Goal: Task Accomplishment & Management: Use online tool/utility

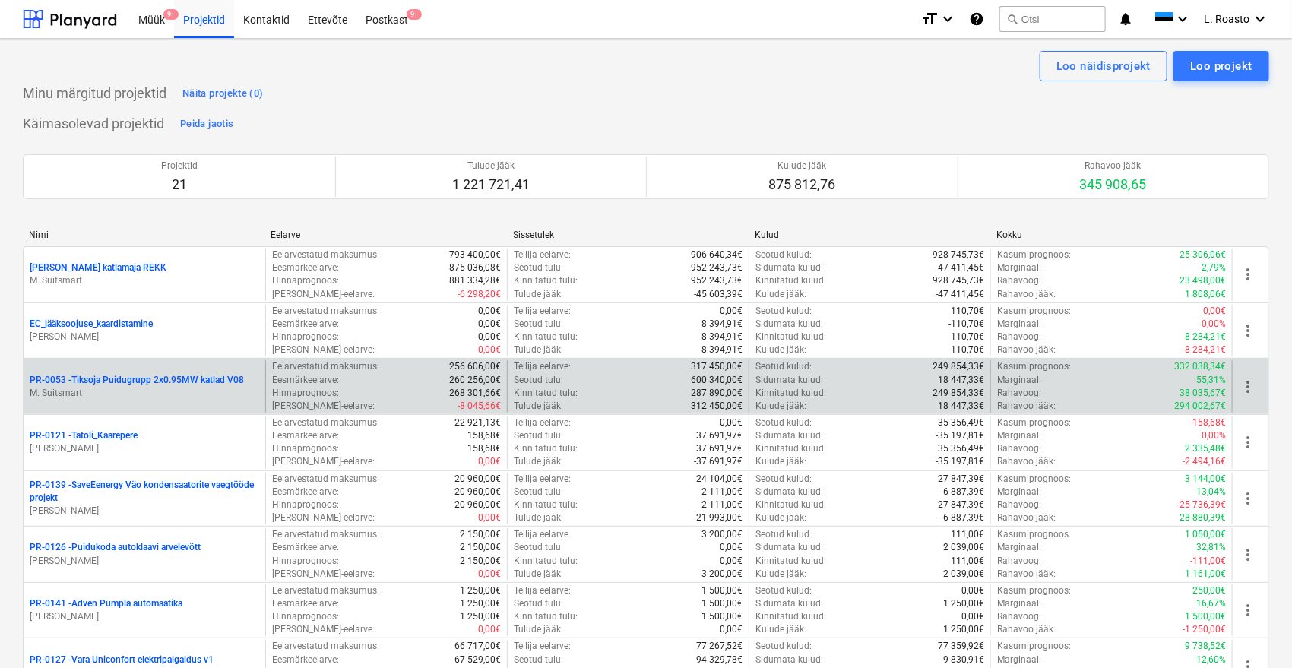
click at [195, 376] on p "PR-0053 - Tiksoja Puidugrupp 2x0.95MW katlad V08" at bounding box center [137, 380] width 214 height 13
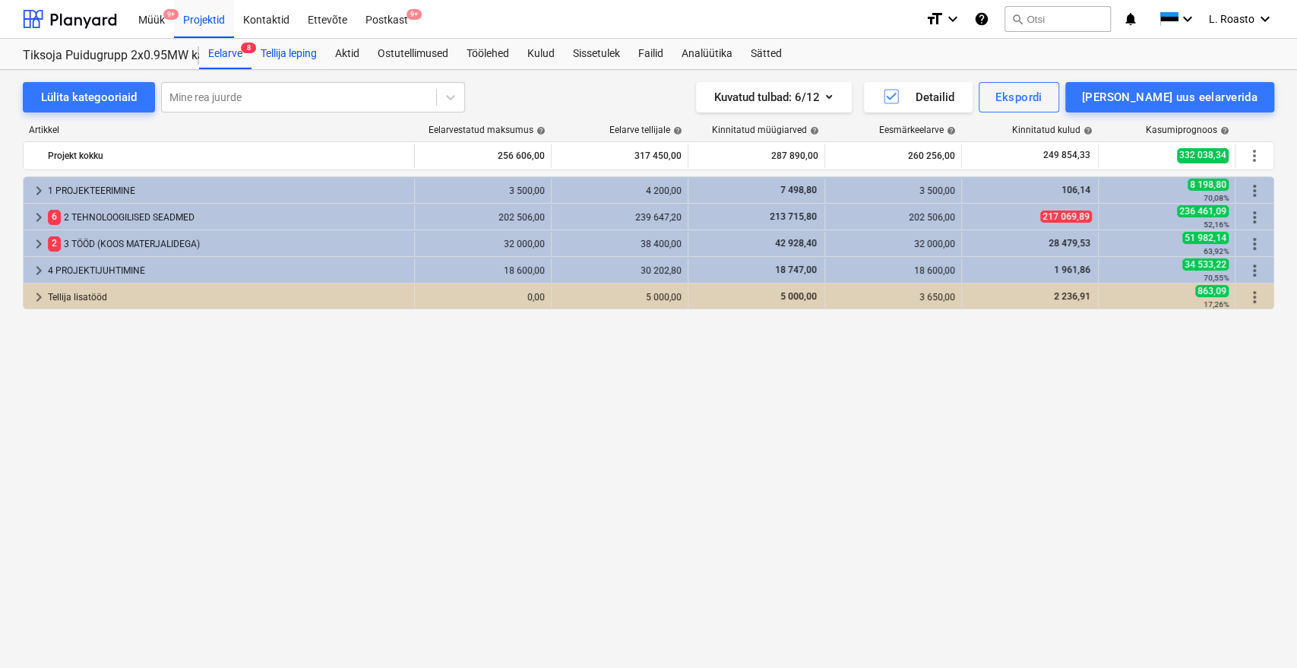
click at [304, 54] on div "Tellija leping" at bounding box center [289, 54] width 74 height 30
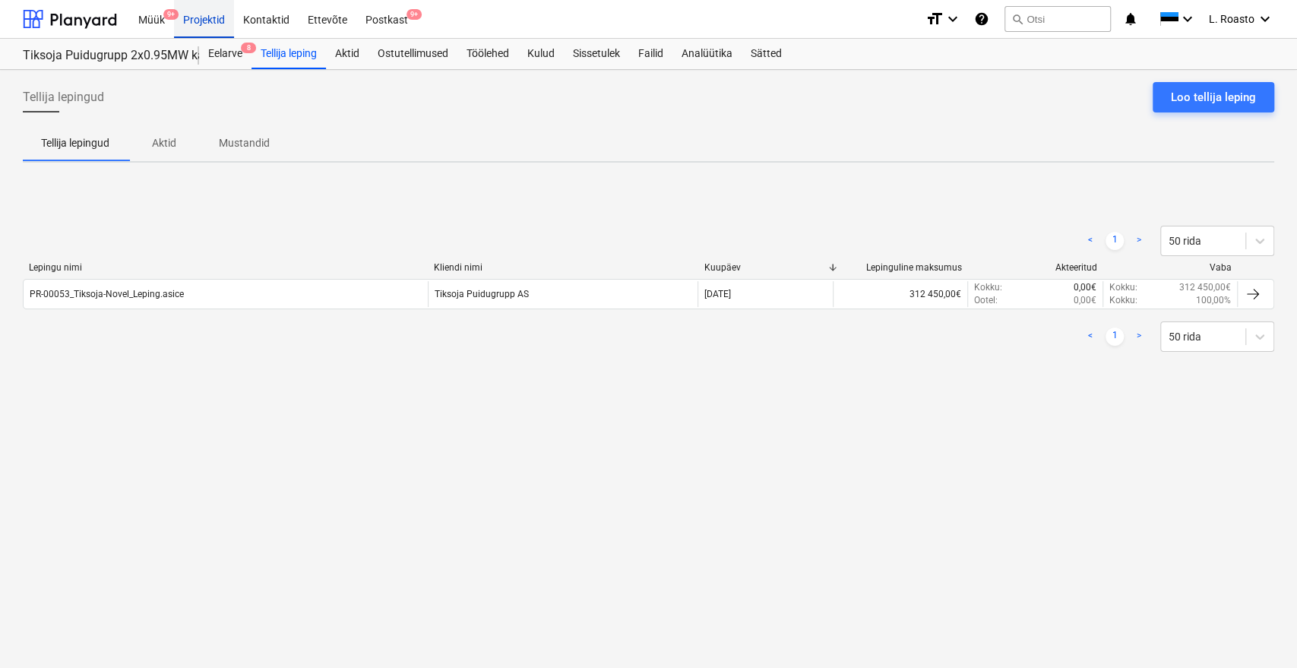
click at [203, 21] on div "Projektid" at bounding box center [204, 18] width 60 height 39
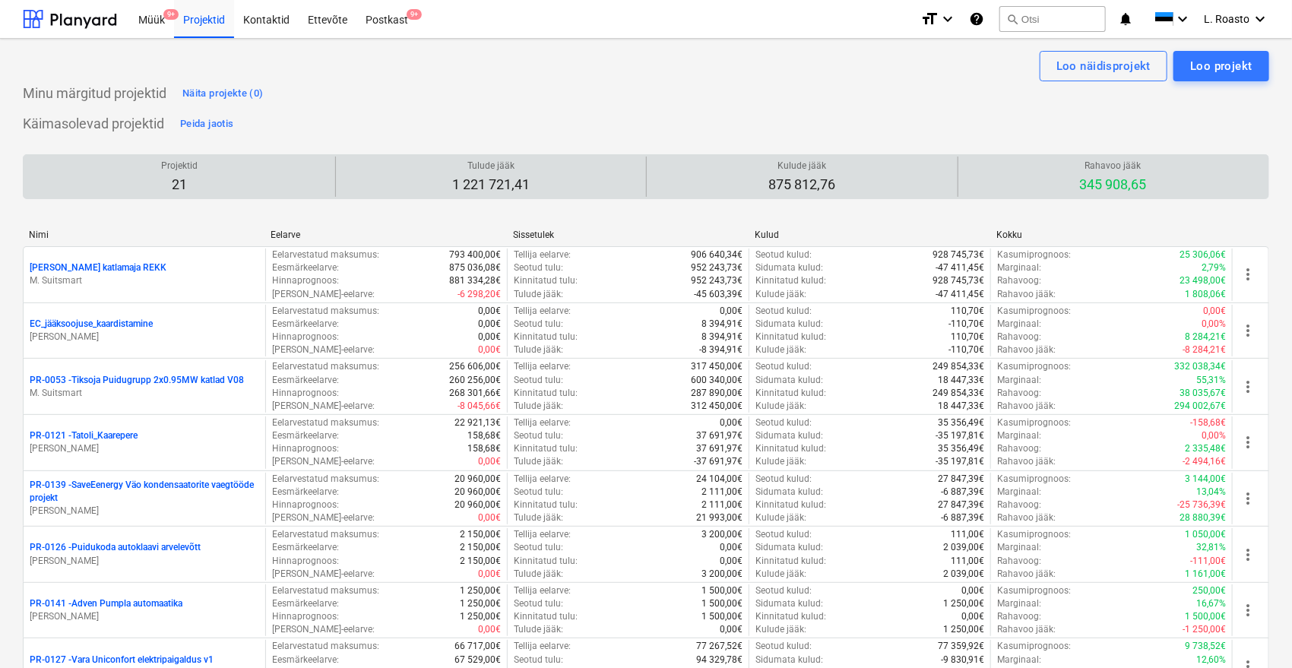
scroll to position [882, 0]
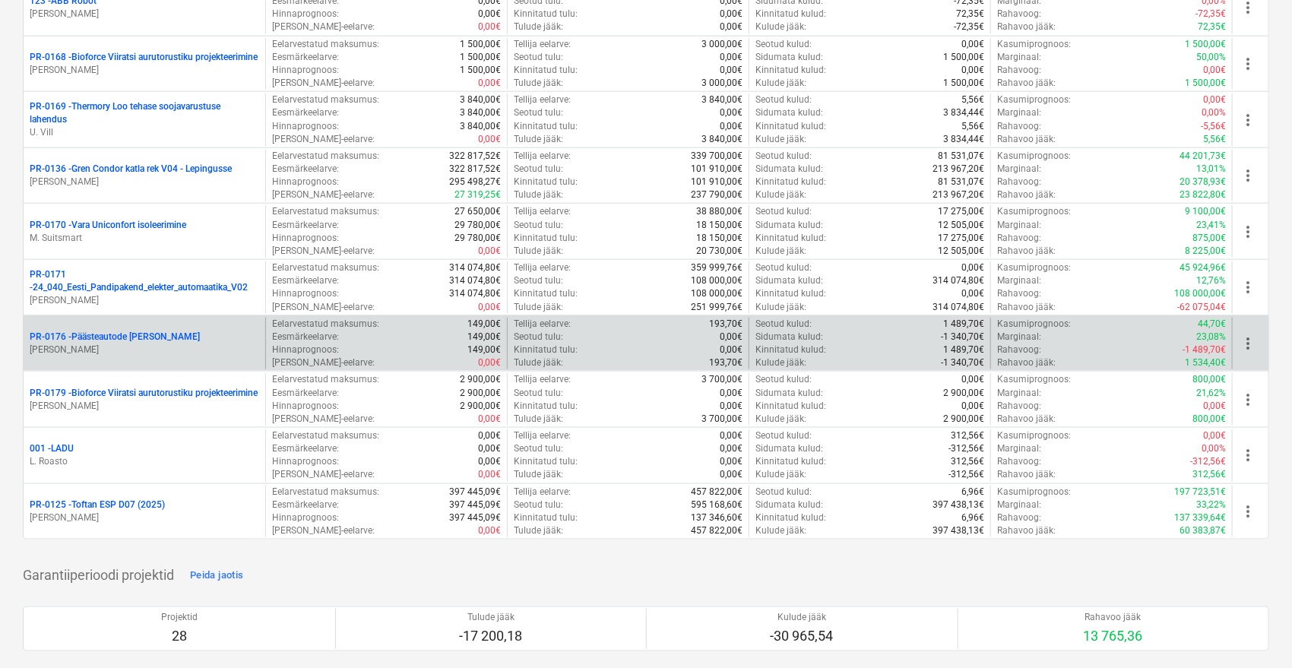
click at [98, 338] on p "PR-0176 - Päästeautode gene jahutus" at bounding box center [115, 337] width 170 height 13
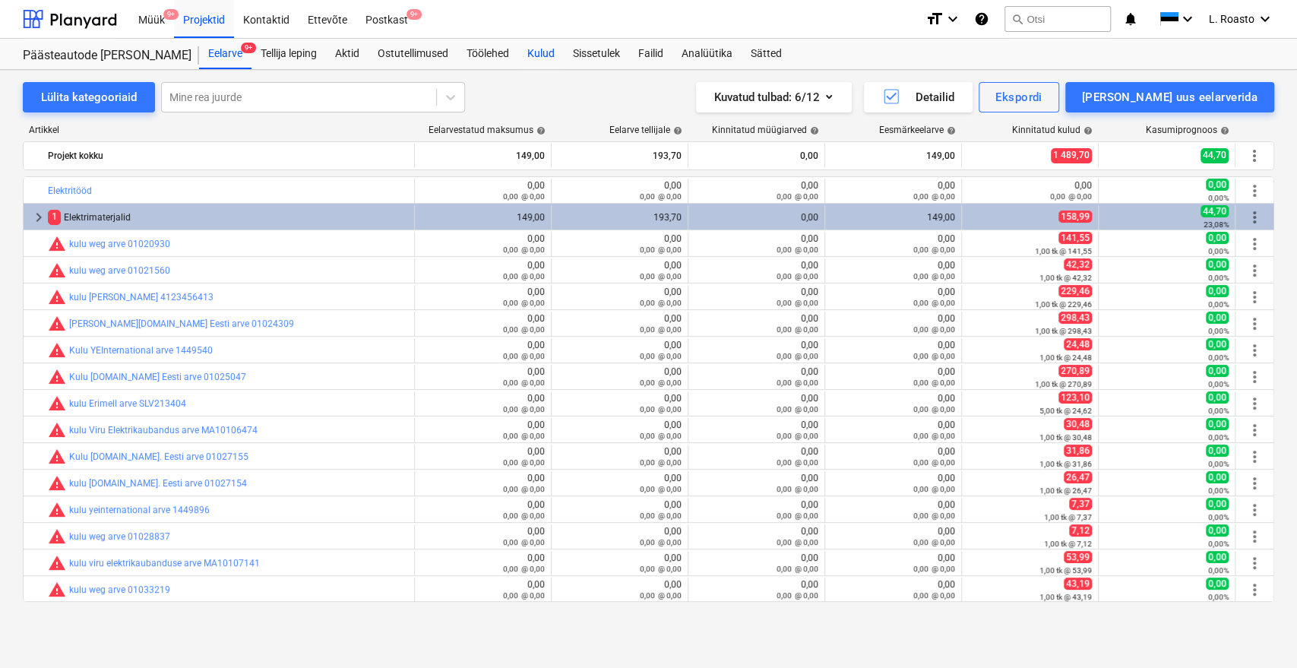
click at [542, 52] on div "Kulud" at bounding box center [541, 54] width 46 height 30
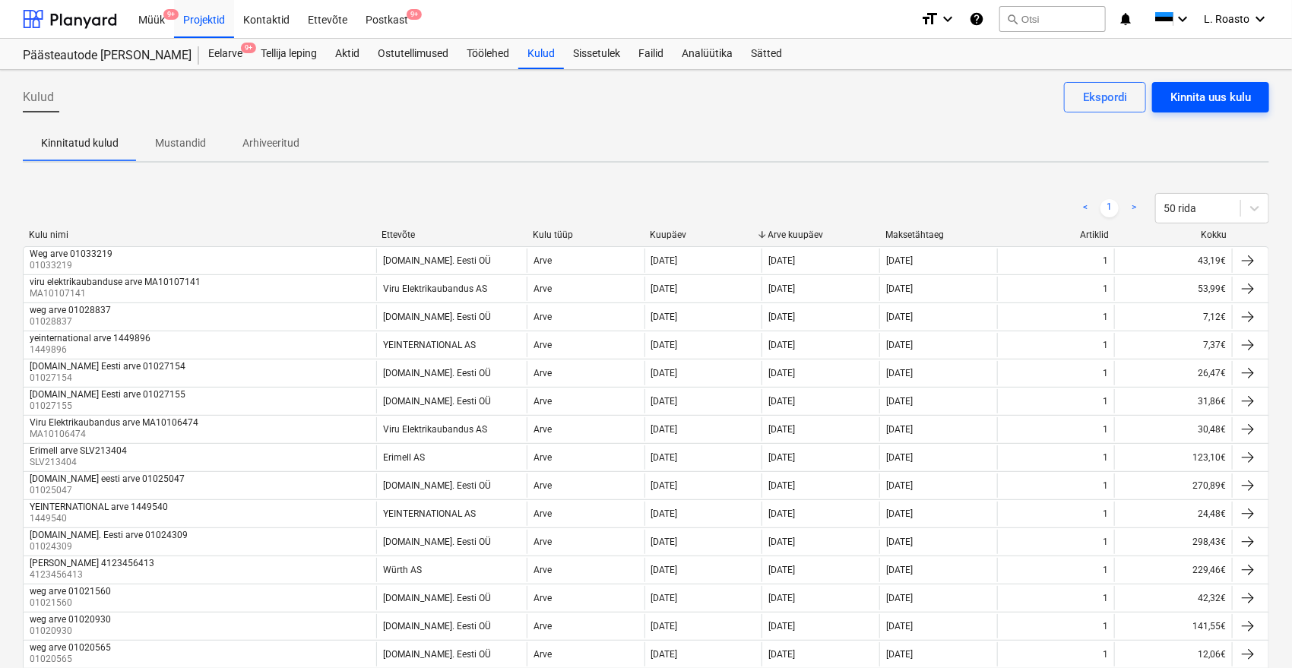
click at [1210, 98] on div "Kinnita uus kulu" at bounding box center [1210, 97] width 81 height 20
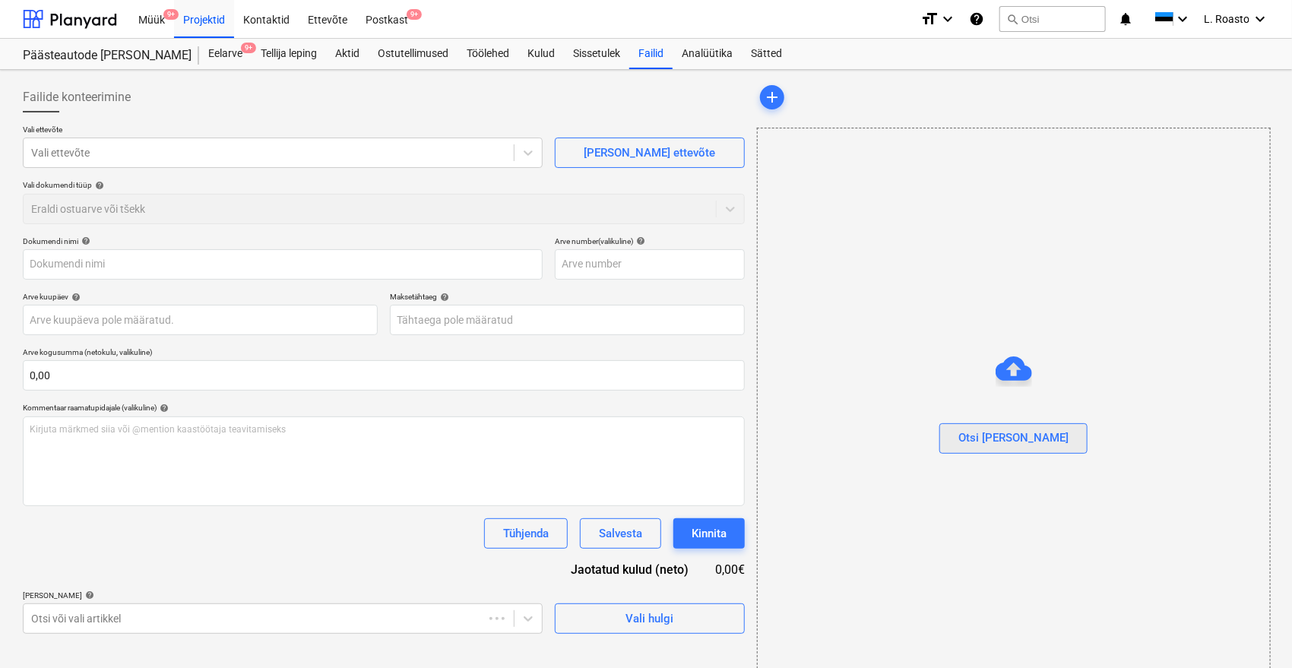
click at [1009, 430] on div "Otsi [PERSON_NAME]" at bounding box center [1013, 438] width 110 height 20
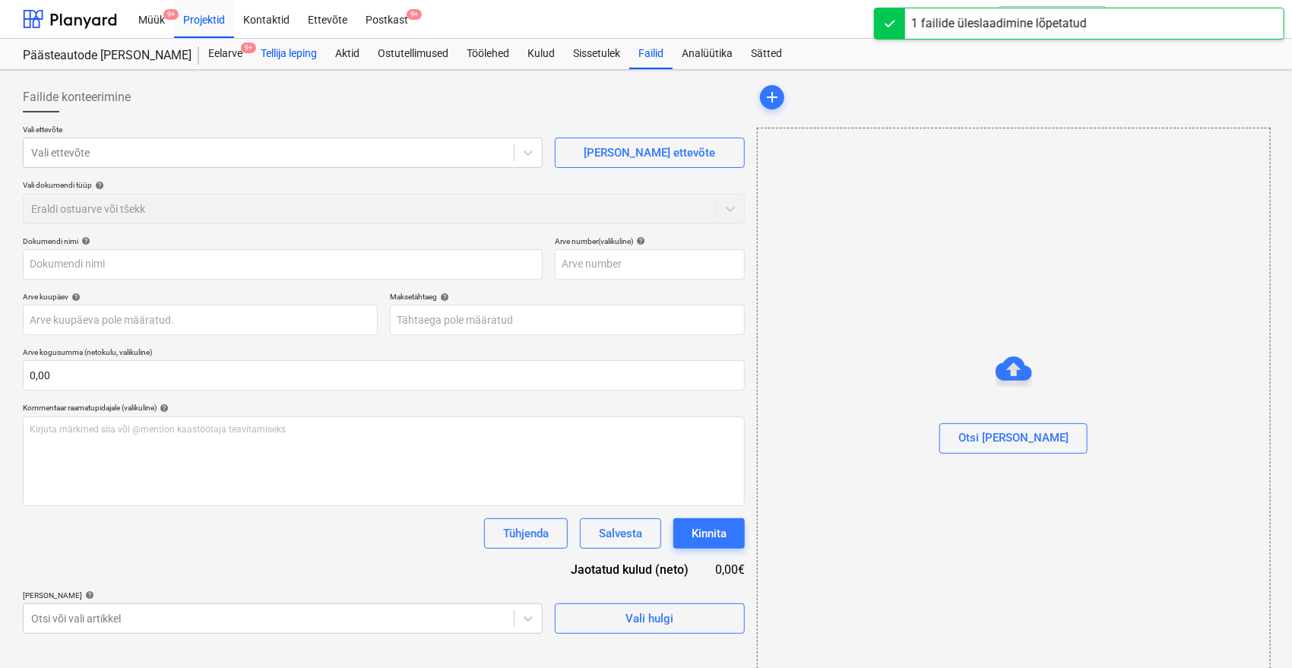
type input "2131064.pdf"
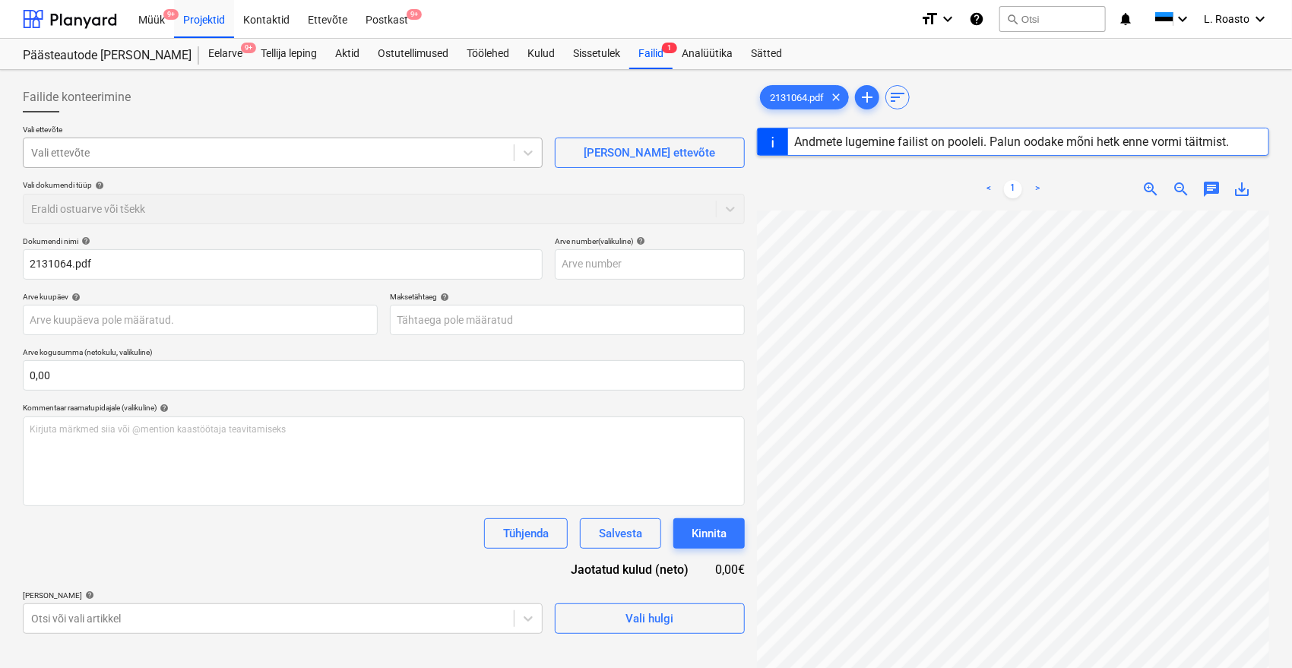
click at [195, 142] on div "Vali ettevõte" at bounding box center [269, 152] width 490 height 21
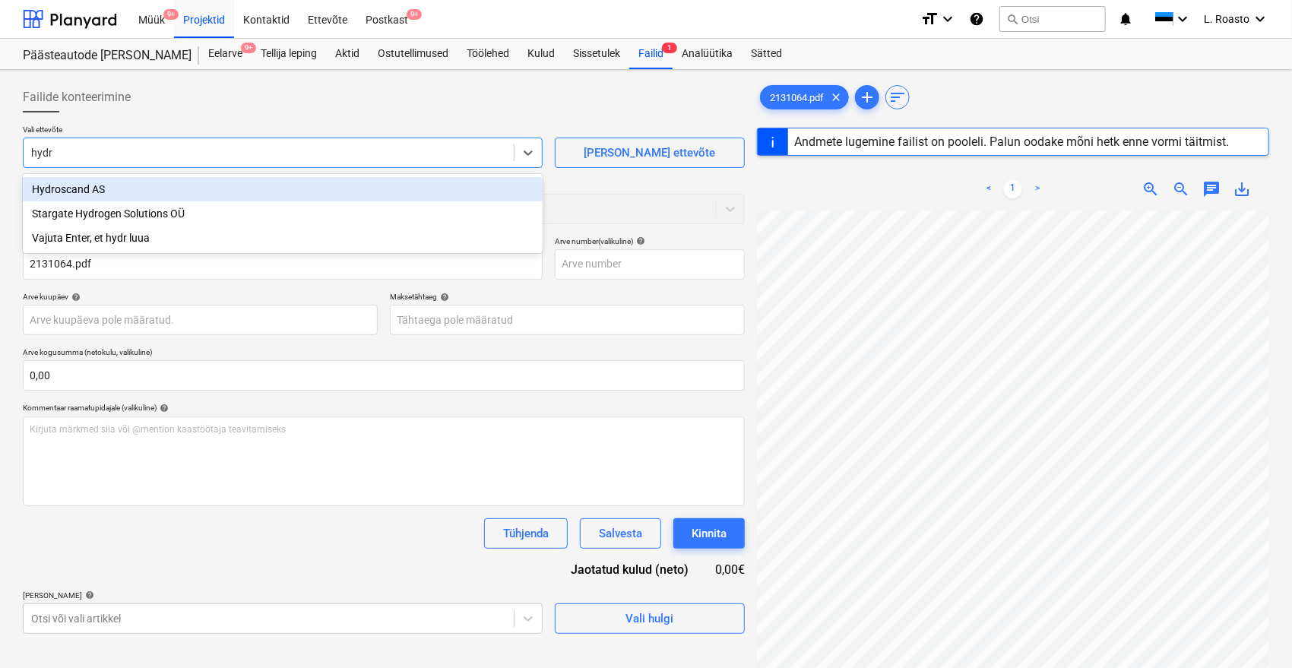
type input "hydro"
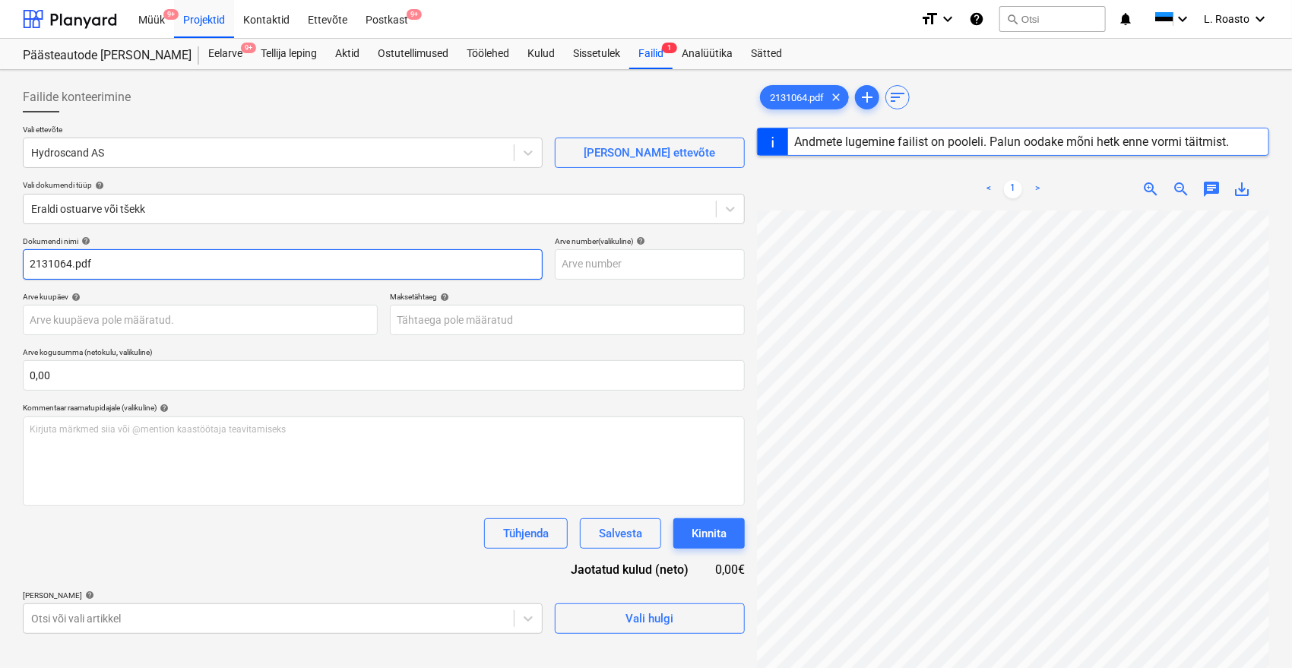
click at [97, 255] on input "2131064.pdf" at bounding box center [283, 264] width 520 height 30
click at [30, 264] on input "2131064" at bounding box center [283, 264] width 520 height 30
type input "Hydroscand ar2131064"
type input "[DATE]"
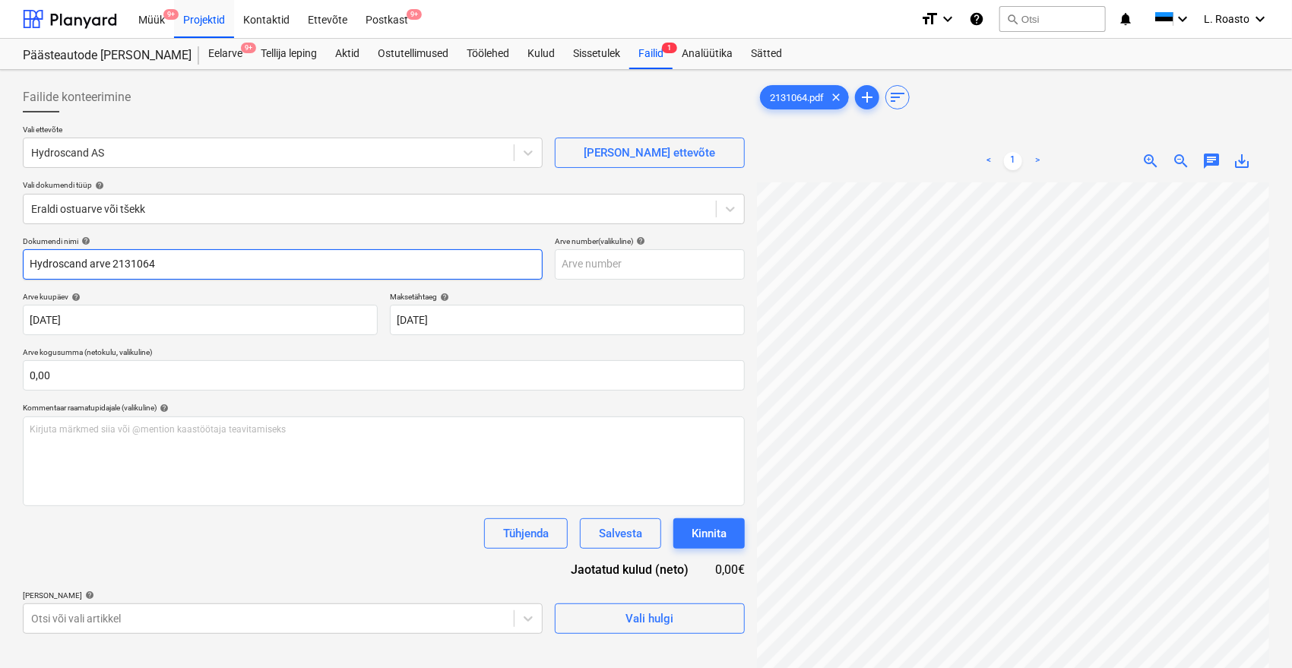
click at [152, 268] on input "Hydroscand arve 2131064" at bounding box center [283, 264] width 520 height 30
type input "Hydroscand arve 2131064"
click at [575, 253] on input "text" at bounding box center [650, 264] width 190 height 30
paste input "2131064"
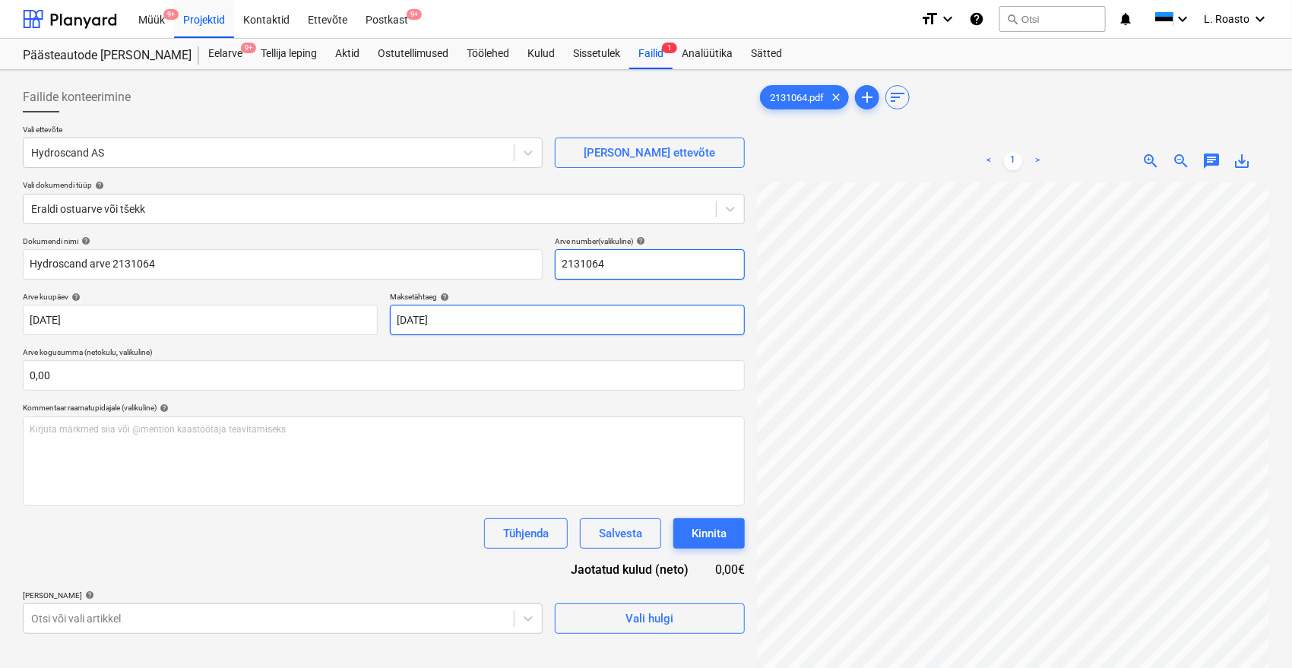
type input "2131064"
click at [467, 323] on body "Müük 9+ Projektid Kontaktid Ettevõte Postkast 9+ format_size keyboard_arrow_dow…" at bounding box center [646, 334] width 1292 height 668
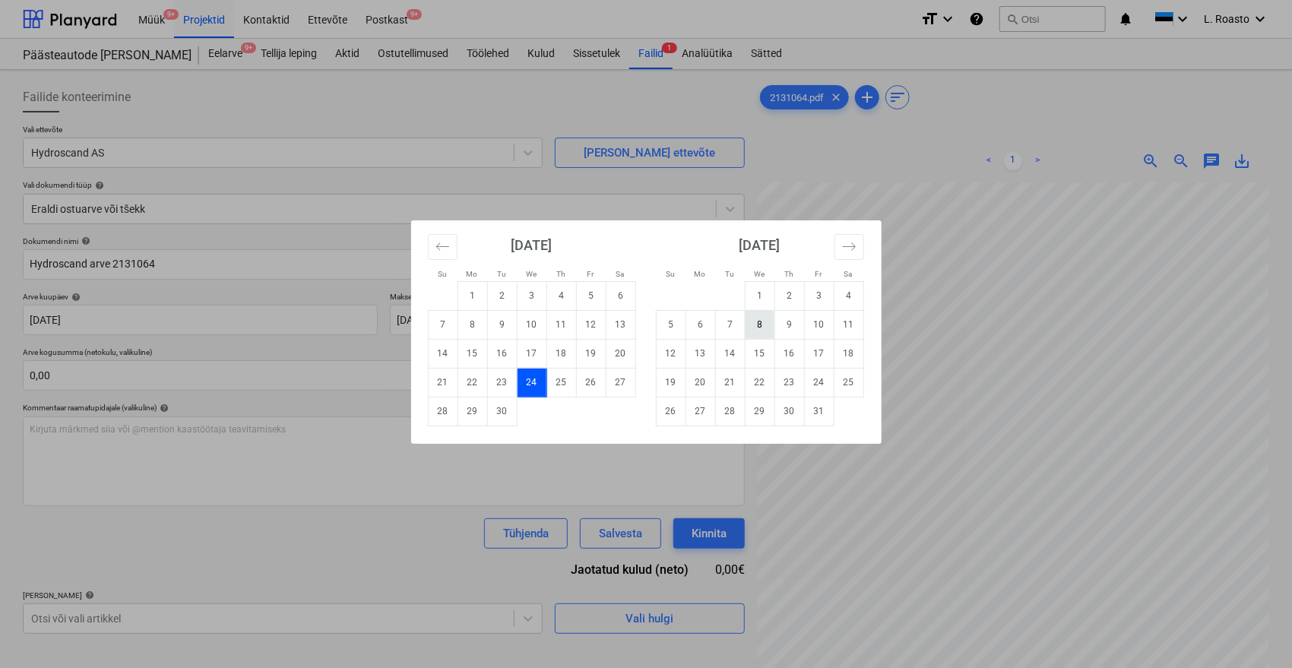
click at [759, 332] on td "8" at bounding box center [760, 324] width 30 height 29
type input "[DATE]"
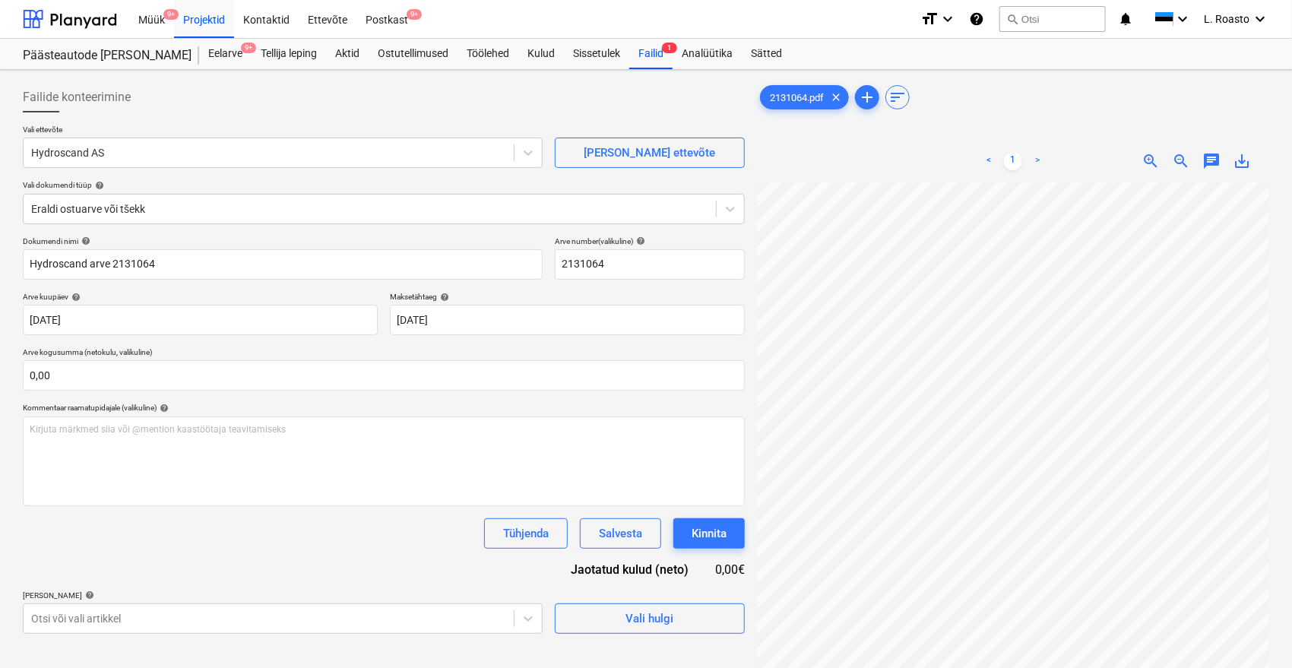
click at [260, 549] on div "Dokumendi nimi help Hydroscand arve 2131064 Arve number (valikuline) help 21310…" at bounding box center [384, 434] width 722 height 397
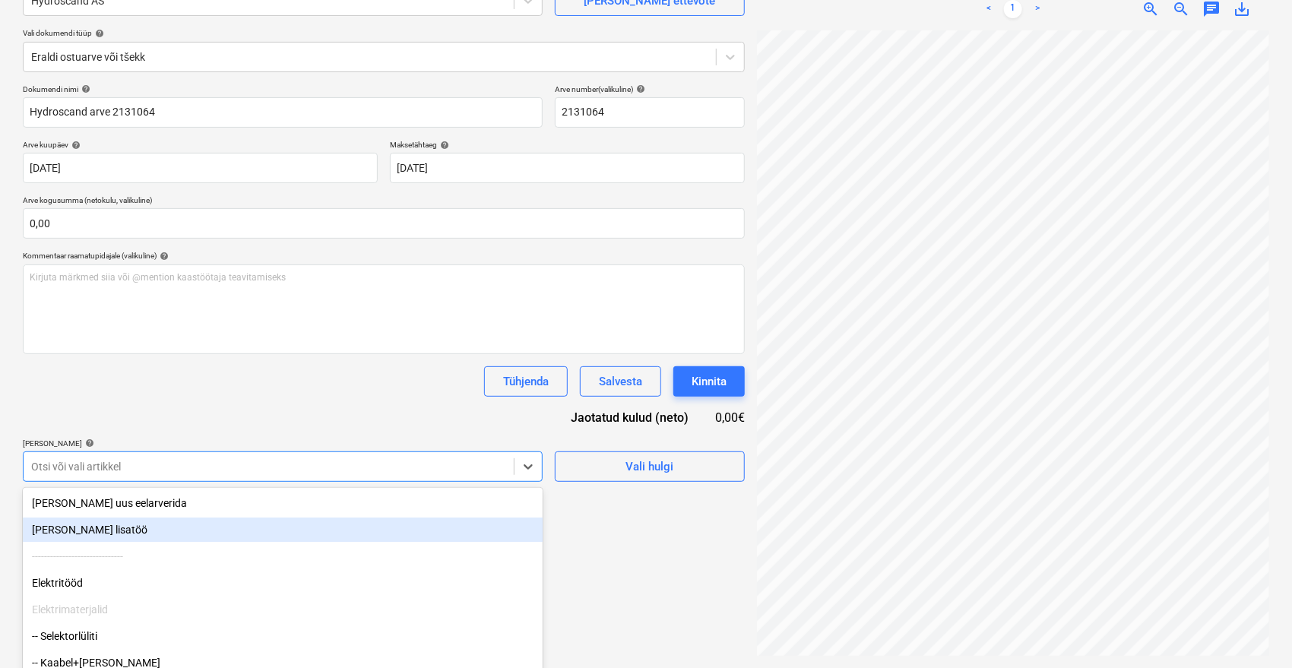
scroll to position [202, 0]
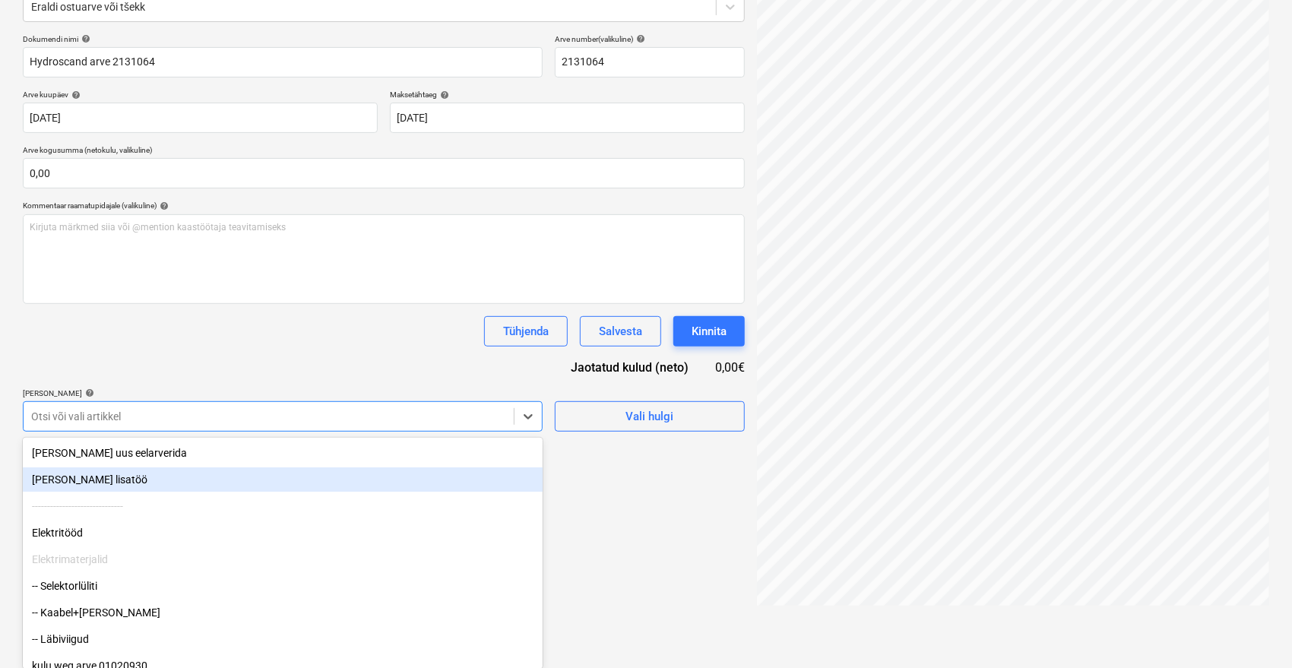
click at [445, 466] on body "Müük 9+ Projektid Kontaktid Ettevõte Postkast 9+ format_size keyboard_arrow_dow…" at bounding box center [646, 132] width 1292 height 668
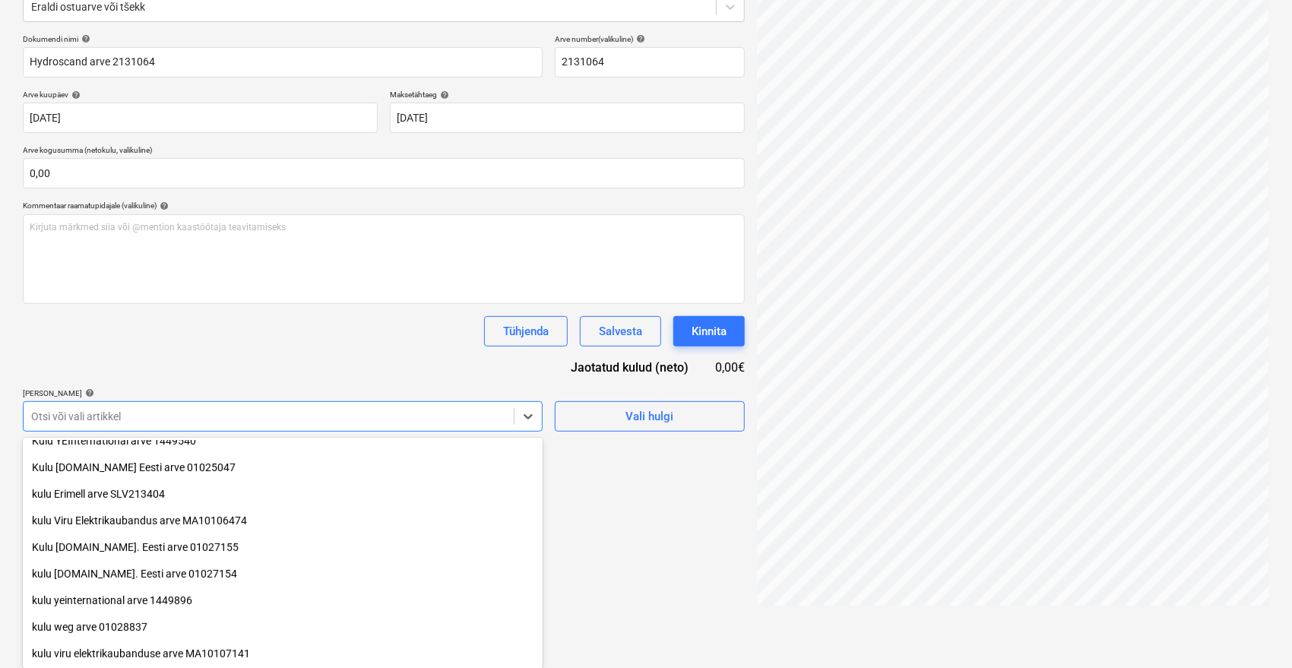
scroll to position [337, 0]
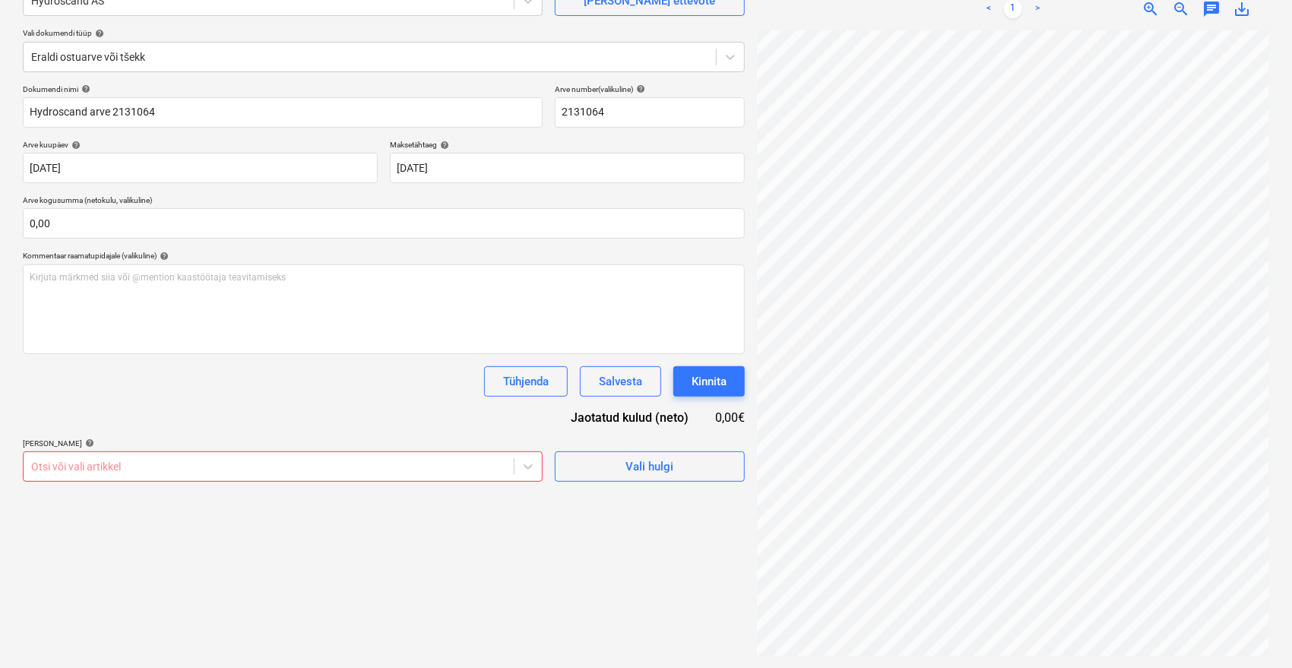
click at [381, 352] on div "Dokumendi nimi help Hydroscand arve 2131064 Arve number (valikuline) help 21310…" at bounding box center [384, 282] width 722 height 397
click at [363, 453] on body "Müük 9+ Projektid Kontaktid Ettevõte Postkast 9+ format_size keyboard_arrow_dow…" at bounding box center [646, 182] width 1292 height 668
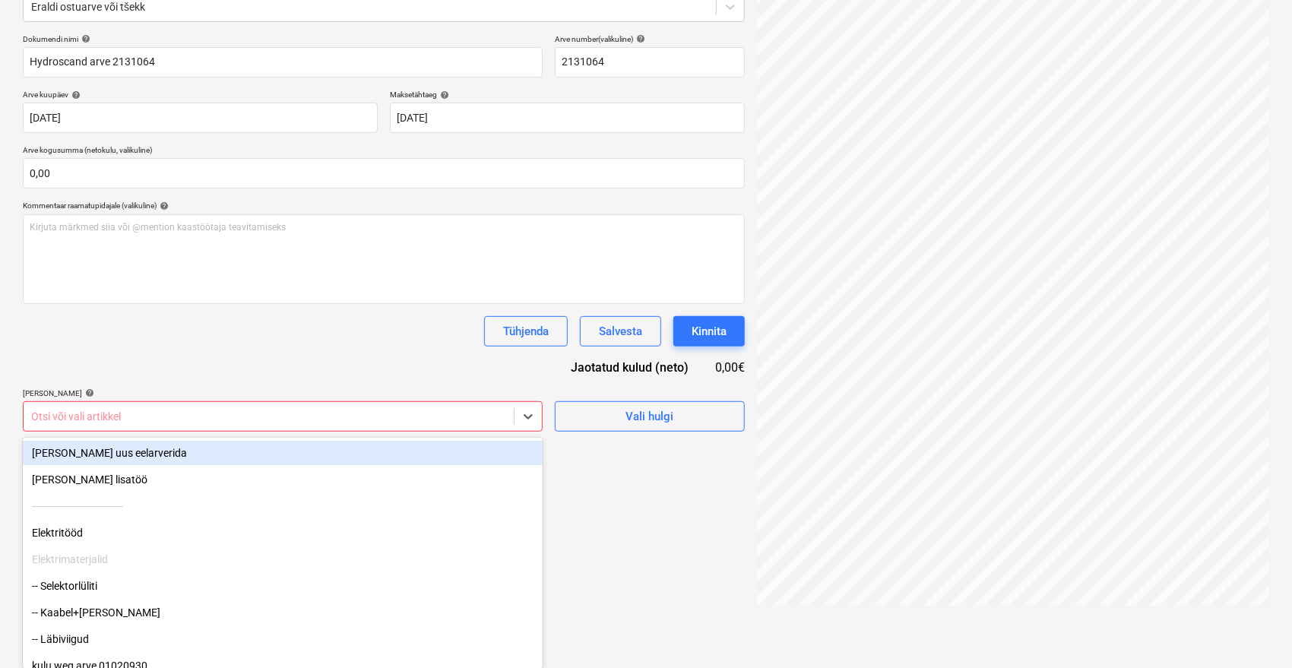
click at [140, 454] on div "[PERSON_NAME] uus eelarverida" at bounding box center [283, 453] width 520 height 24
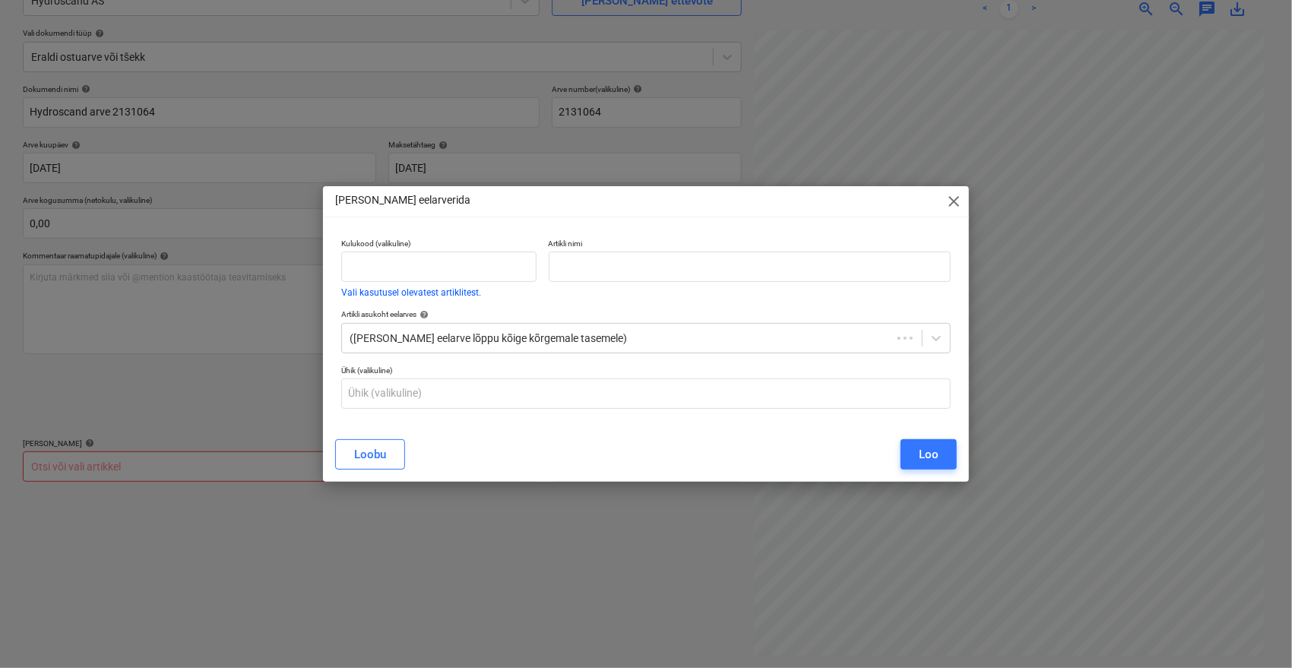
scroll to position [152, 0]
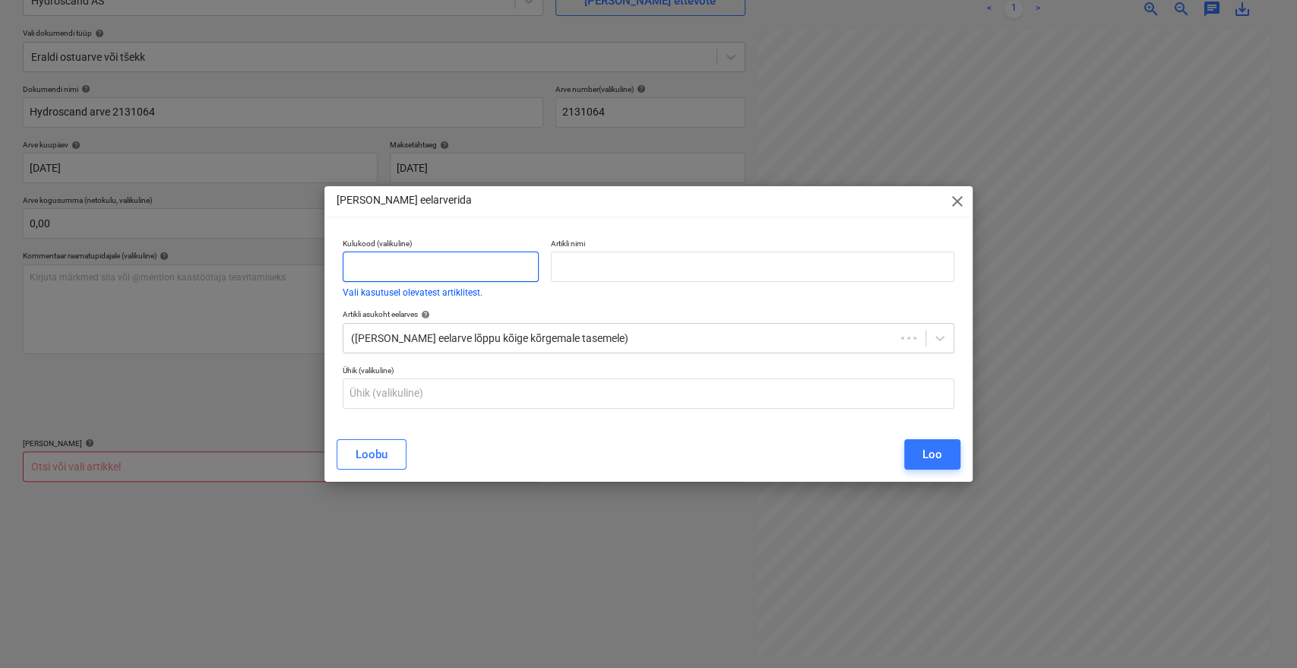
drag, startPoint x: 353, startPoint y: 277, endPoint x: 374, endPoint y: 272, distance: 21.8
click at [356, 276] on input "text" at bounding box center [441, 267] width 196 height 30
type input "kulu"
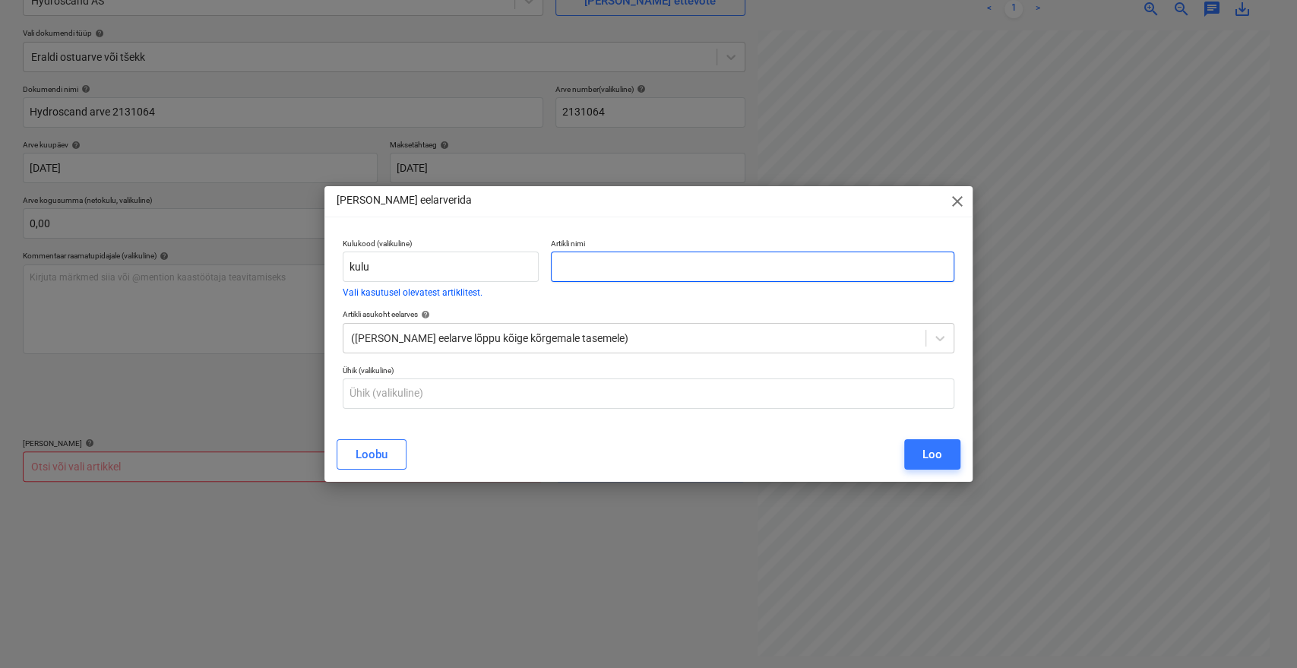
click at [597, 258] on input "text" at bounding box center [753, 267] width 404 height 30
paste input "2131064"
type input "Hydroscand arve 2131064"
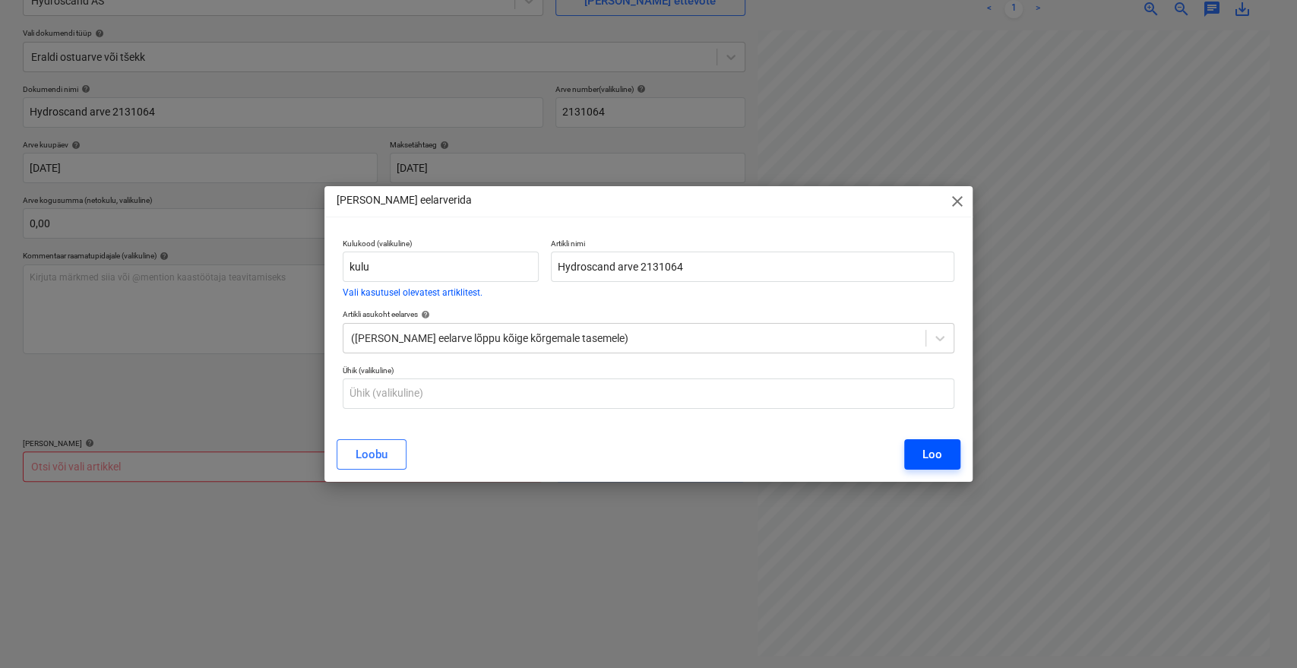
click at [915, 441] on button "Loo" at bounding box center [932, 454] width 56 height 30
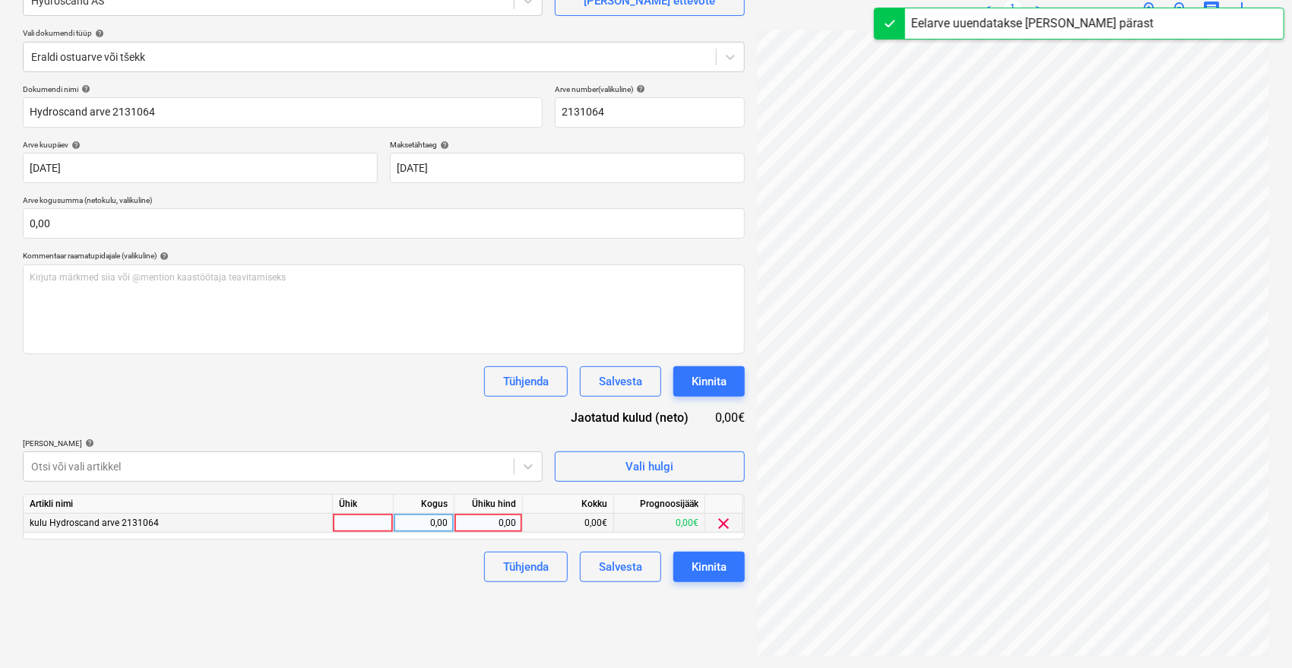
click at [486, 522] on div "0,00" at bounding box center [488, 523] width 55 height 19
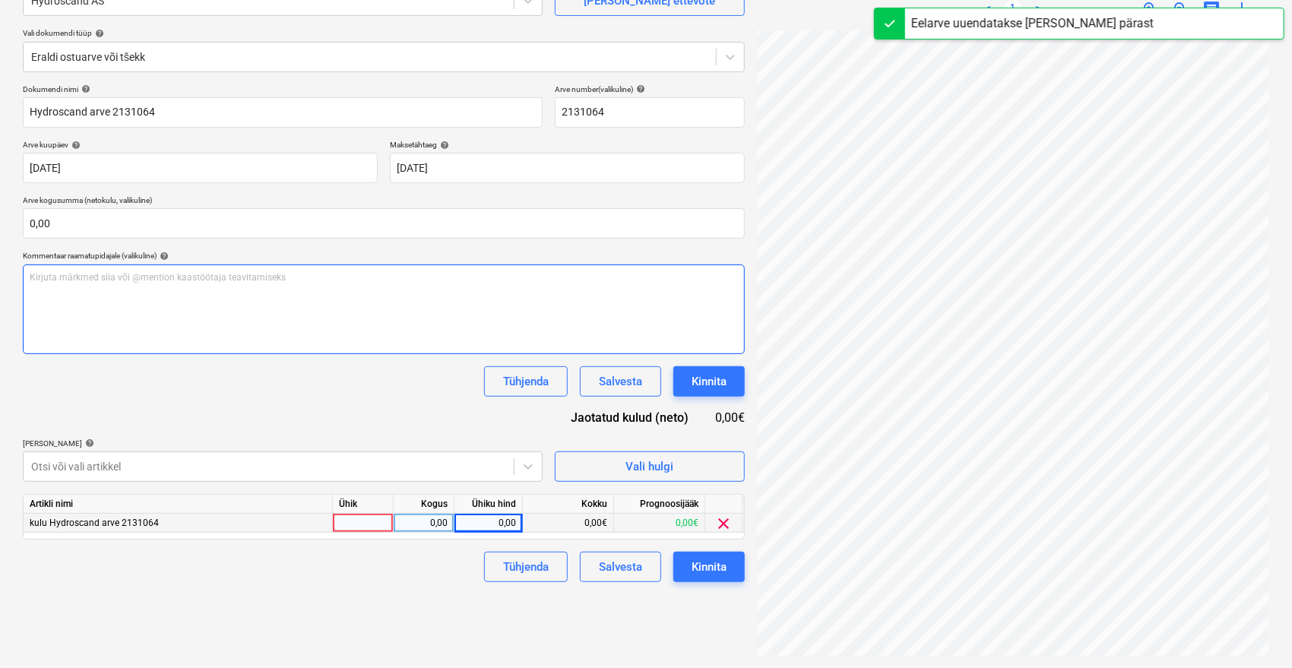
click at [699, 337] on div "Failide konteerimine Vali ettevõte Hydroscand AS [PERSON_NAME] uus ettevõte Val…" at bounding box center [646, 293] width 1258 height 738
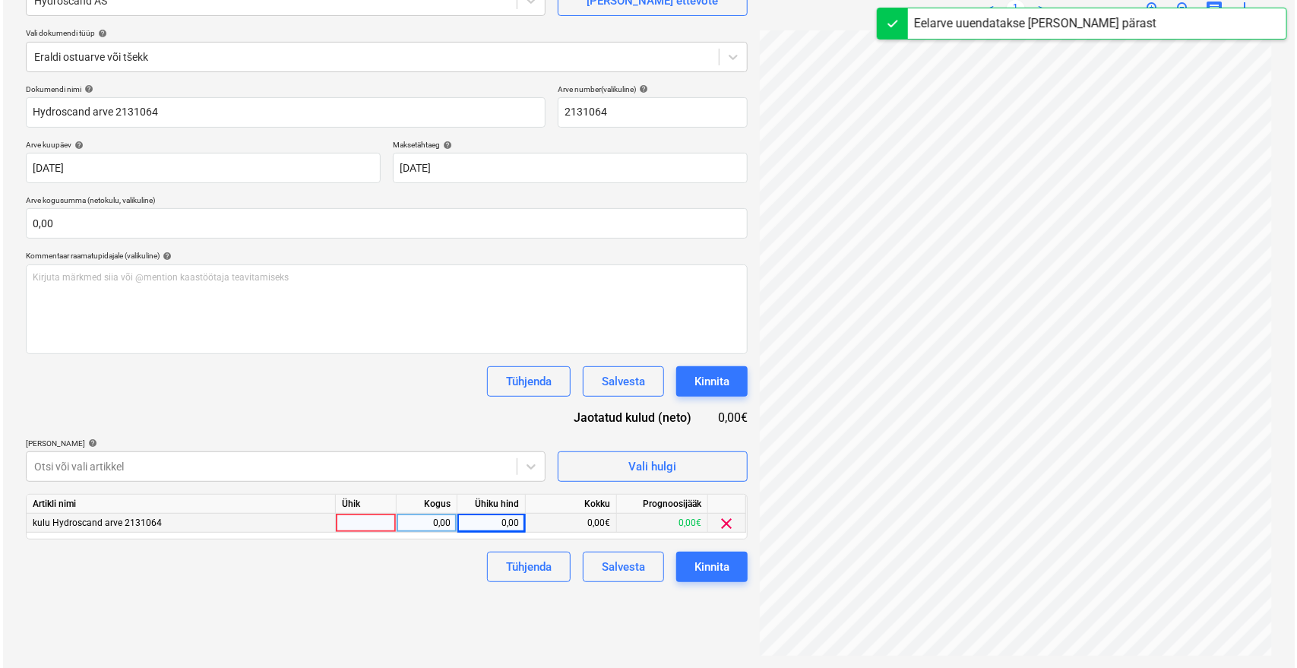
scroll to position [185, 61]
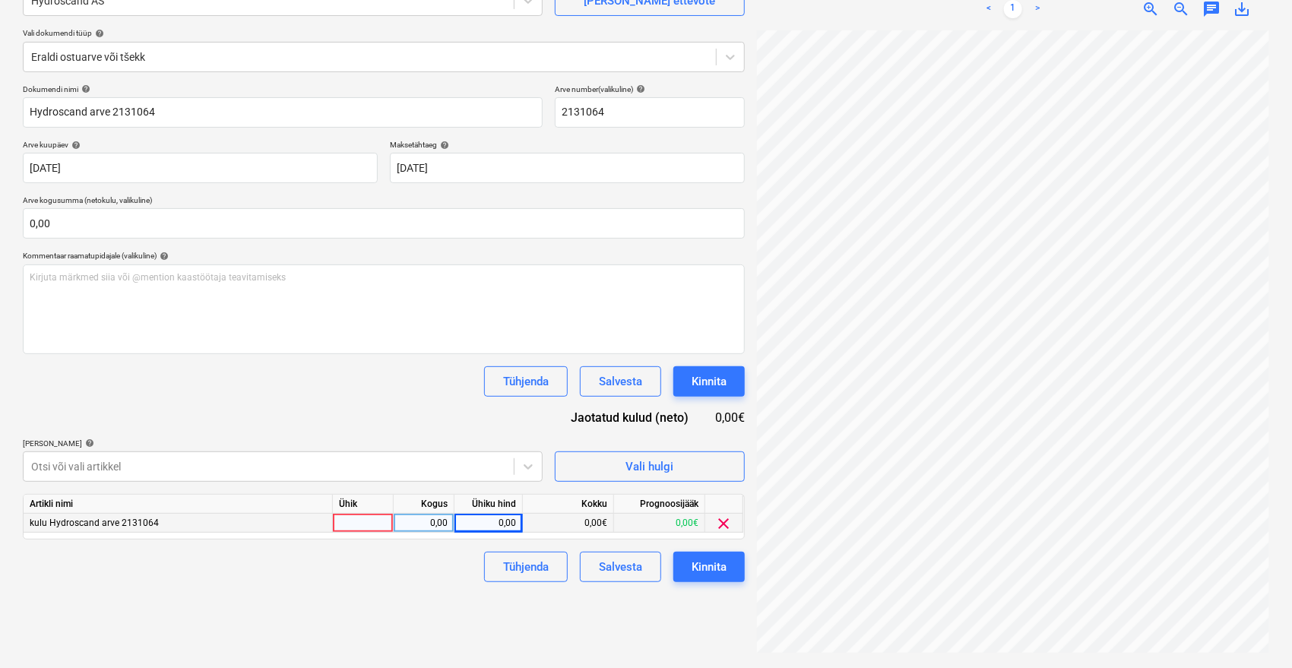
click at [476, 524] on div "0,00" at bounding box center [488, 523] width 55 height 19
type input "11,80"
click at [449, 628] on div "Failide konteerimine Vali ettevõte Hydroscand AS [PERSON_NAME] uus ettevõte Val…" at bounding box center [384, 293] width 734 height 738
click at [714, 568] on div "Kinnita" at bounding box center [709, 567] width 35 height 20
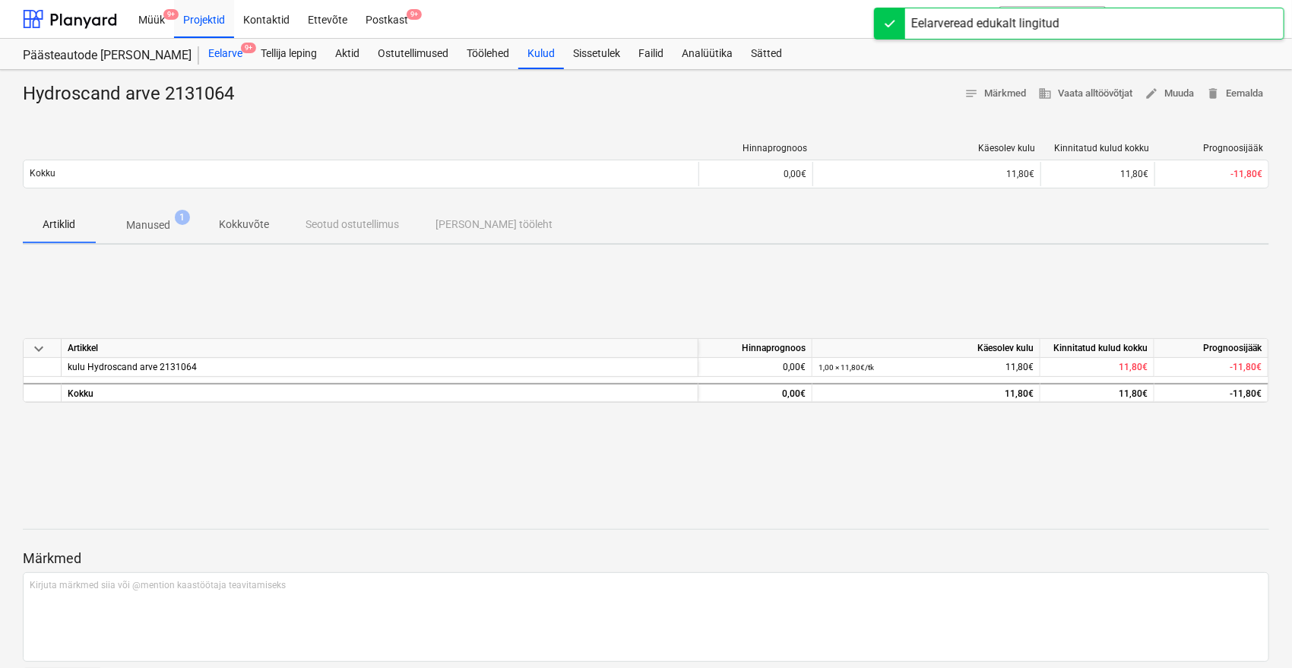
click at [236, 58] on div "Eelarve 9+" at bounding box center [225, 54] width 52 height 30
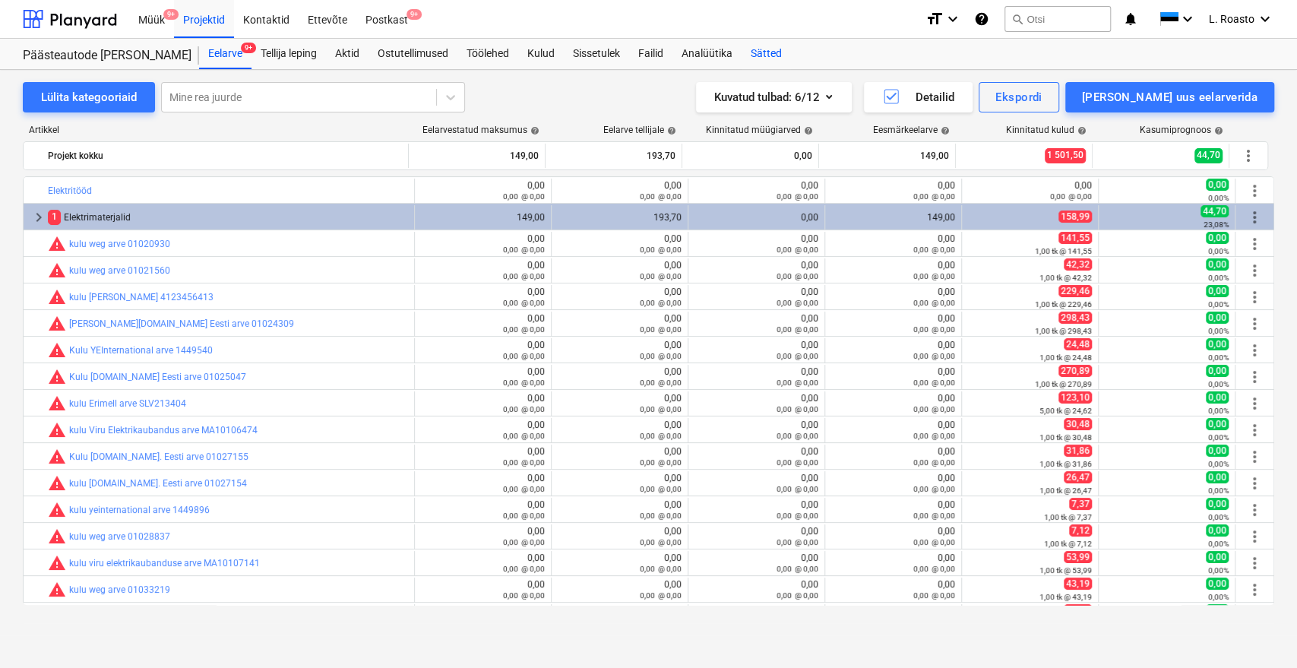
click at [773, 59] on div "Sätted" at bounding box center [766, 54] width 49 height 30
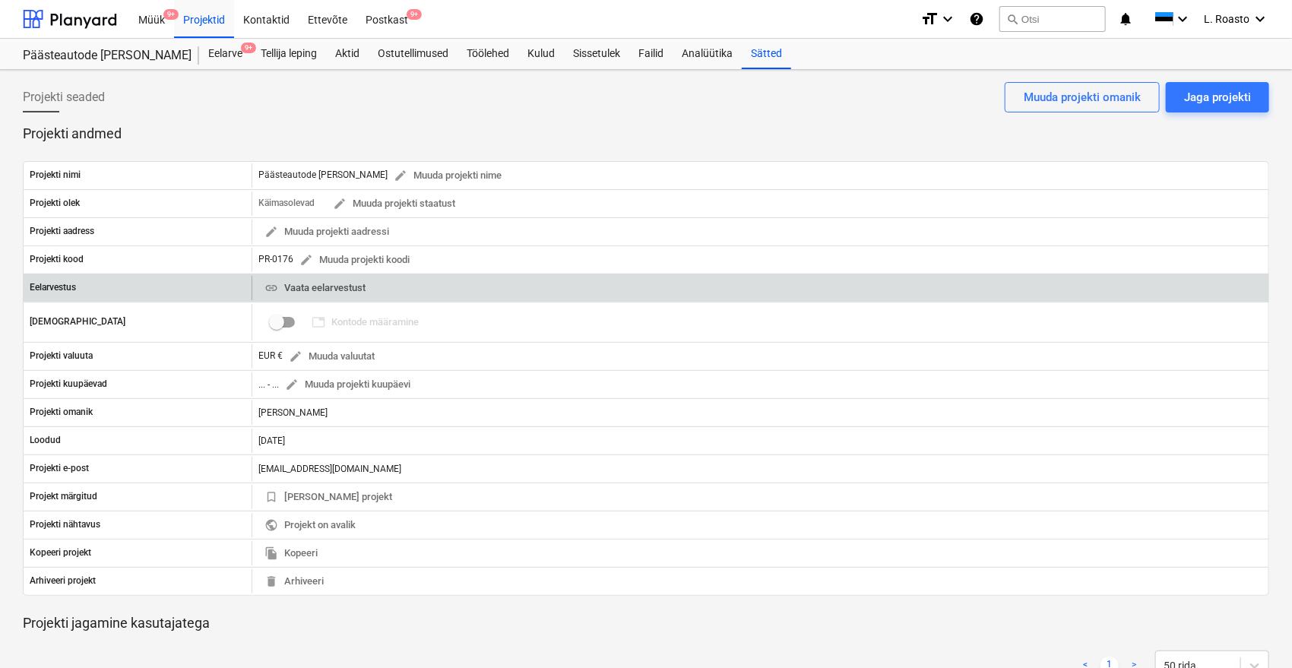
click at [297, 288] on span "link Vaata eelarvestust" at bounding box center [314, 288] width 101 height 17
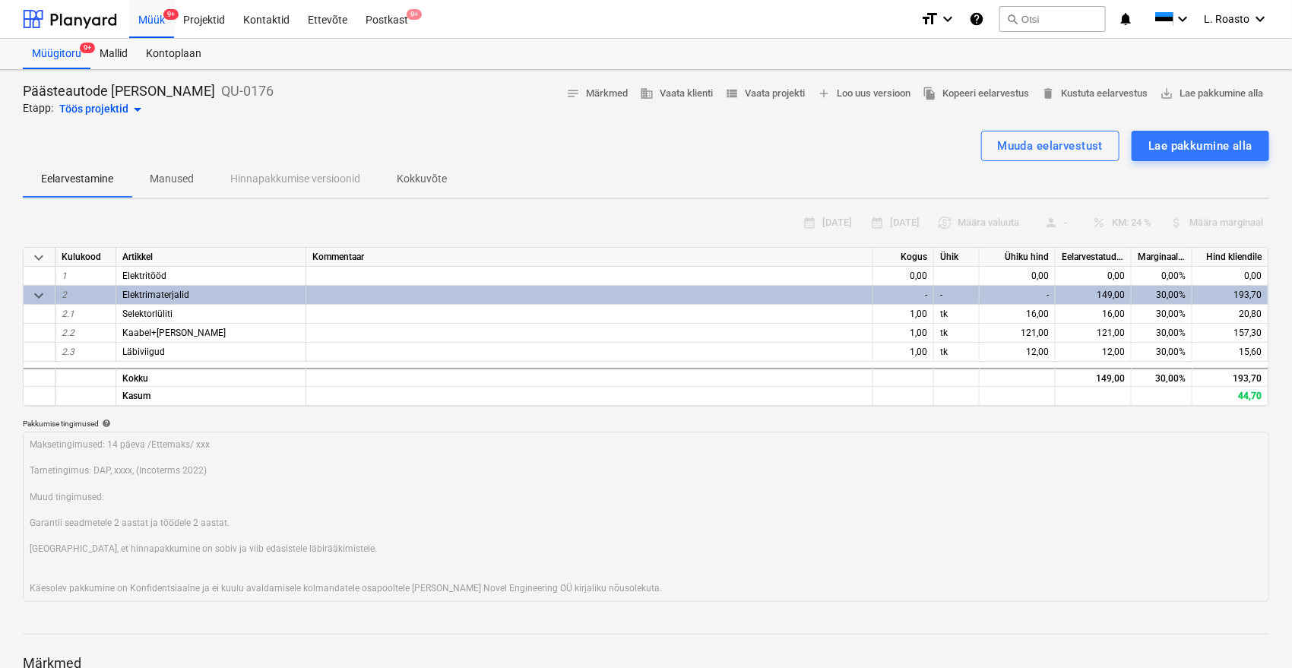
click at [426, 185] on p "Kokkuvõte" at bounding box center [422, 179] width 50 height 16
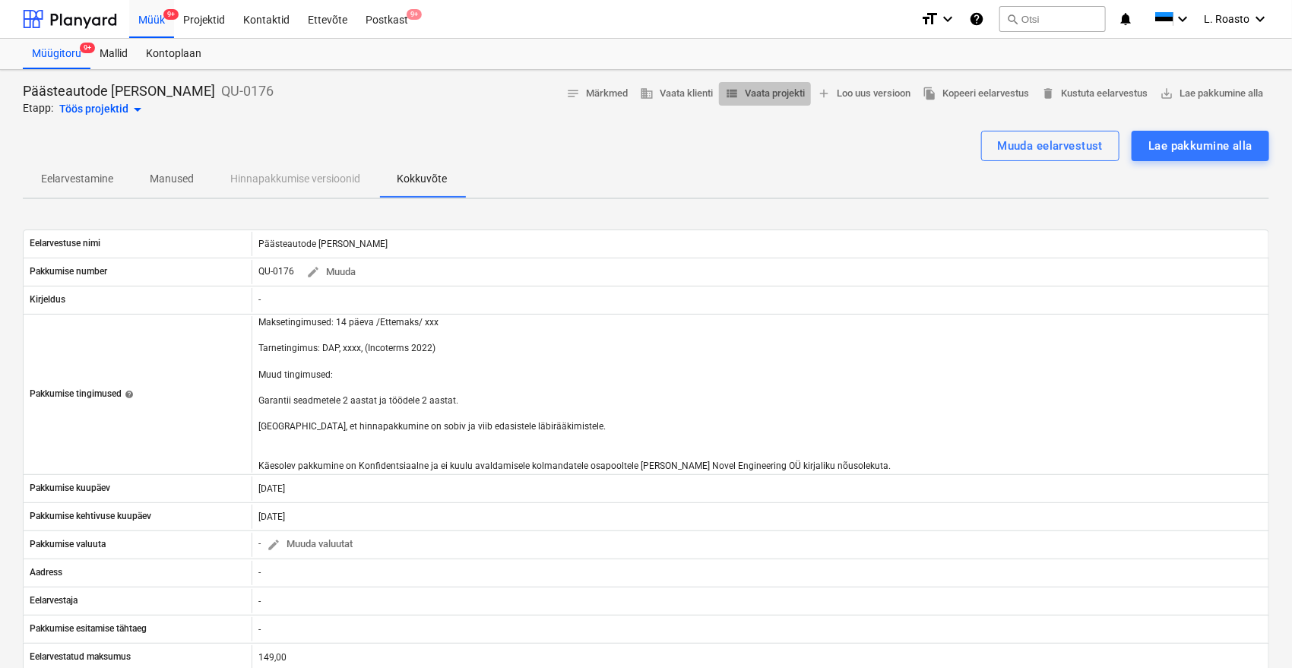
click at [758, 93] on span "view_list Vaata projekti" at bounding box center [765, 93] width 80 height 17
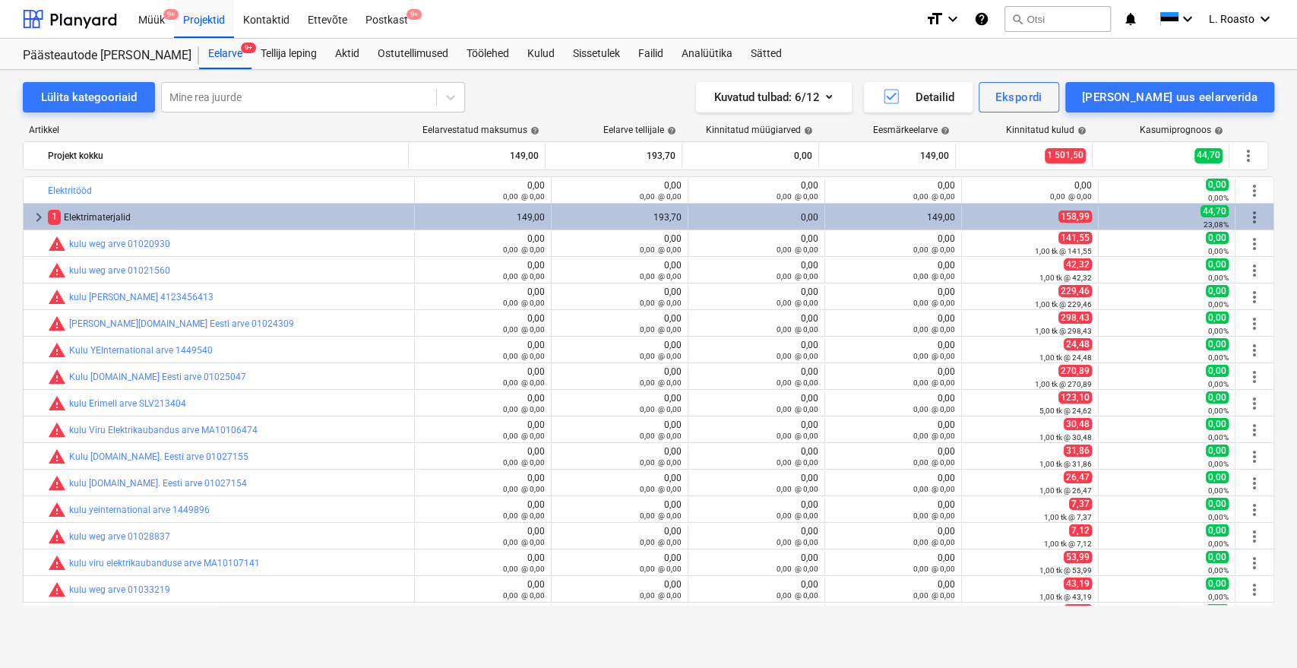
click at [823, 24] on div "Müük 9+ Projektid Kontaktid Ettevõte Postkast 9+" at bounding box center [521, 19] width 784 height 38
click at [0, 100] on div "Lülita kategooriaid Mine rea juurde Kuvatud tulbad : 6/12 Detailid Ekspordi [PE…" at bounding box center [648, 352] width 1297 height 565
click at [765, 46] on div "Sätted" at bounding box center [766, 54] width 49 height 30
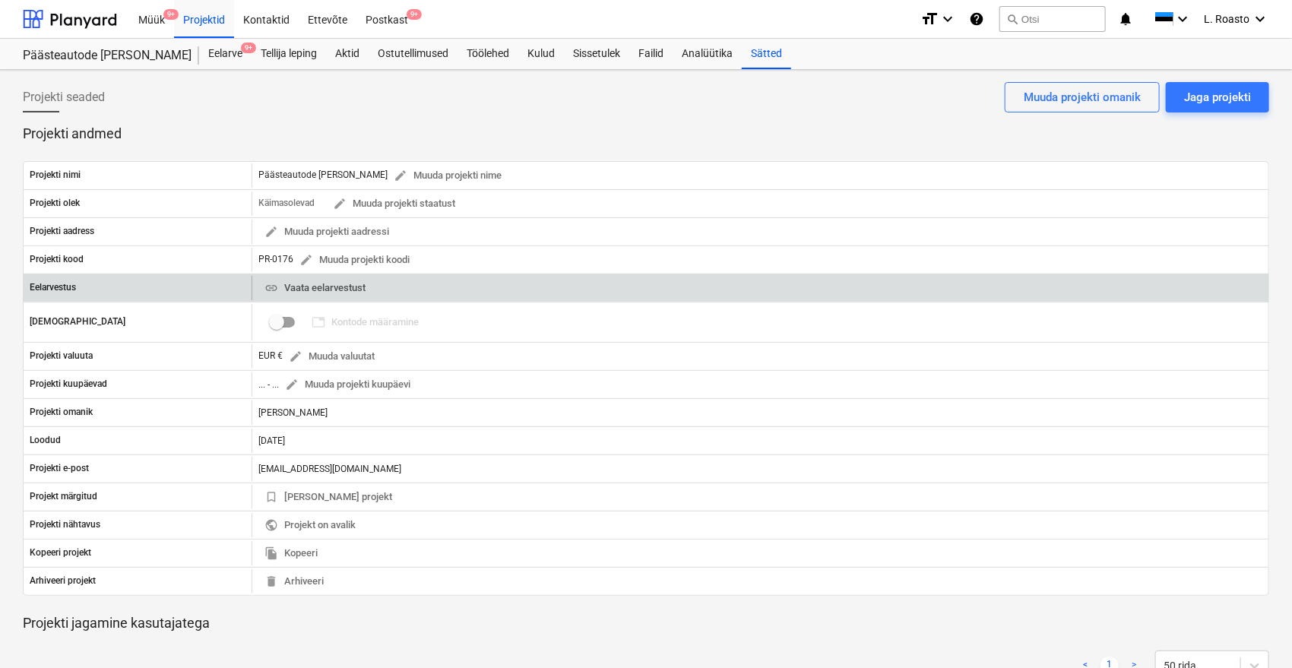
click at [328, 280] on span "link Vaata eelarvestust" at bounding box center [314, 288] width 101 height 17
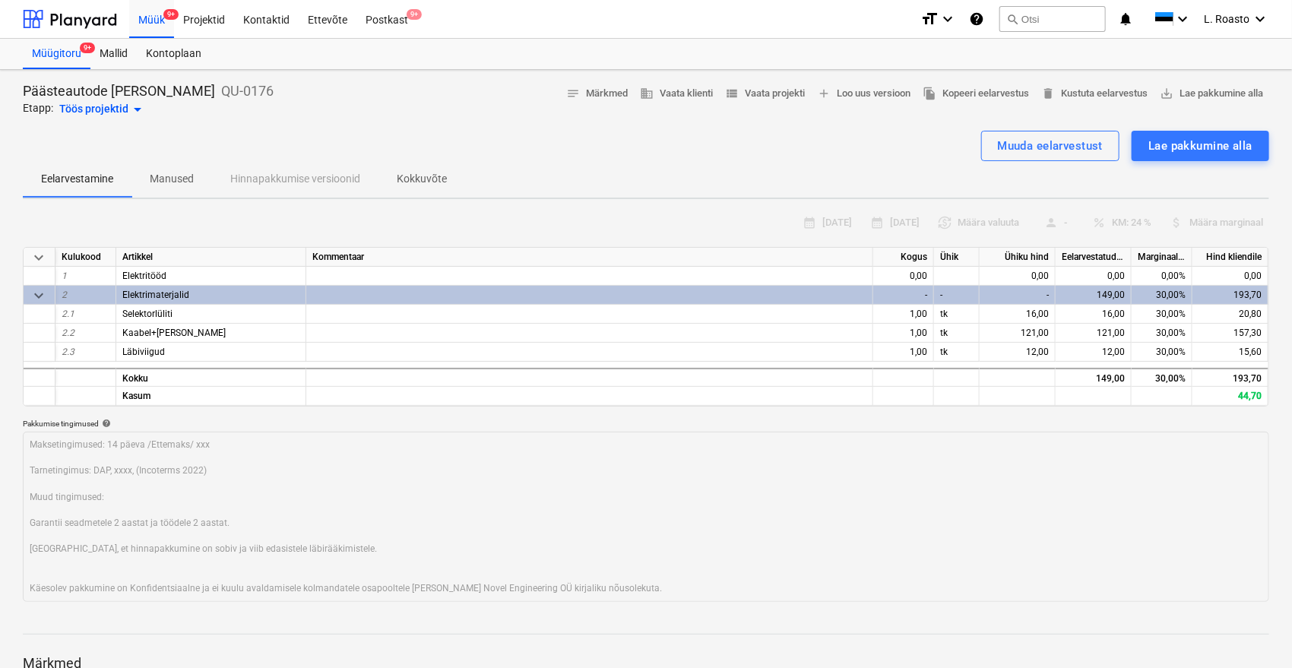
click at [434, 181] on p "Kokkuvõte" at bounding box center [422, 179] width 50 height 16
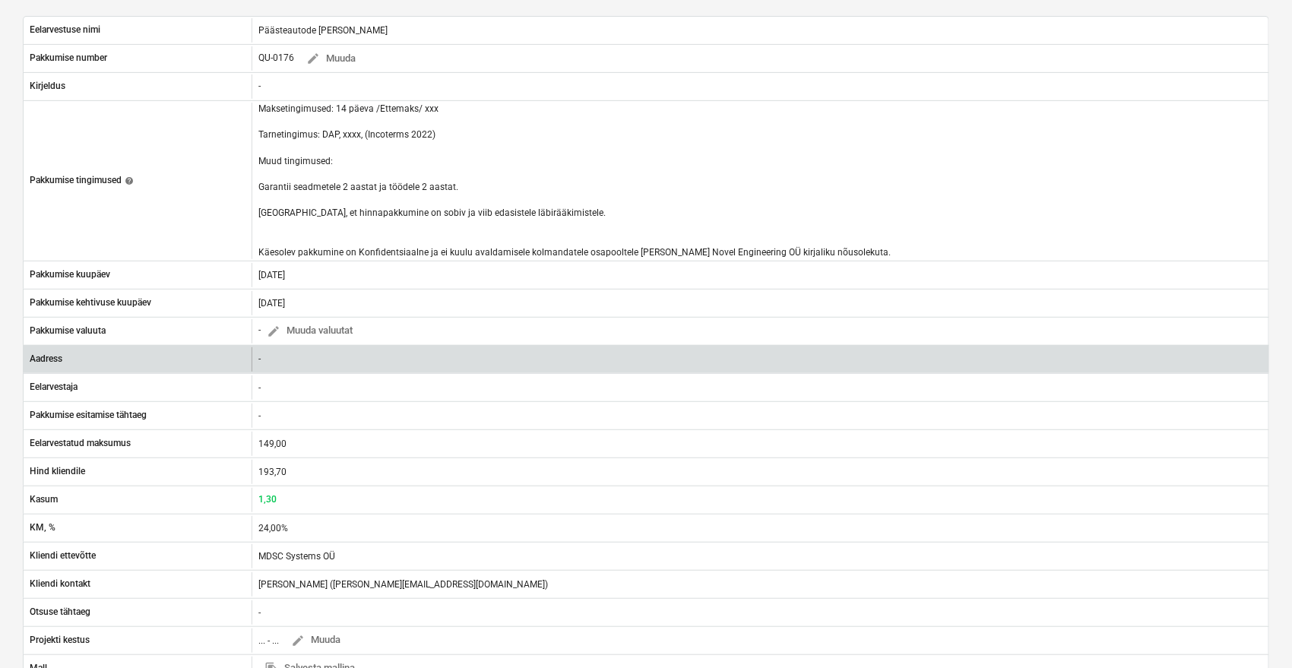
scroll to position [253, 0]
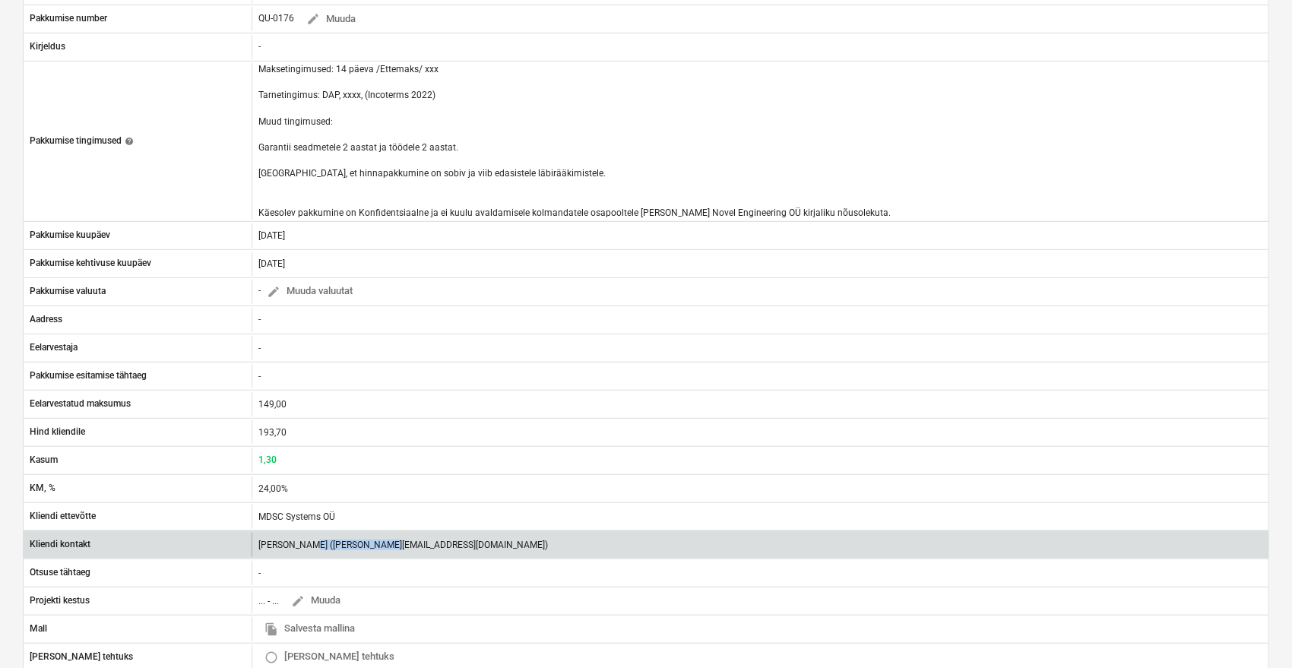
drag, startPoint x: 376, startPoint y: 545, endPoint x: 301, endPoint y: 540, distance: 75.4
click at [301, 540] on div "[PERSON_NAME] ([PERSON_NAME][EMAIL_ADDRESS][DOMAIN_NAME])" at bounding box center [403, 545] width 290 height 11
copy div "[PERSON_NAME][EMAIL_ADDRESS][DOMAIN_NAME]"
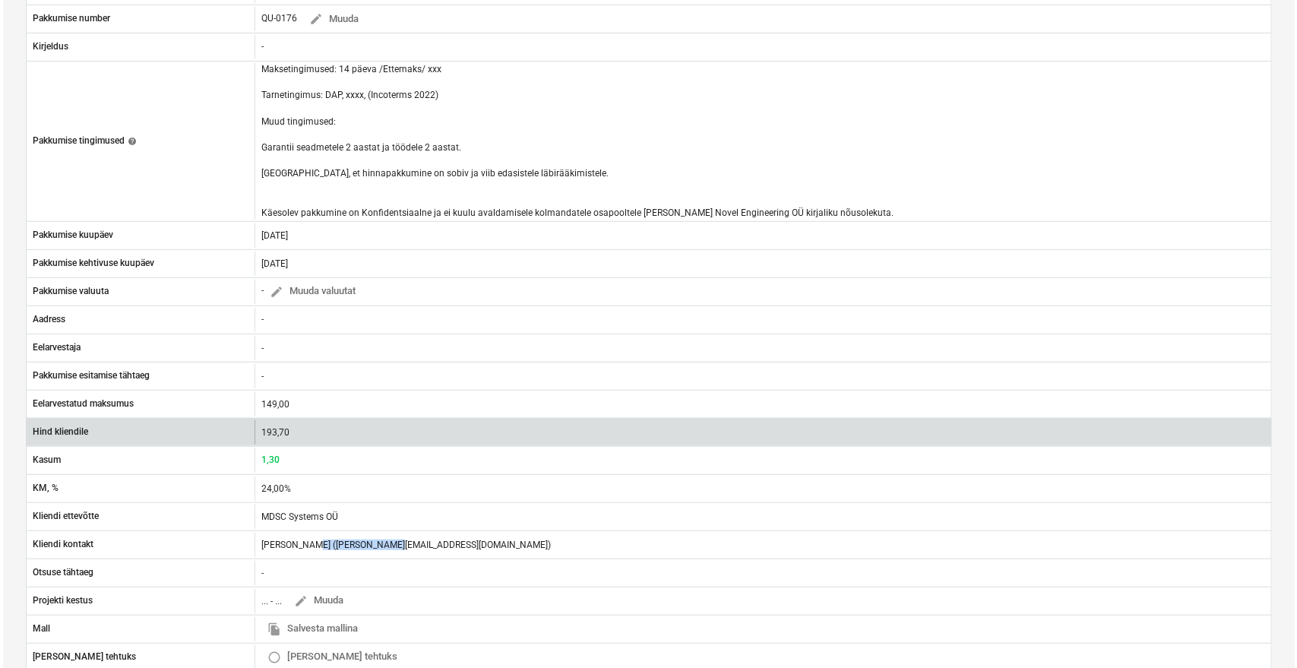
scroll to position [0, 0]
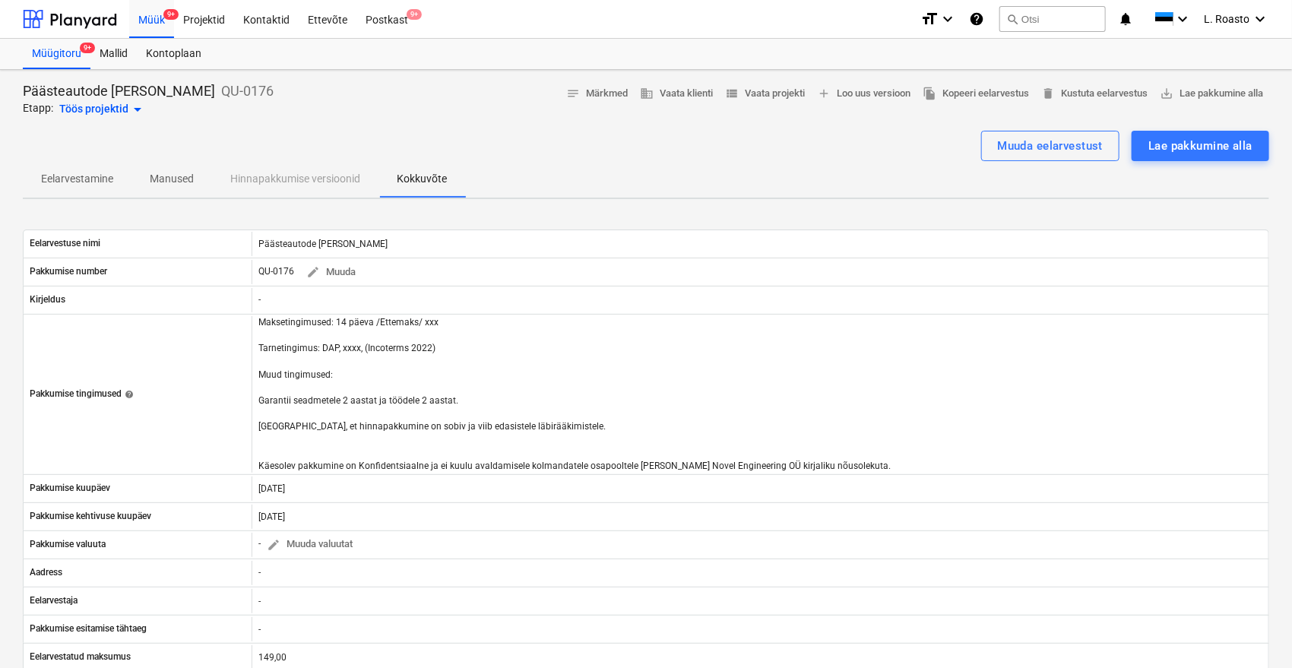
click at [103, 178] on p "Eelarvestamine" at bounding box center [77, 179] width 72 height 16
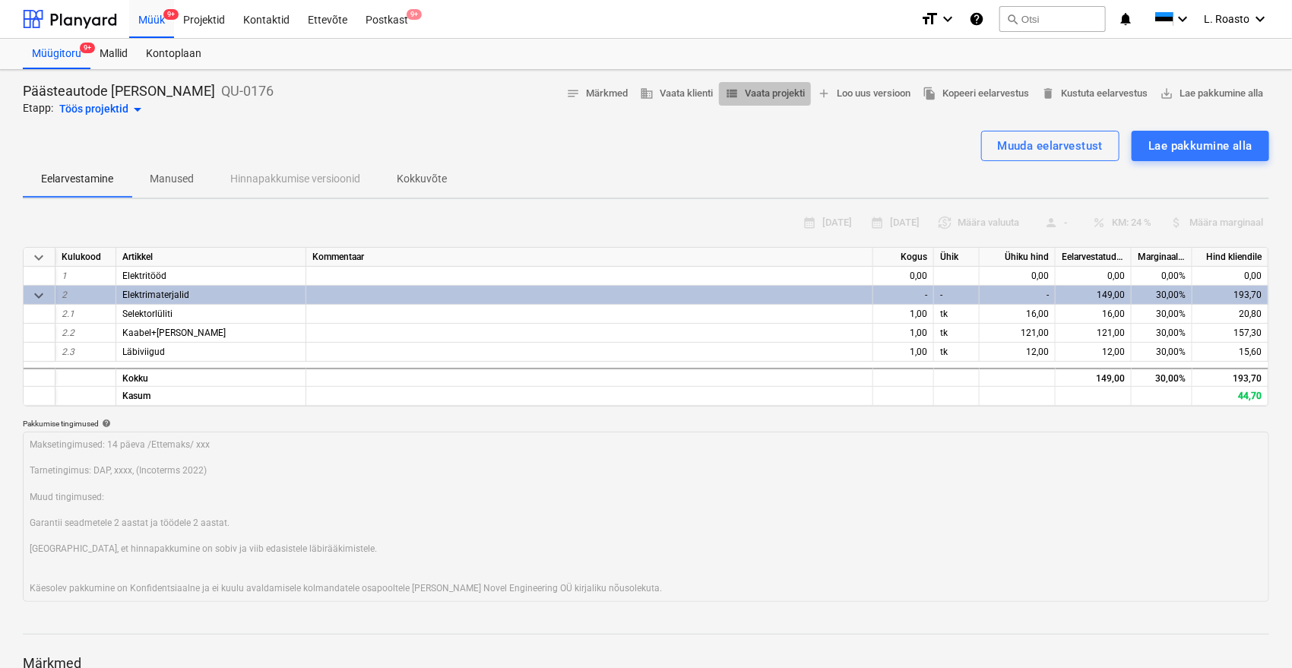
click at [762, 82] on button "view_list Vaata projekti" at bounding box center [765, 94] width 92 height 24
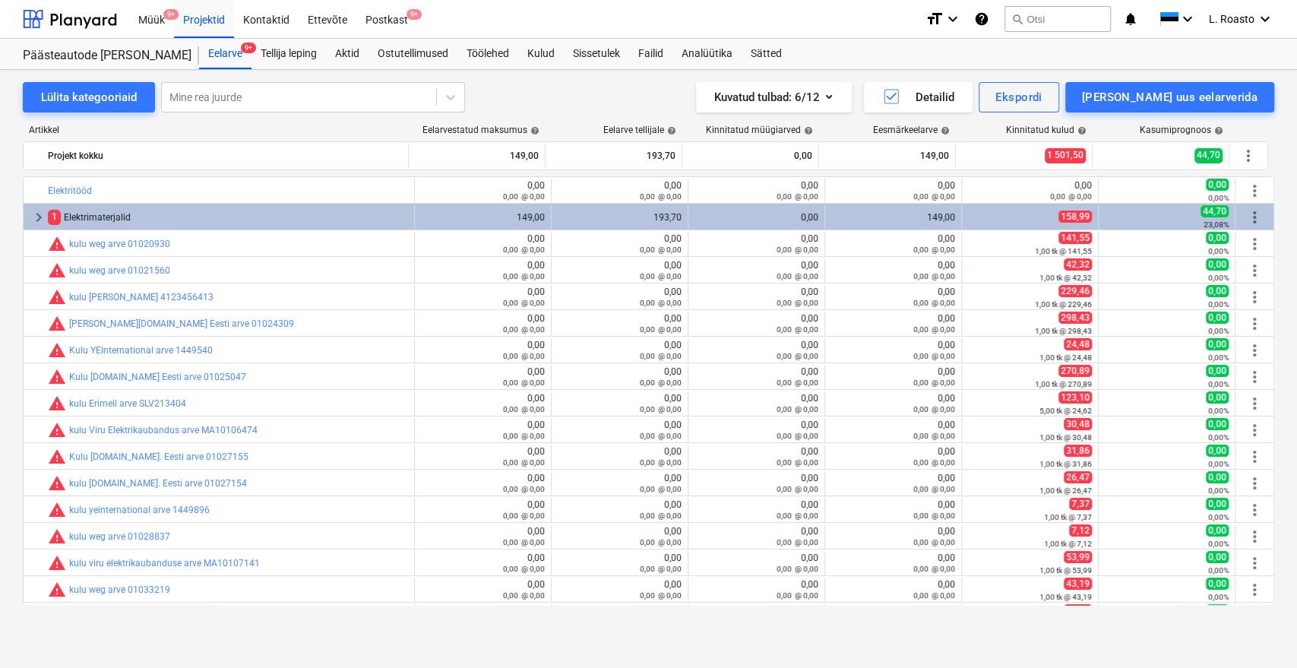
click at [828, 21] on div "Müük 9+ Projektid Kontaktid Ettevõte Postkast 9+" at bounding box center [521, 19] width 784 height 38
click at [761, 48] on div "Sätted" at bounding box center [766, 54] width 49 height 30
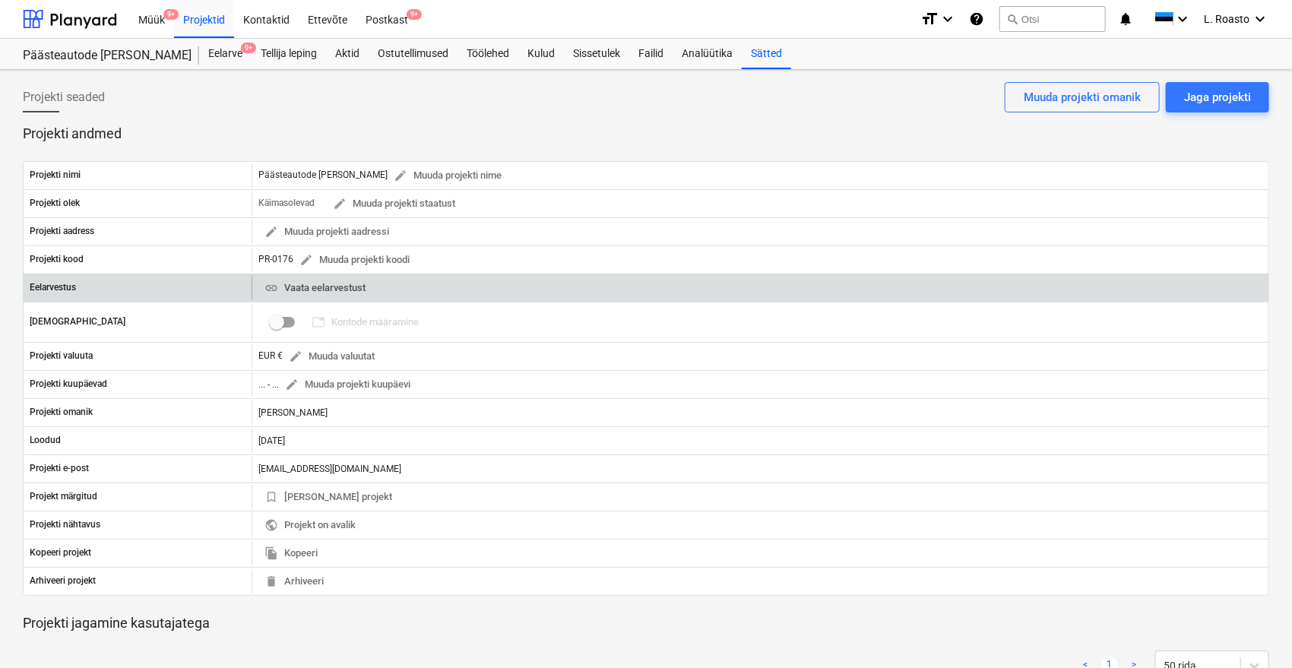
click at [318, 289] on span "link Vaata eelarvestust" at bounding box center [314, 288] width 101 height 17
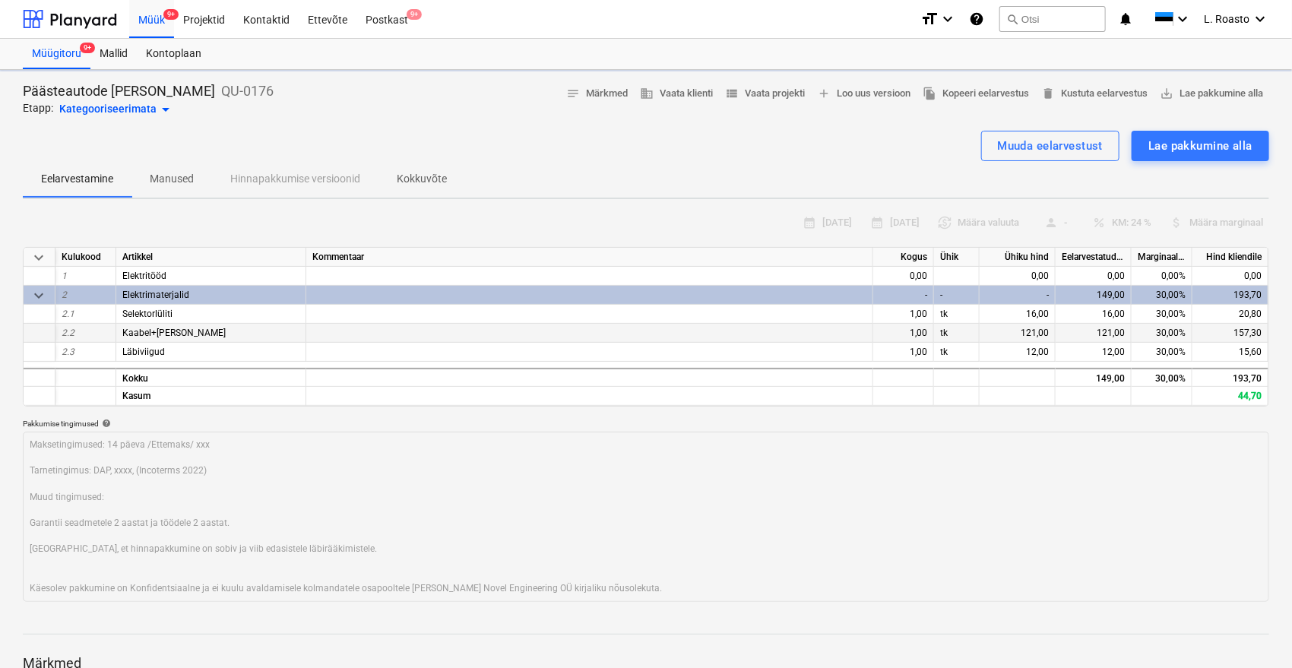
type textarea "x"
click at [443, 178] on p "Kokkuvõte" at bounding box center [422, 179] width 50 height 16
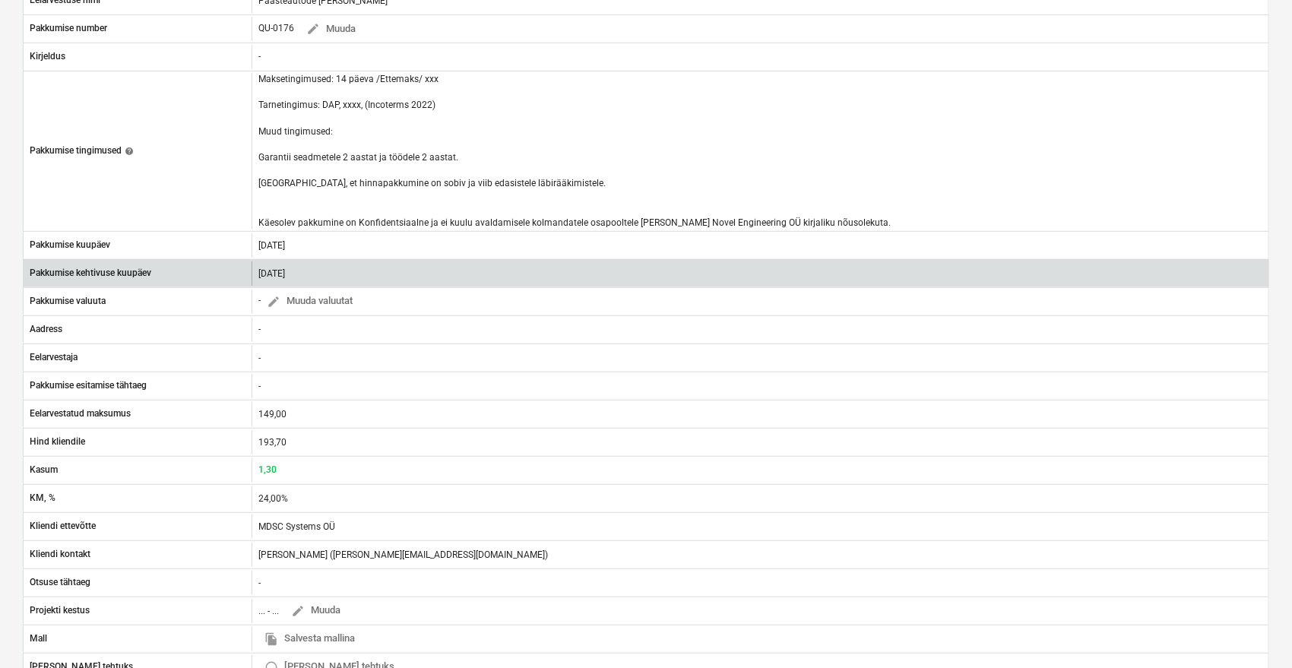
scroll to position [253, 0]
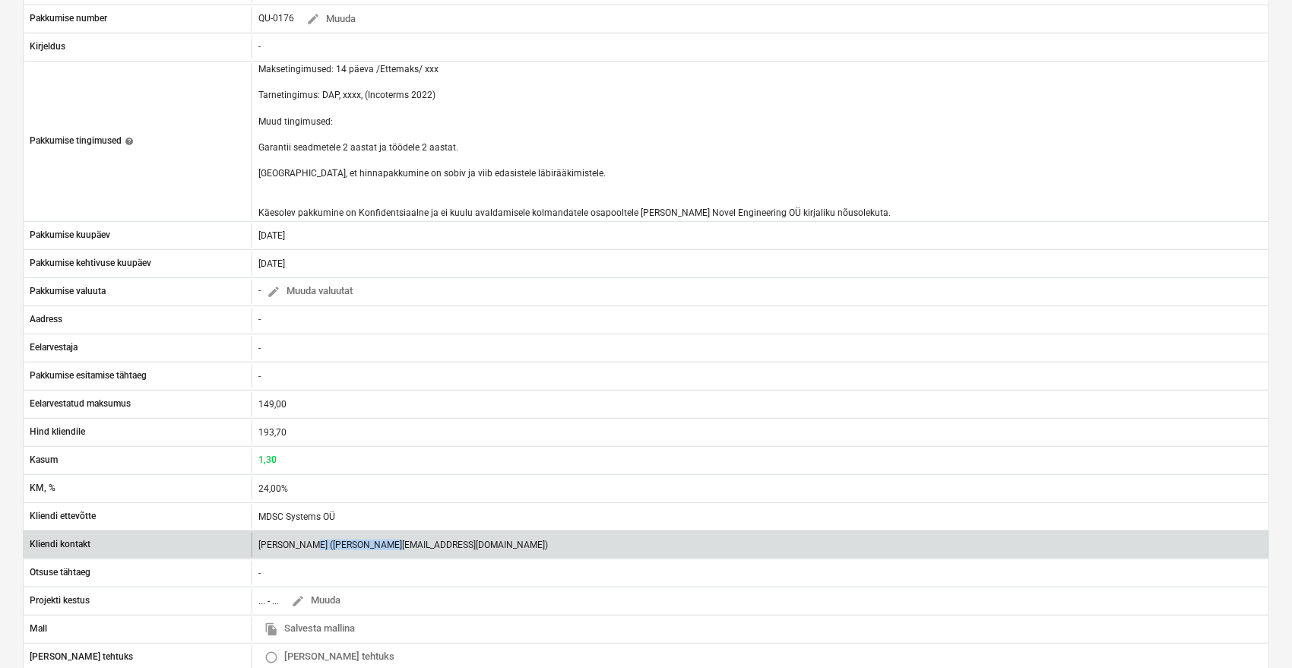
drag, startPoint x: 375, startPoint y: 544, endPoint x: 302, endPoint y: 539, distance: 73.9
click at [302, 540] on div "[PERSON_NAME] ([PERSON_NAME][EMAIL_ADDRESS][DOMAIN_NAME])" at bounding box center [403, 545] width 290 height 11
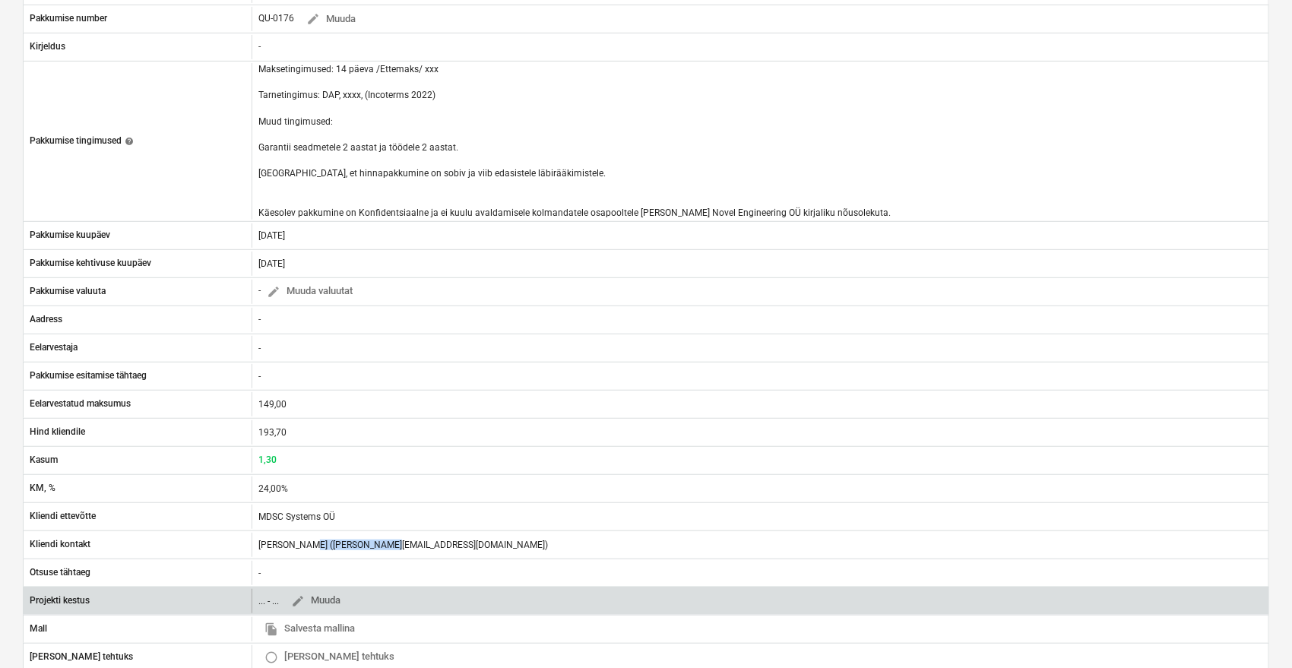
copy div "[PERSON_NAME][EMAIL_ADDRESS][DOMAIN_NAME]"
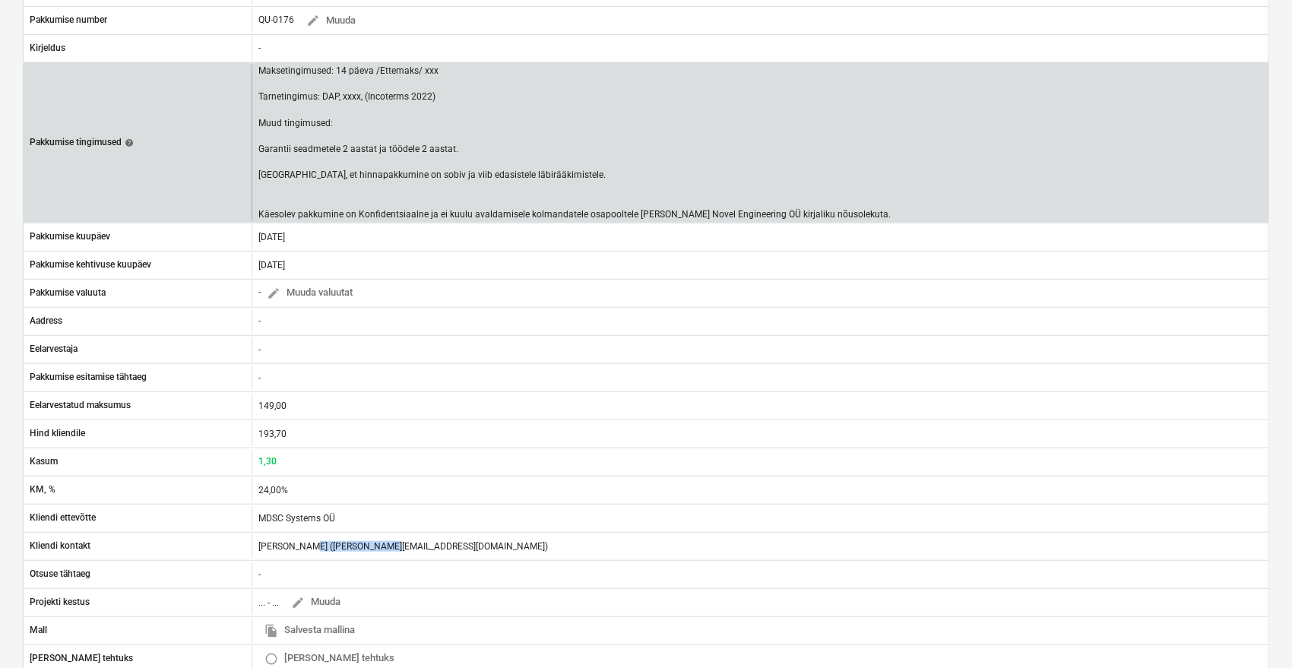
scroll to position [0, 0]
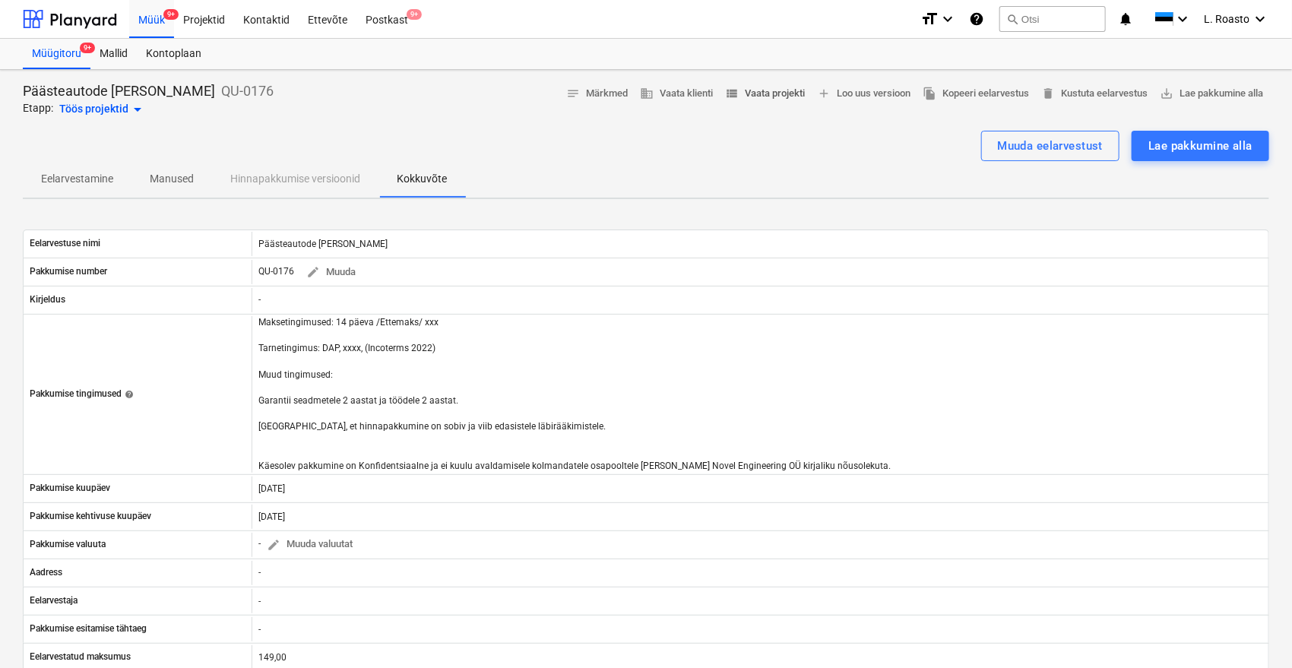
click at [765, 96] on span "view_list Vaata projekti" at bounding box center [765, 93] width 80 height 17
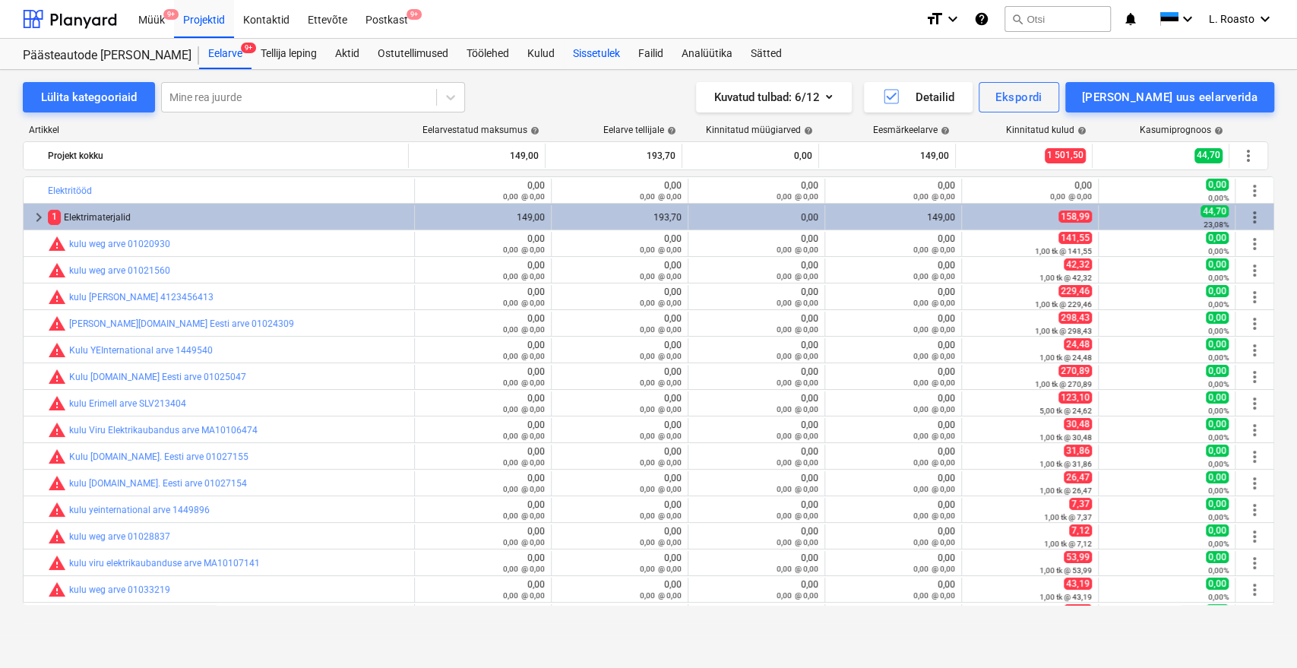
click at [614, 52] on div "Sissetulek" at bounding box center [596, 54] width 65 height 30
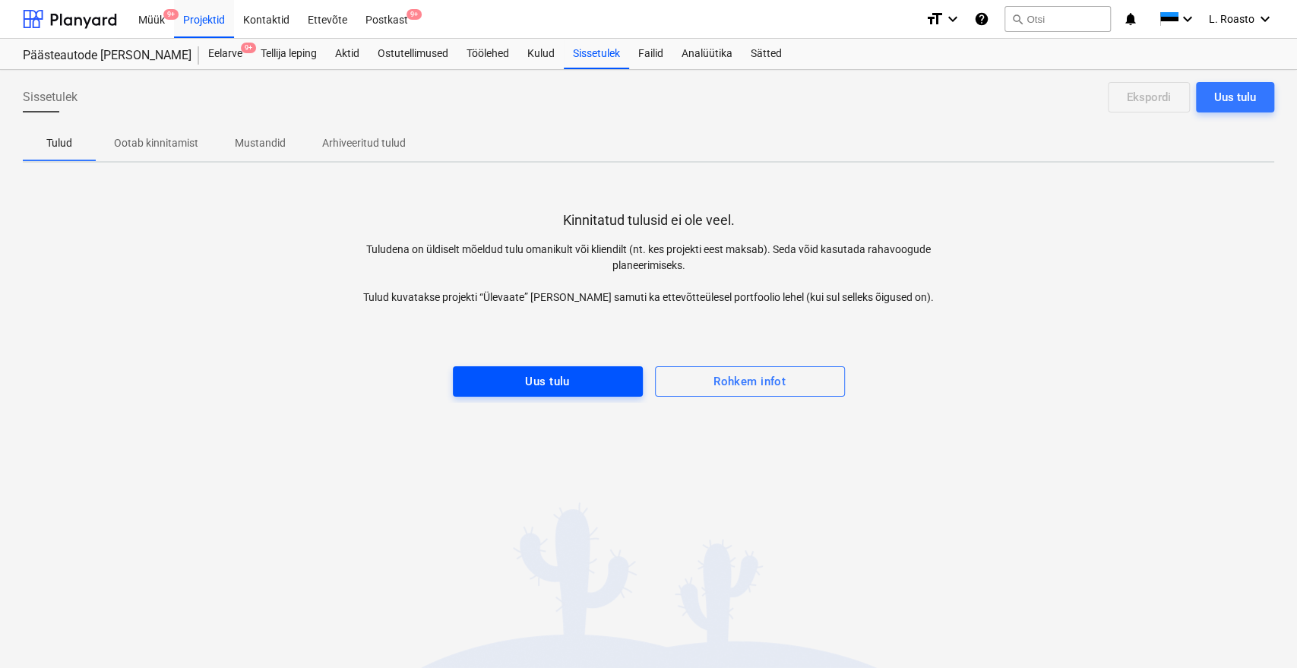
click at [576, 381] on span "Uus tulu" at bounding box center [548, 382] width 157 height 20
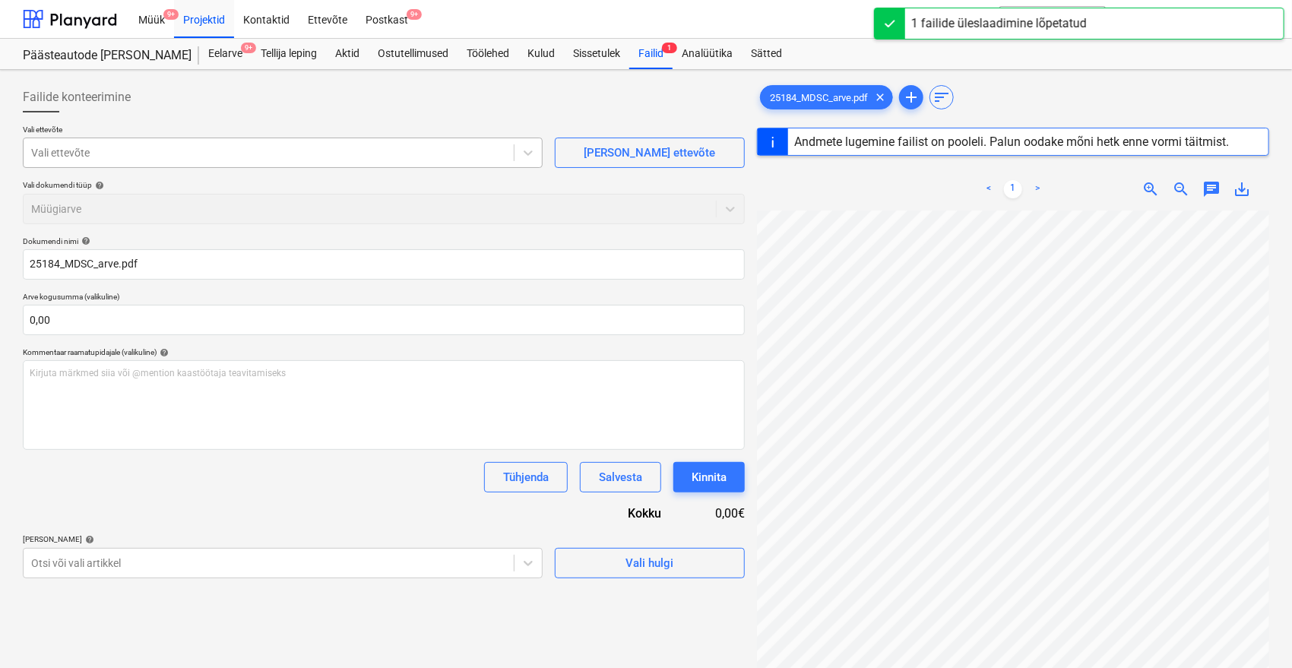
click at [141, 150] on div at bounding box center [268, 152] width 475 height 15
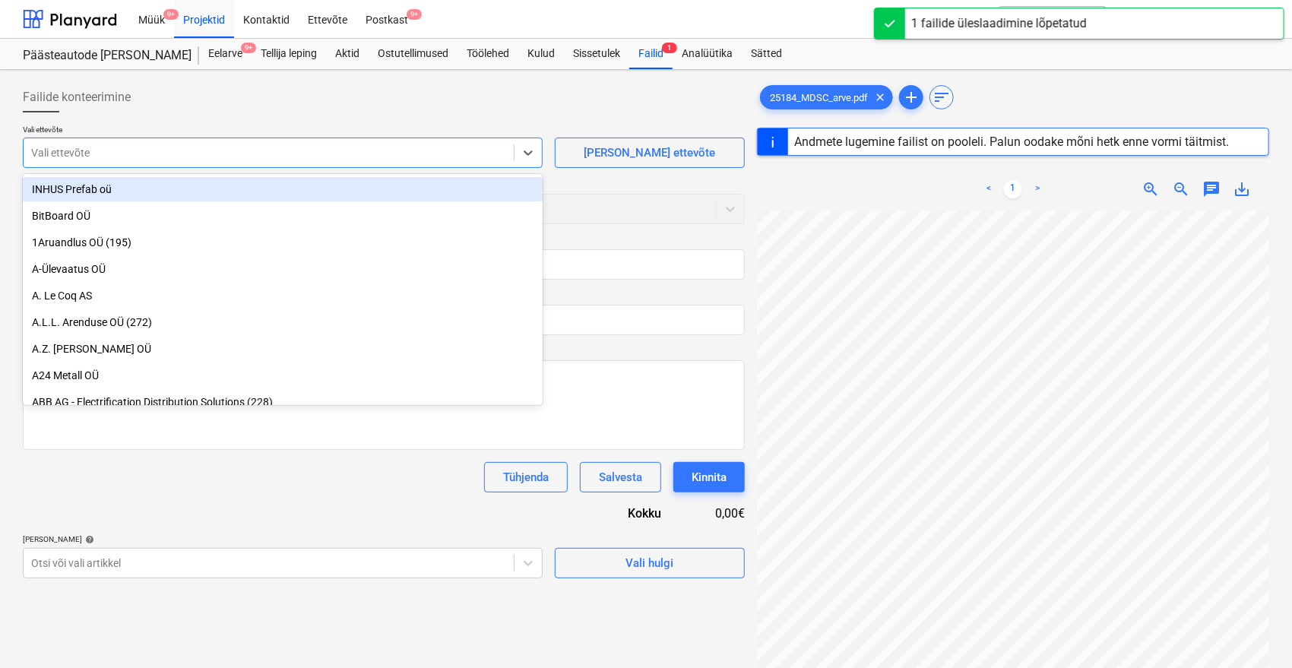
click at [141, 150] on div at bounding box center [268, 152] width 475 height 15
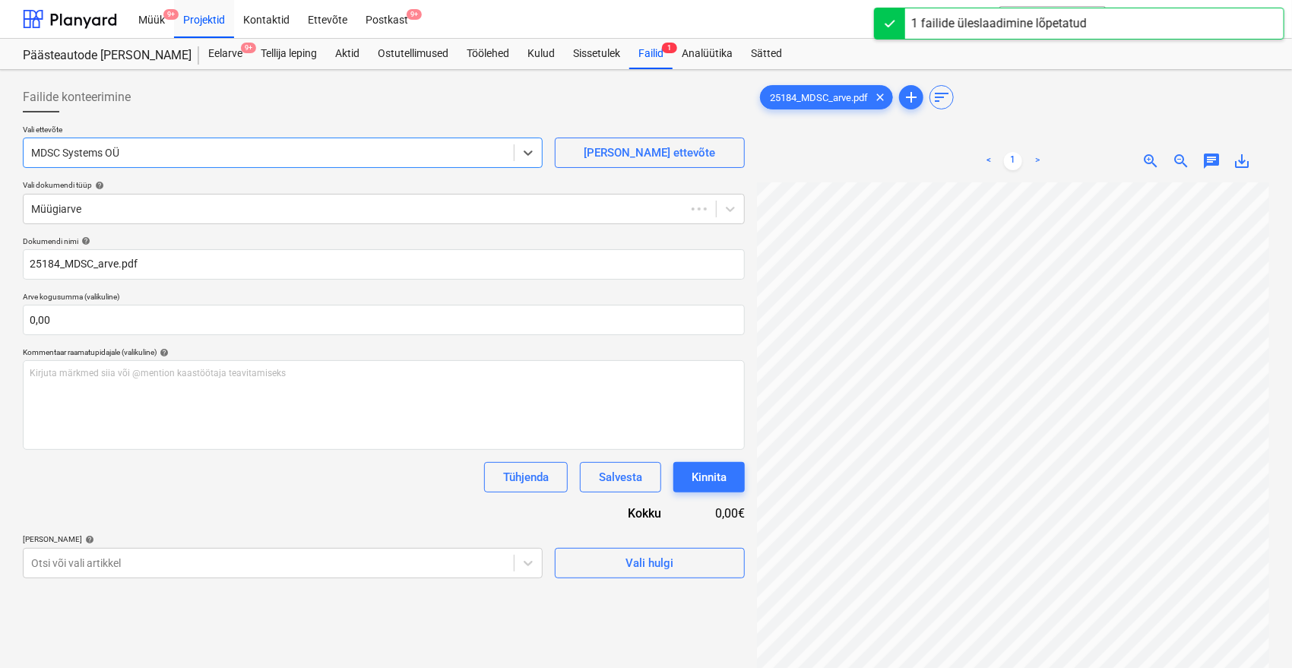
type input "25184"
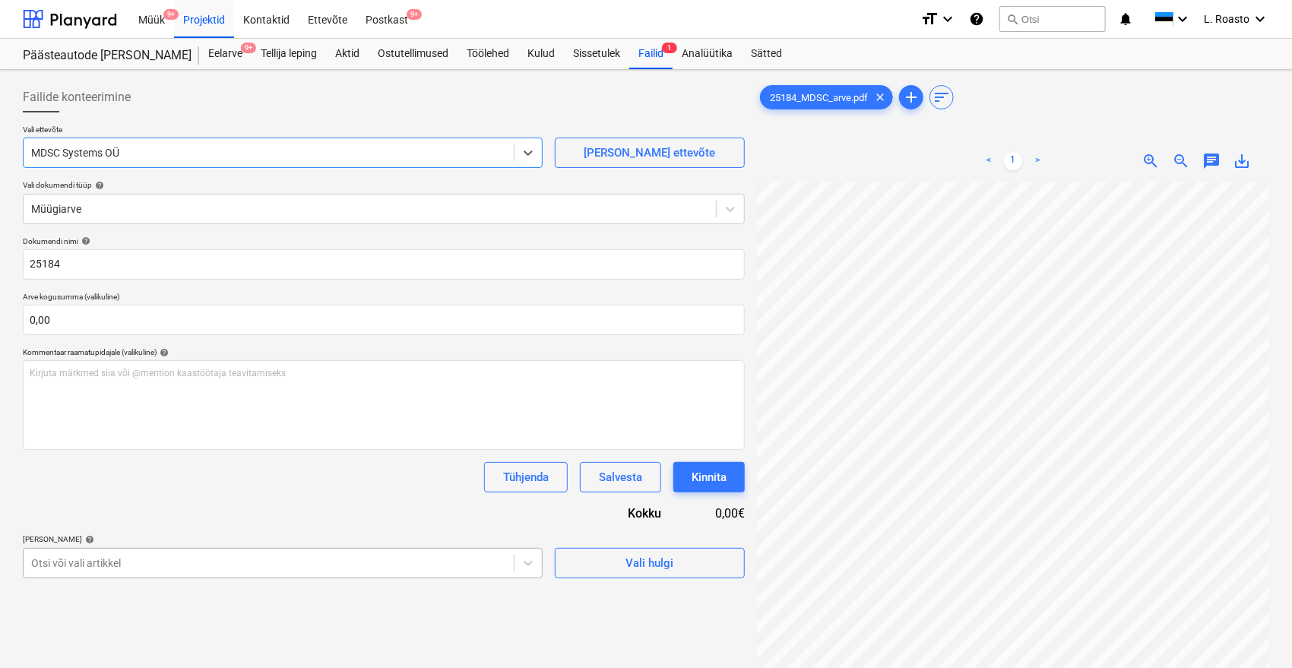
click at [226, 576] on body "Müük 9+ Projektid Kontaktid Ettevõte Postkast 9+ format_size keyboard_arrow_dow…" at bounding box center [646, 334] width 1292 height 668
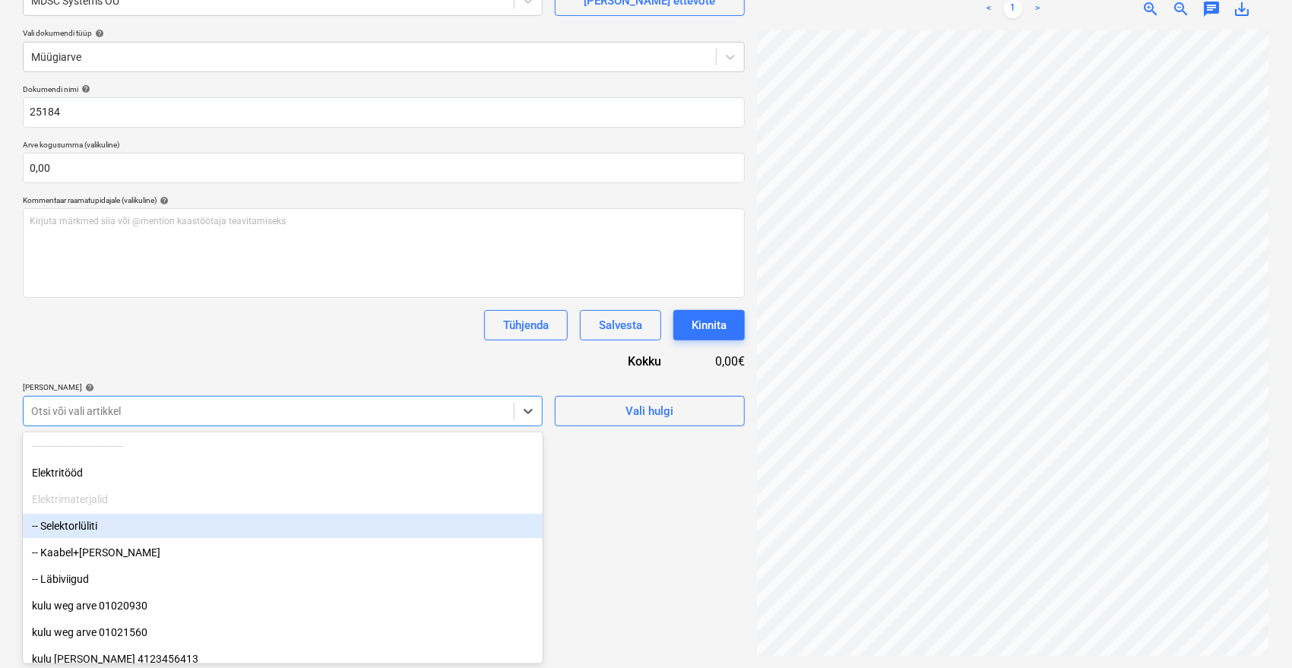
scroll to position [84, 0]
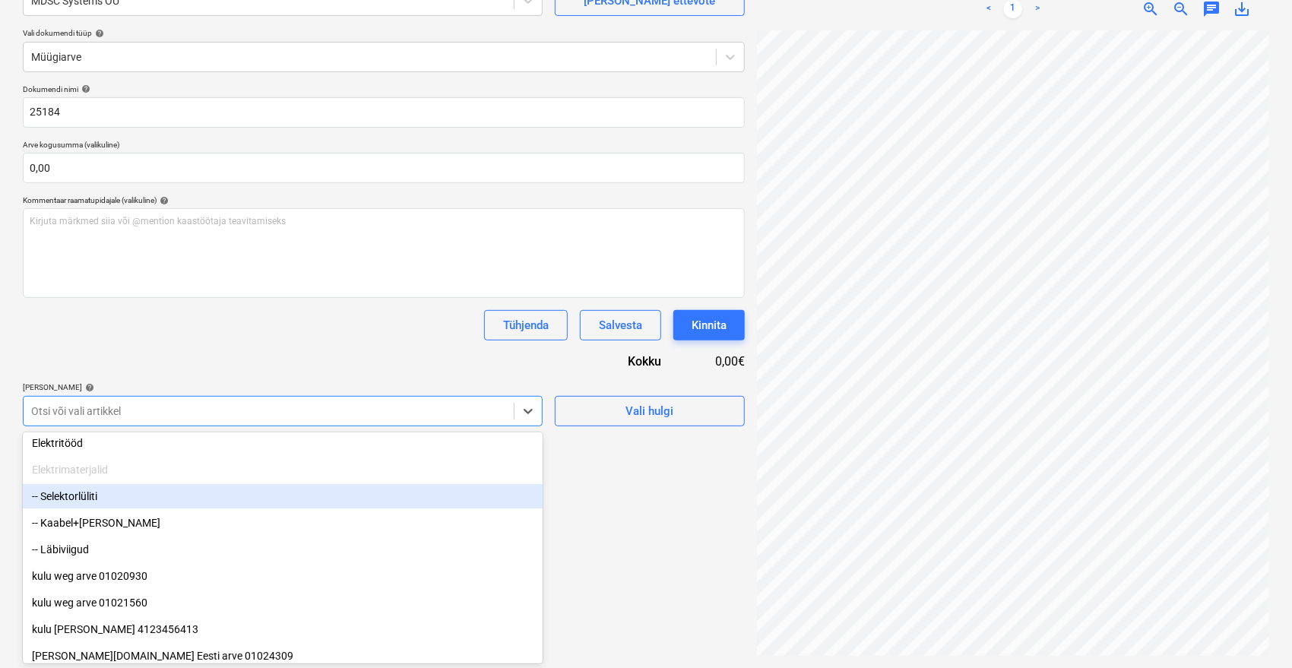
click at [87, 487] on div "-- Selektorlüliti" at bounding box center [283, 496] width 520 height 24
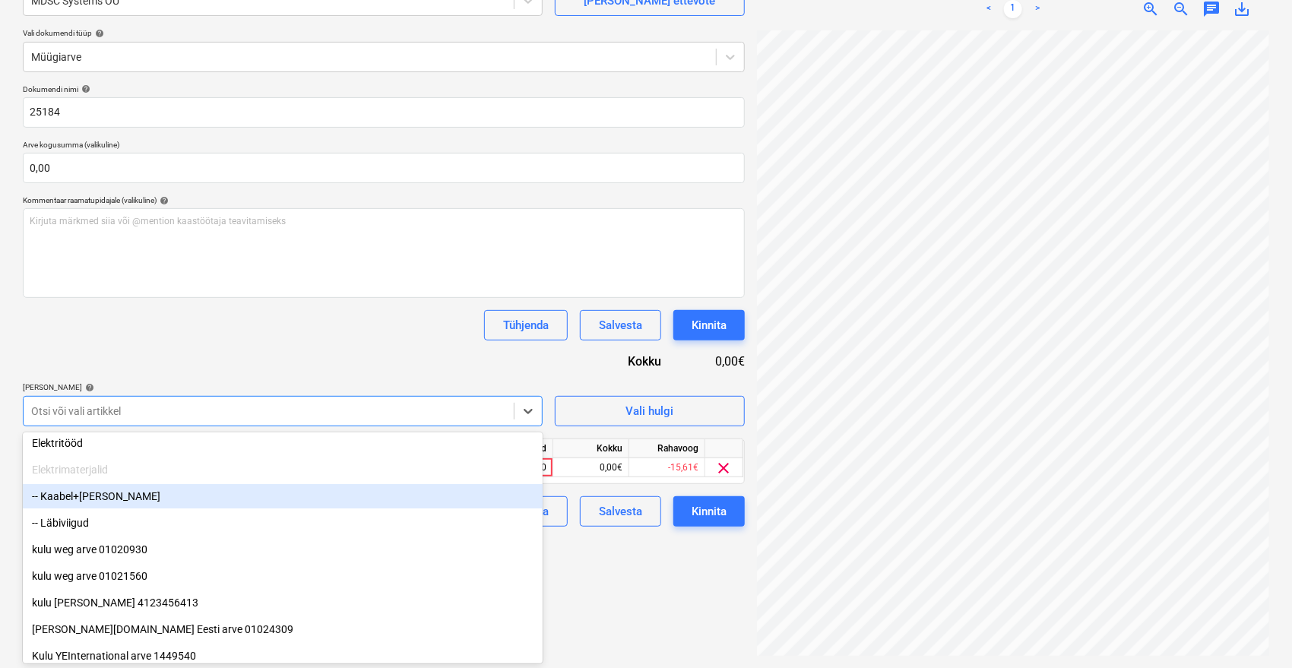
click at [85, 492] on div "-- Kaabel+[PERSON_NAME]" at bounding box center [283, 496] width 520 height 24
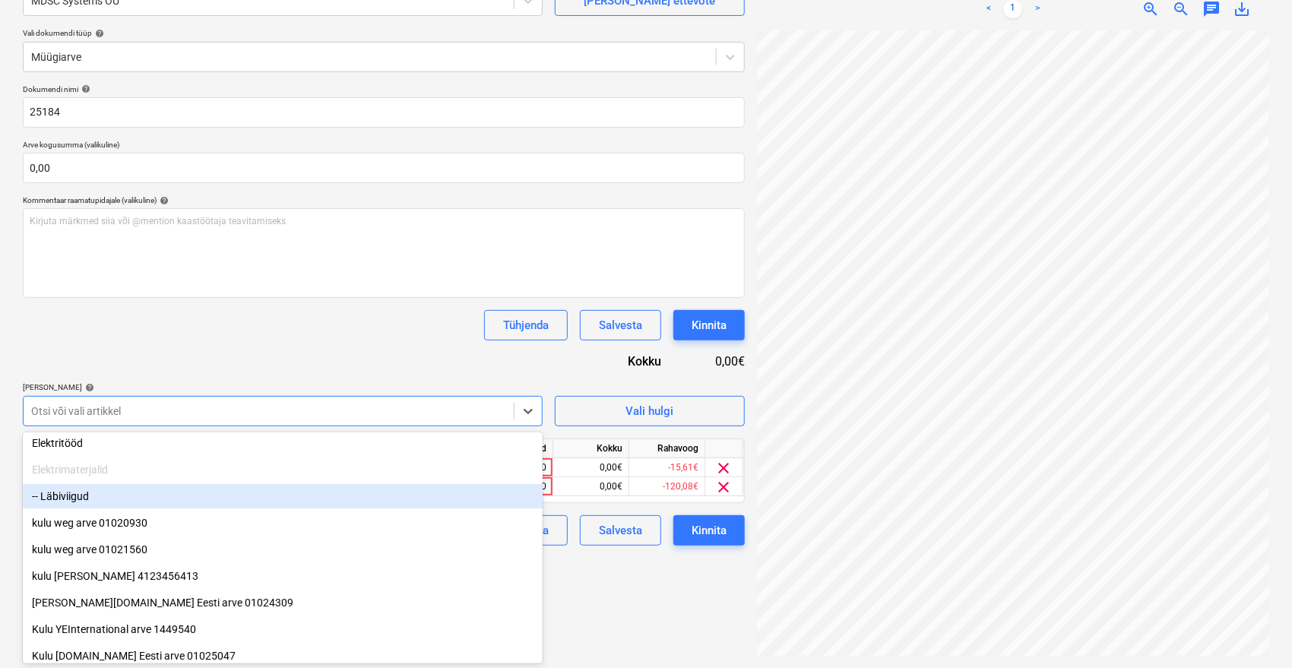
click at [85, 492] on div "-- Läbiviigud" at bounding box center [283, 496] width 520 height 24
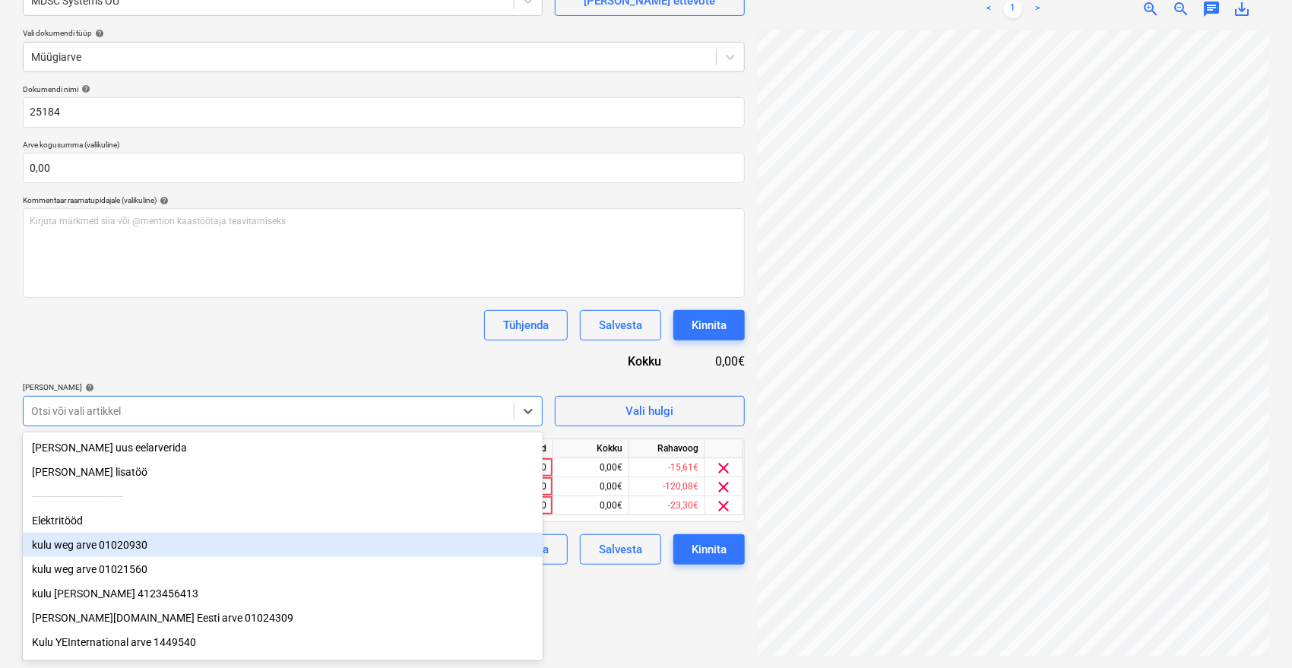
click at [73, 548] on div "kulu weg arve 01020930" at bounding box center [283, 545] width 520 height 24
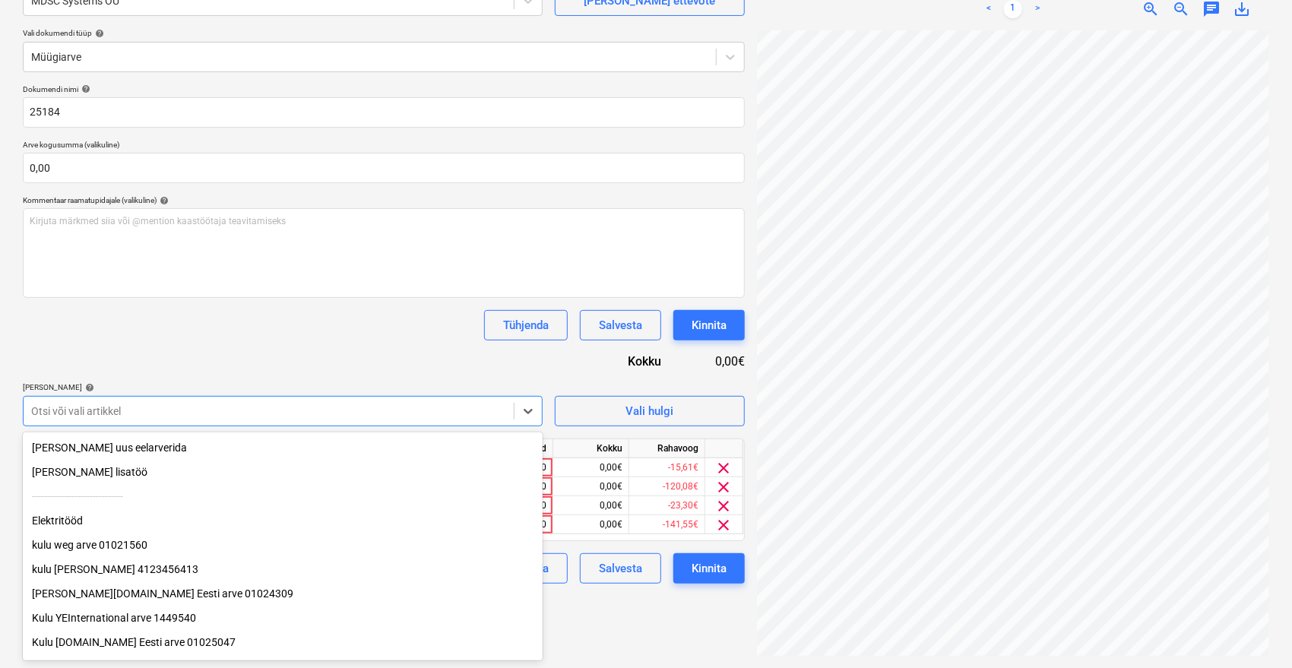
click at [63, 522] on div "Elektritööd" at bounding box center [283, 520] width 520 height 24
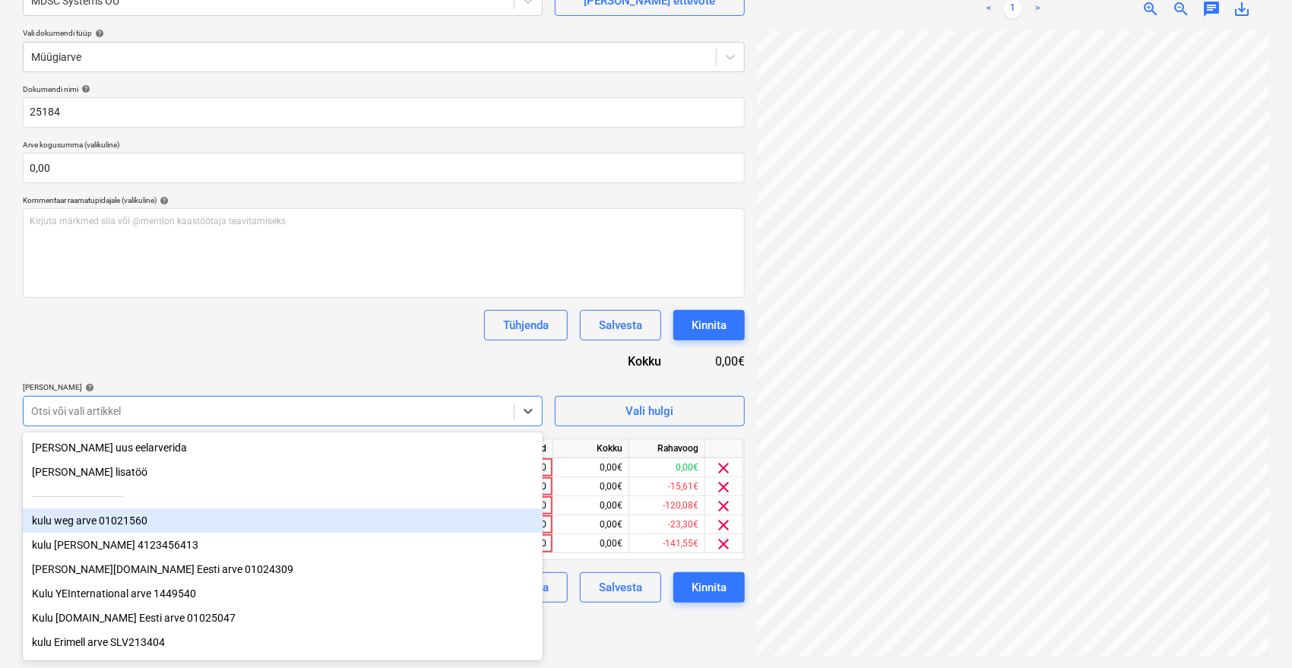
click at [90, 523] on div "kulu weg arve 01021560" at bounding box center [283, 520] width 520 height 24
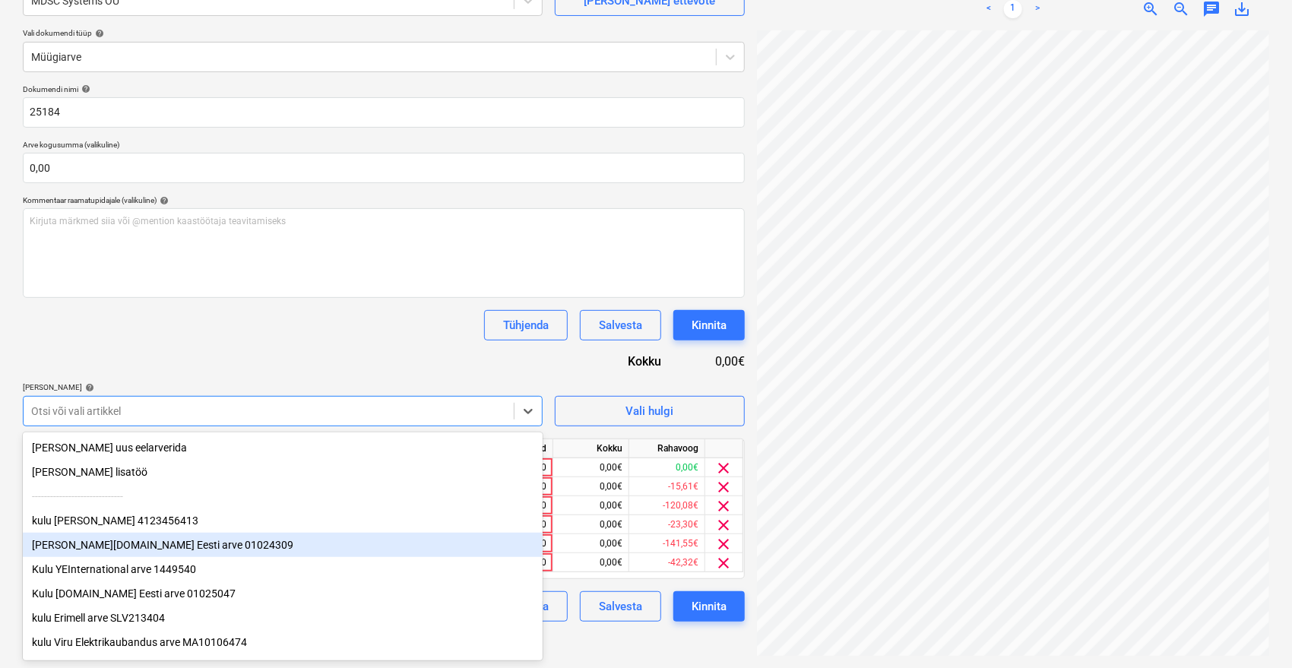
click at [88, 537] on div "[PERSON_NAME][DOMAIN_NAME] Eesti arve 01024309" at bounding box center [283, 545] width 520 height 24
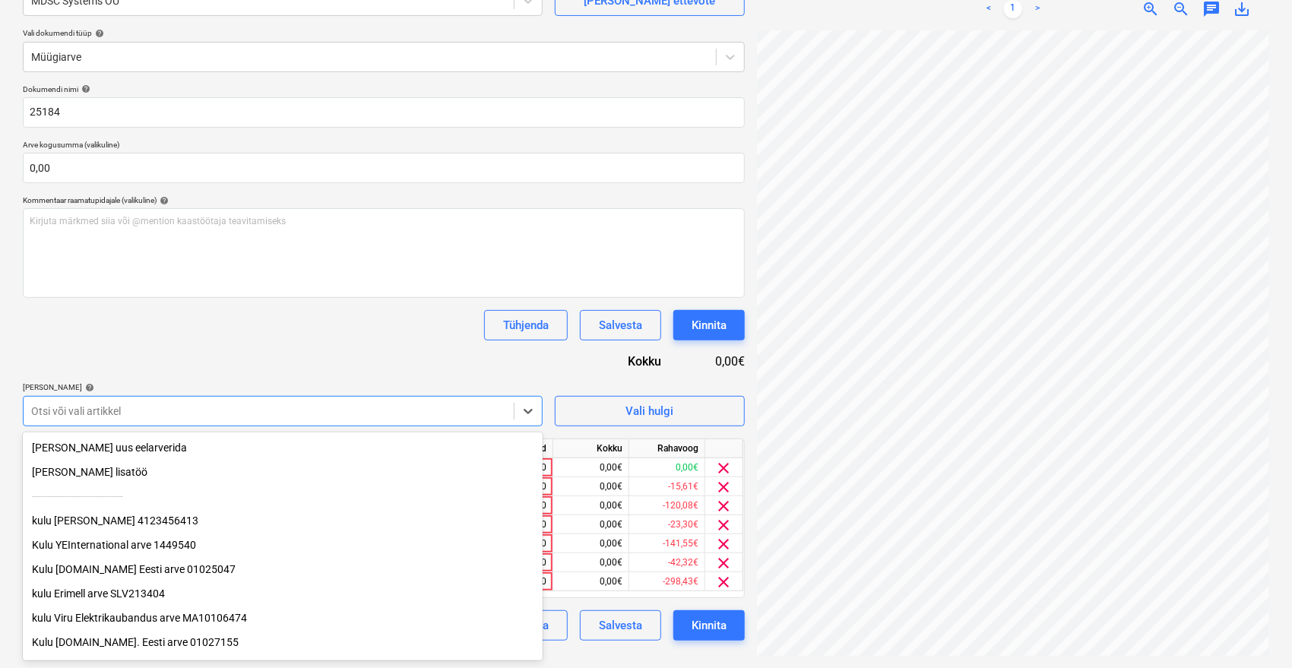
click at [101, 527] on div "kulu [PERSON_NAME] 4123456413" at bounding box center [283, 520] width 520 height 24
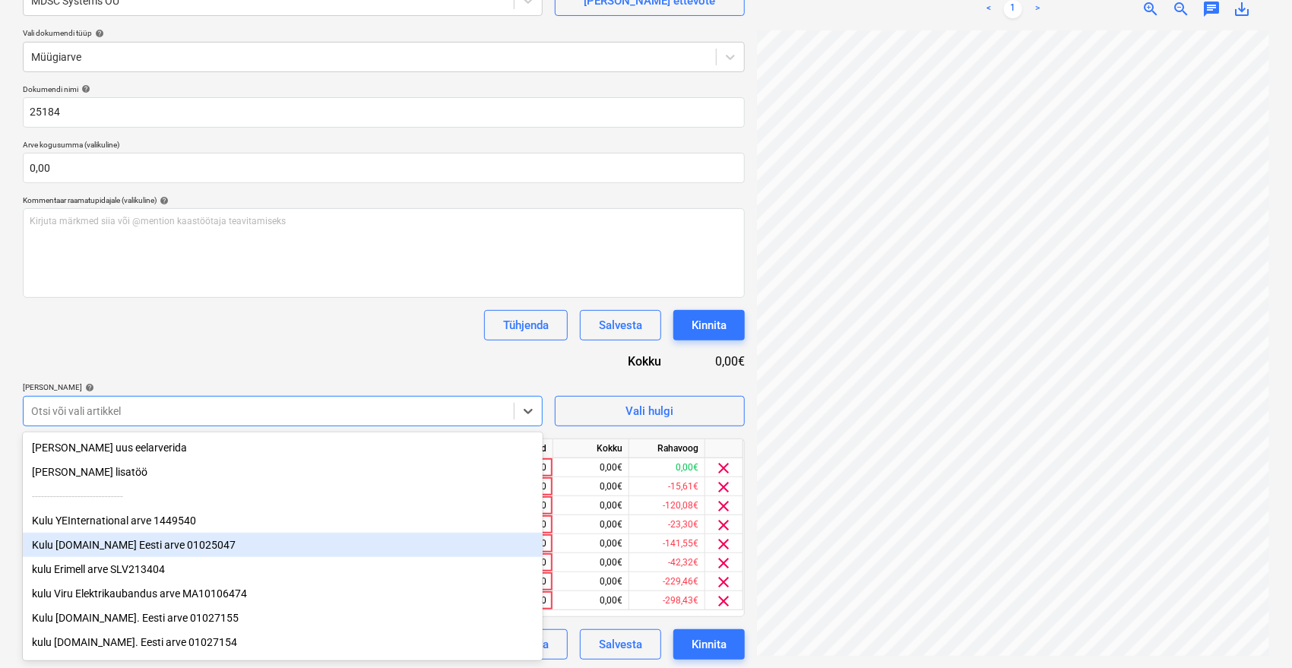
click at [103, 547] on div "Kulu [DOMAIN_NAME] Eesti arve 01025047" at bounding box center [283, 545] width 520 height 24
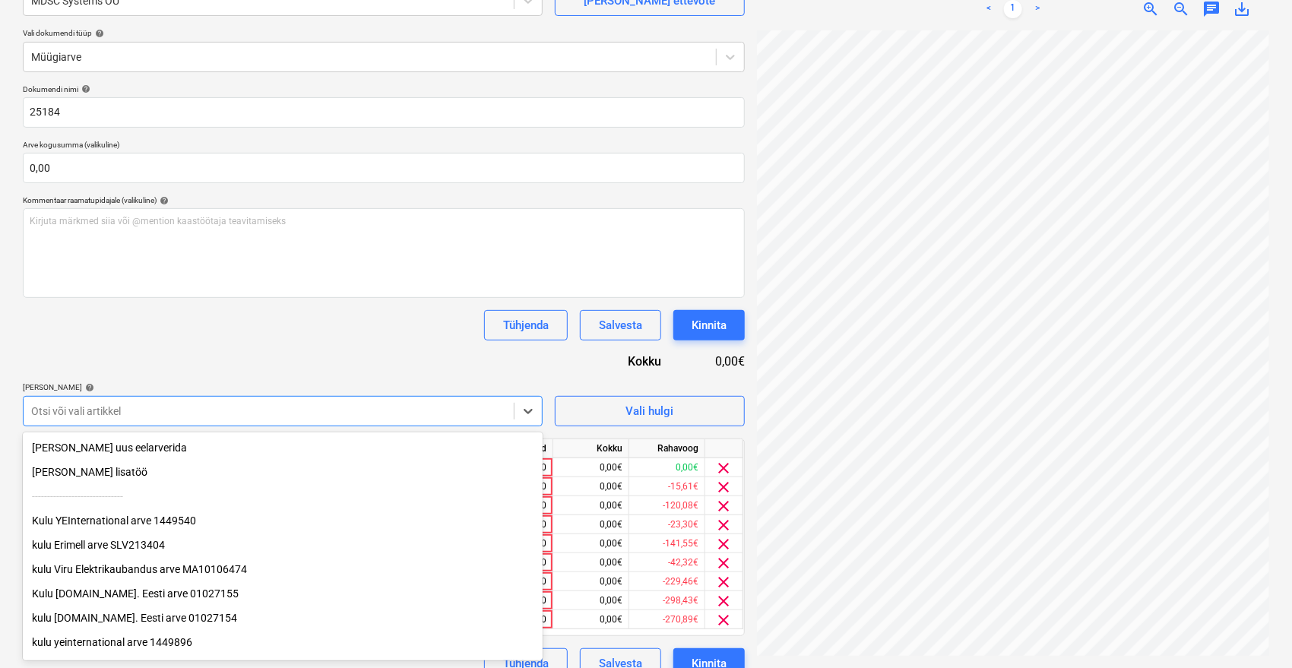
click at [114, 520] on div "Kulu YEInternational arve 1449540" at bounding box center [283, 520] width 520 height 24
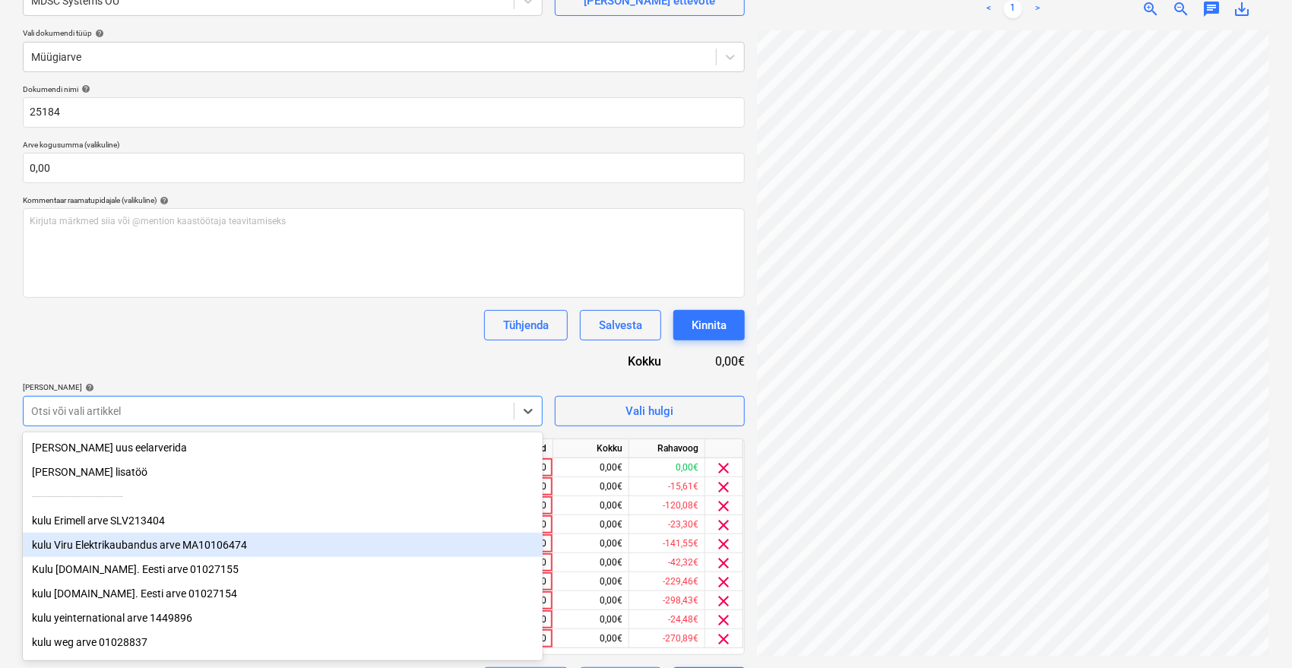
click at [122, 524] on div "kulu Erimell arve SLV213404" at bounding box center [283, 520] width 520 height 24
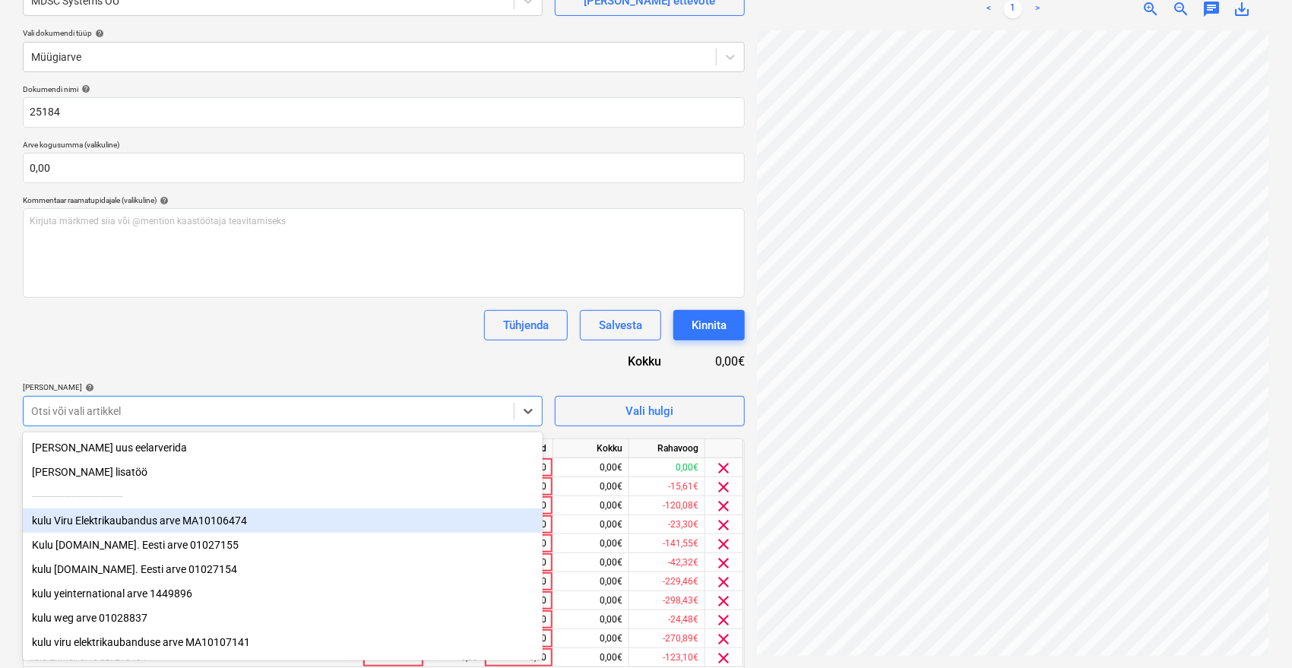
click at [125, 527] on div "kulu Viru Elektrikaubandus arve MA10106474" at bounding box center [283, 520] width 520 height 24
click at [125, 533] on div "Kulu [DOMAIN_NAME]. Eesti arve 01027155" at bounding box center [283, 520] width 520 height 24
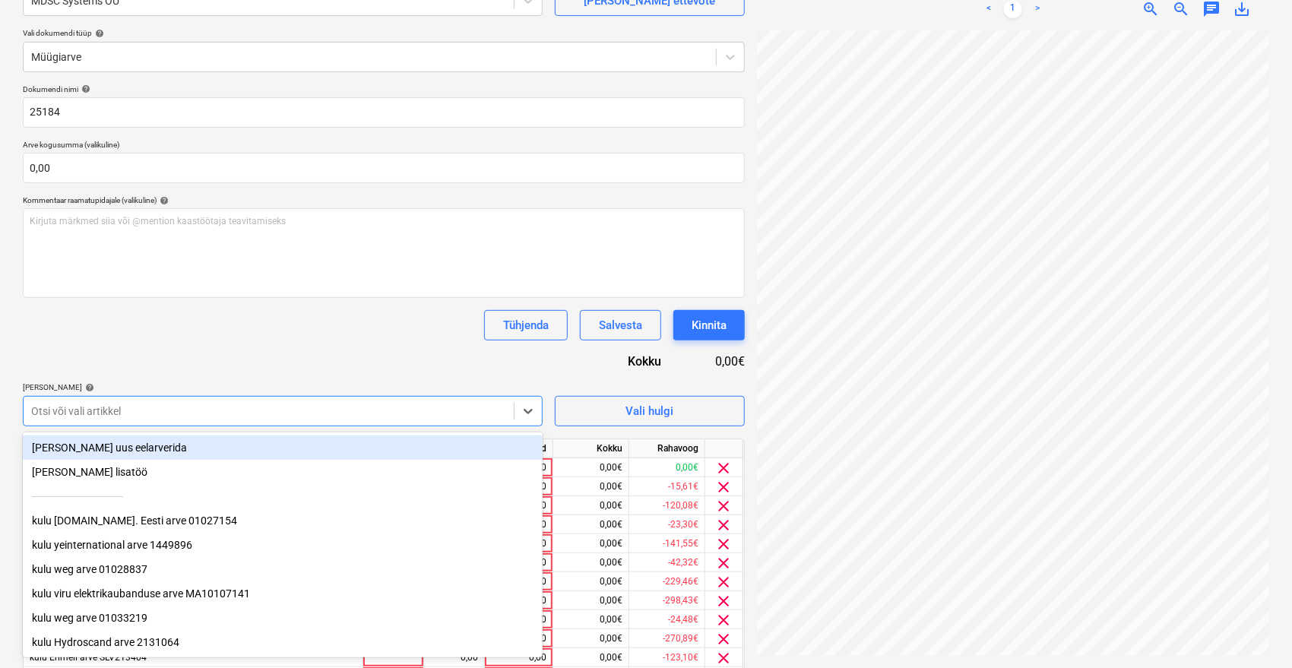
click at [127, 533] on div "kulu [DOMAIN_NAME]. Eesti arve 01027154" at bounding box center [283, 520] width 520 height 24
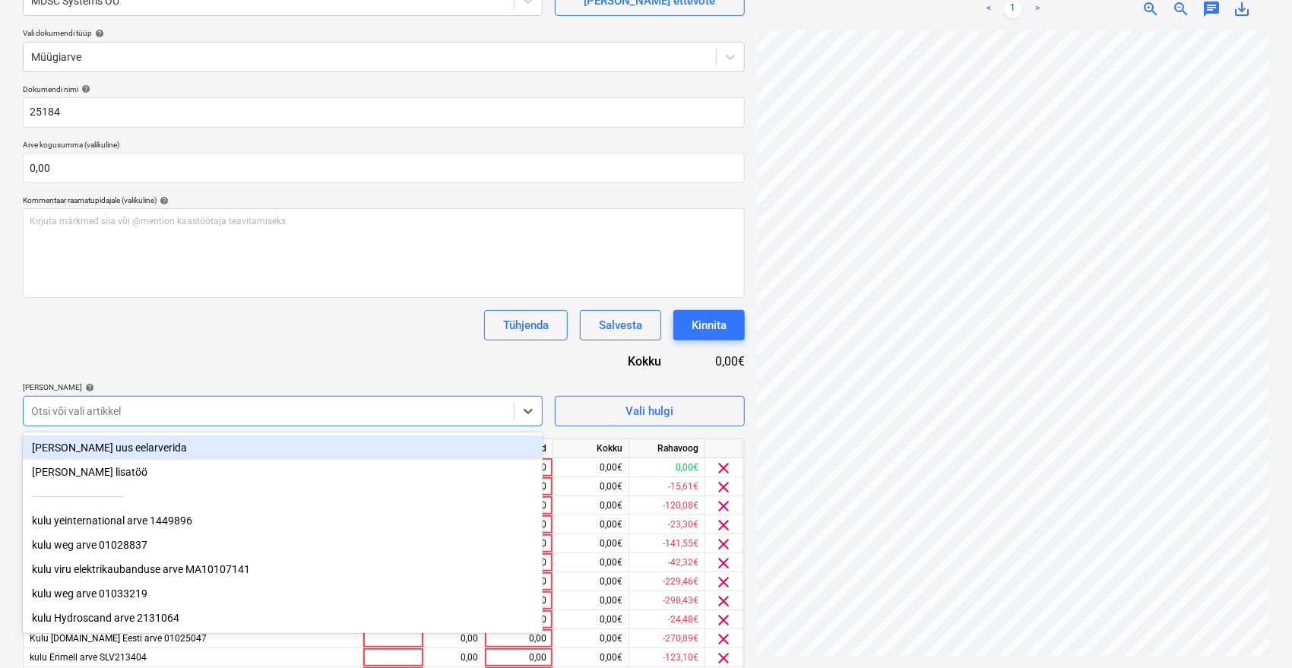
click at [127, 533] on div "kulu yeinternational arve 1449896" at bounding box center [283, 520] width 520 height 24
click at [127, 533] on div "kulu weg arve 01028837" at bounding box center [283, 520] width 520 height 24
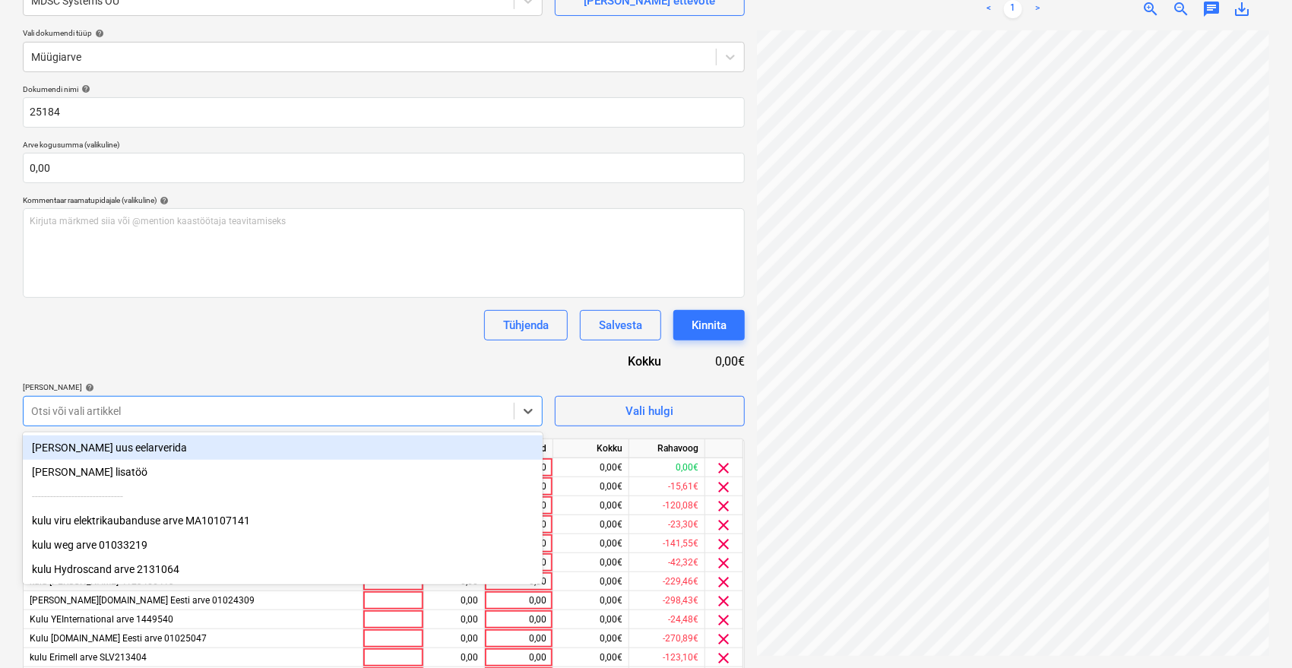
click at [127, 533] on div "kulu viru elektrikaubanduse arve MA10107141" at bounding box center [283, 520] width 520 height 24
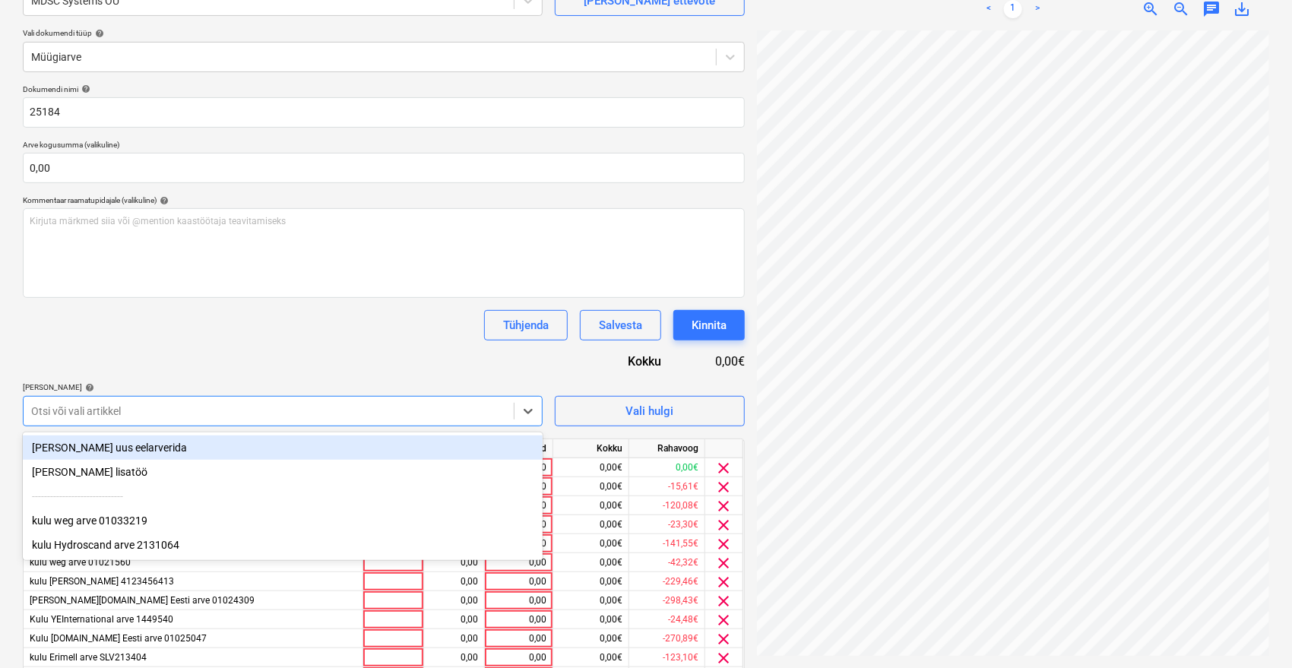
click at [127, 533] on div "kulu weg arve 01033219" at bounding box center [283, 520] width 520 height 24
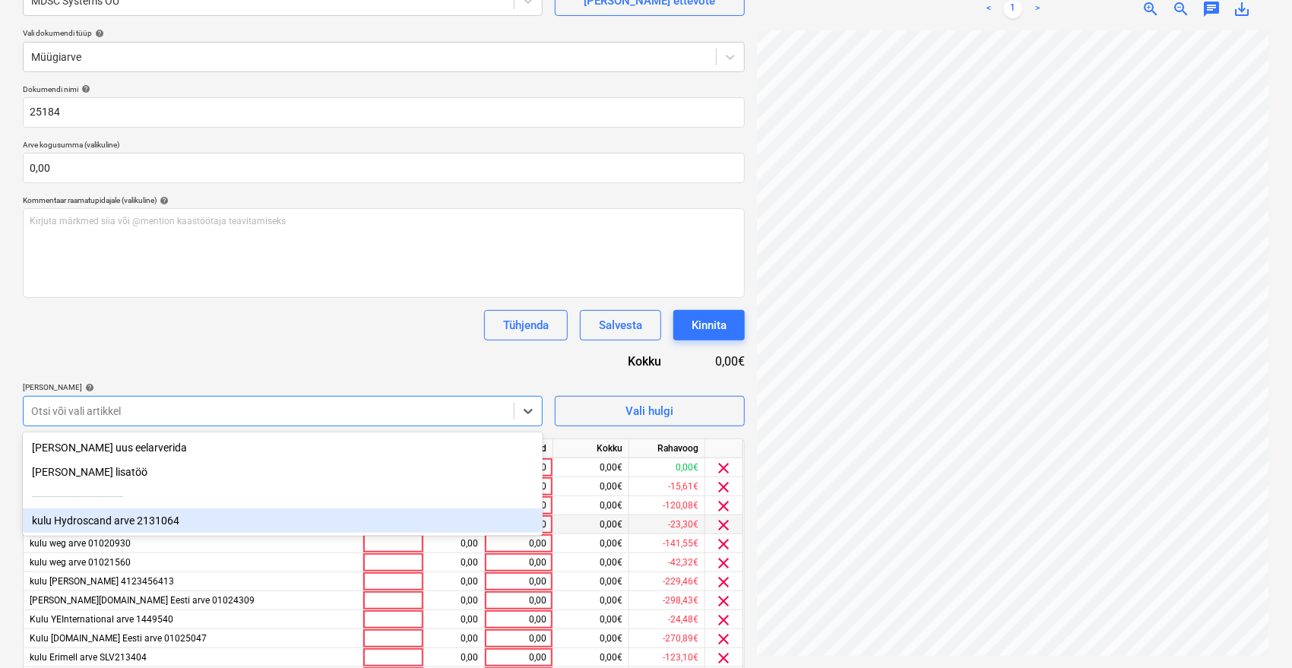
click at [141, 527] on div "kulu Hydroscand arve 2131064" at bounding box center [283, 520] width 520 height 24
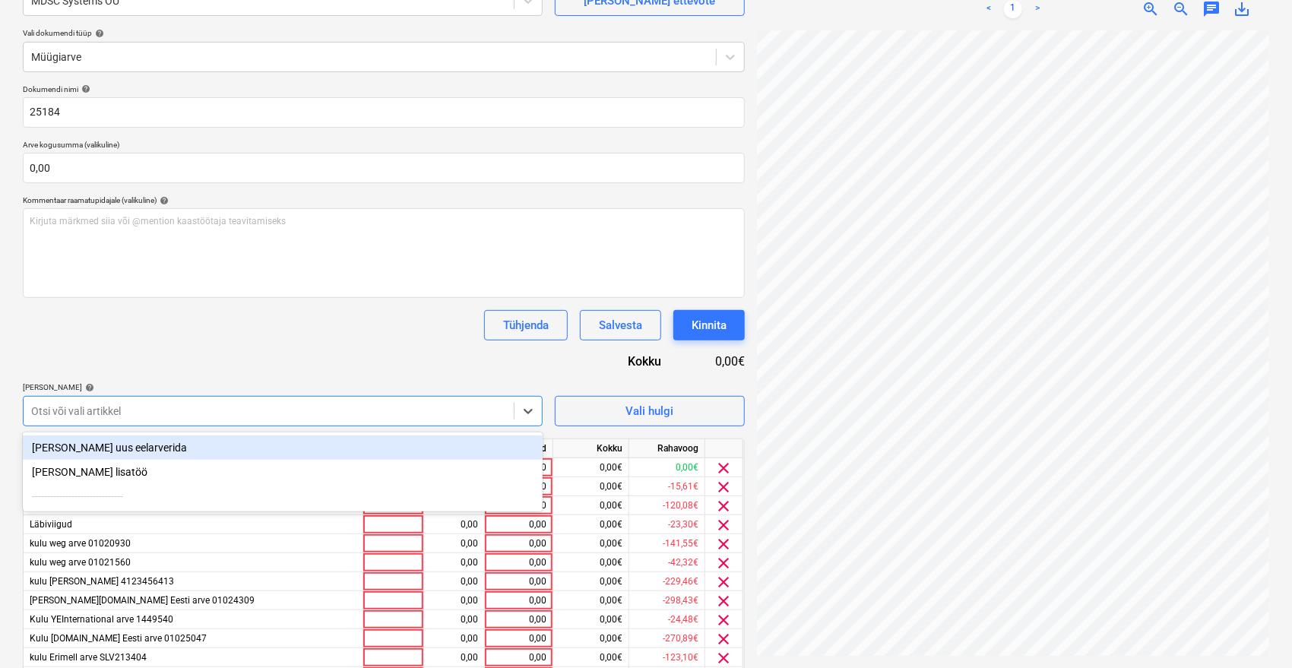
click at [298, 358] on div "Dokumendi nimi help 25184 Arve kogusumma (valikuline) 0,00 Kommentaar raamatupi…" at bounding box center [384, 476] width 722 height 784
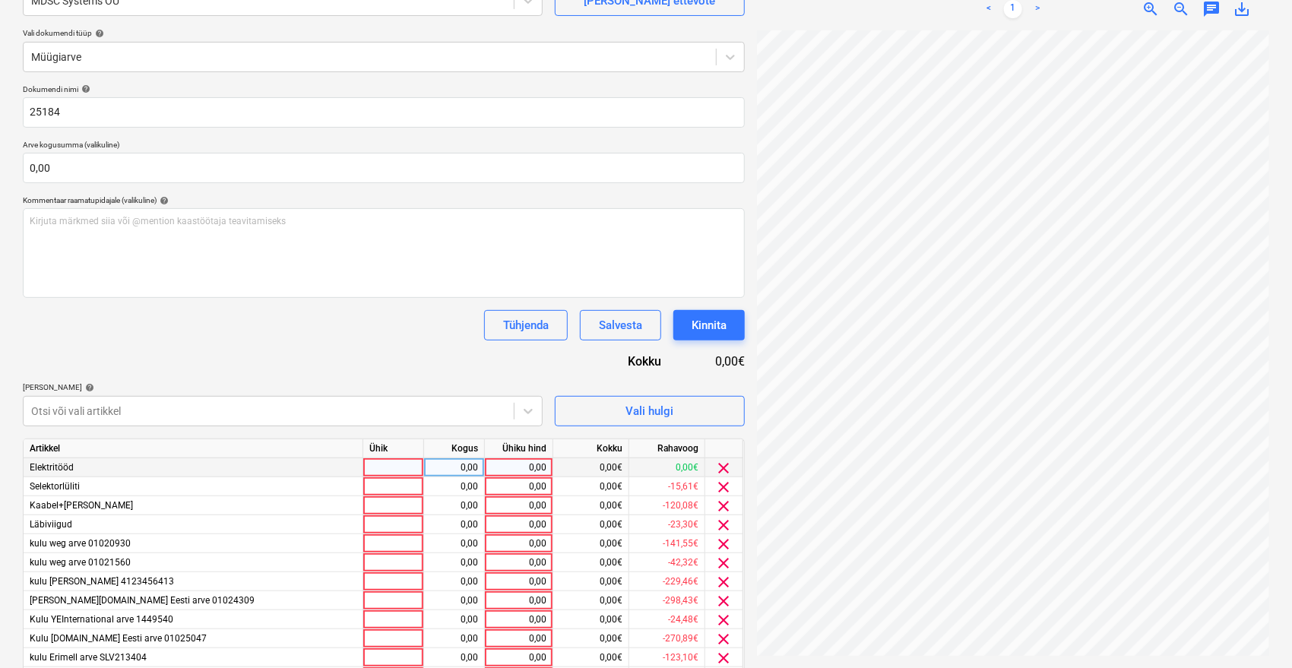
click at [535, 469] on div "0,00" at bounding box center [518, 467] width 55 height 19
drag, startPoint x: 529, startPoint y: 470, endPoint x: 587, endPoint y: 470, distance: 57.8
click at [0, 0] on div "Elektritööd 0,00 1 0,00€ 0,00€ clear" at bounding box center [0, 0] width 0 height 0
type input "3892"
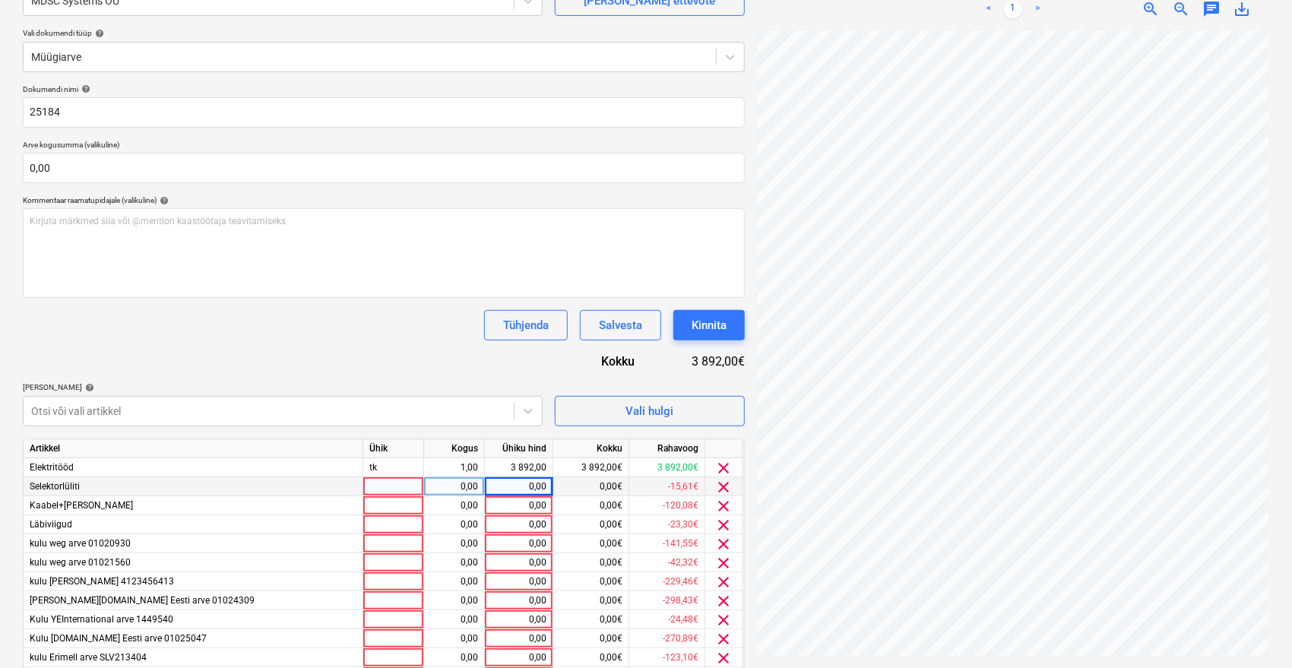
click at [521, 486] on div "0,00" at bounding box center [518, 486] width 55 height 19
type input "15,61"
type input "120,08"
type input "23,30"
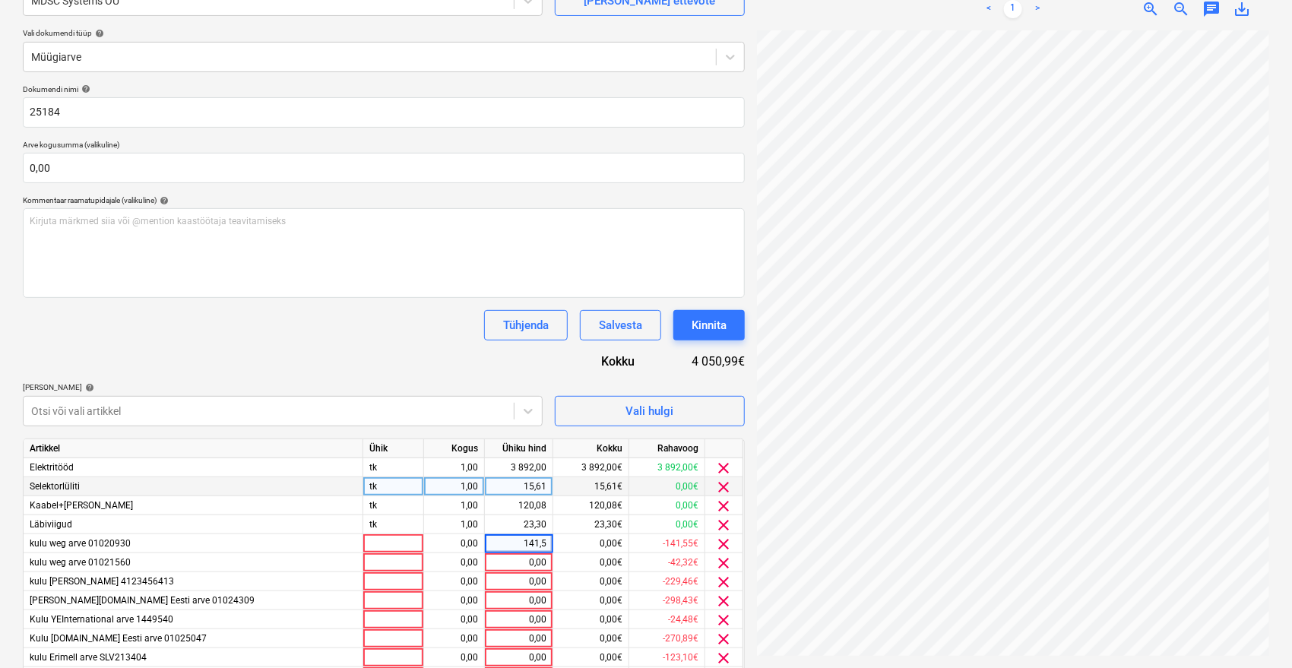
type input "141,55"
type input "42,32"
type input "229,46"
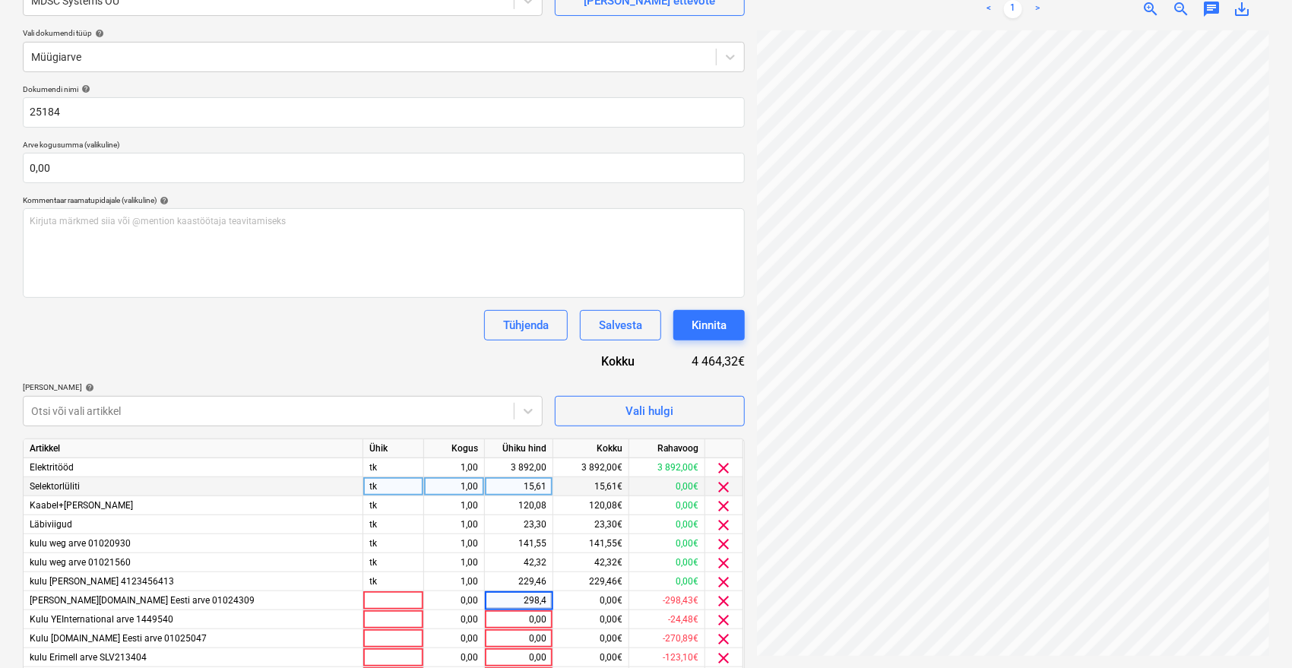
type input "298,43"
type input "24,48"
type input "270,89"
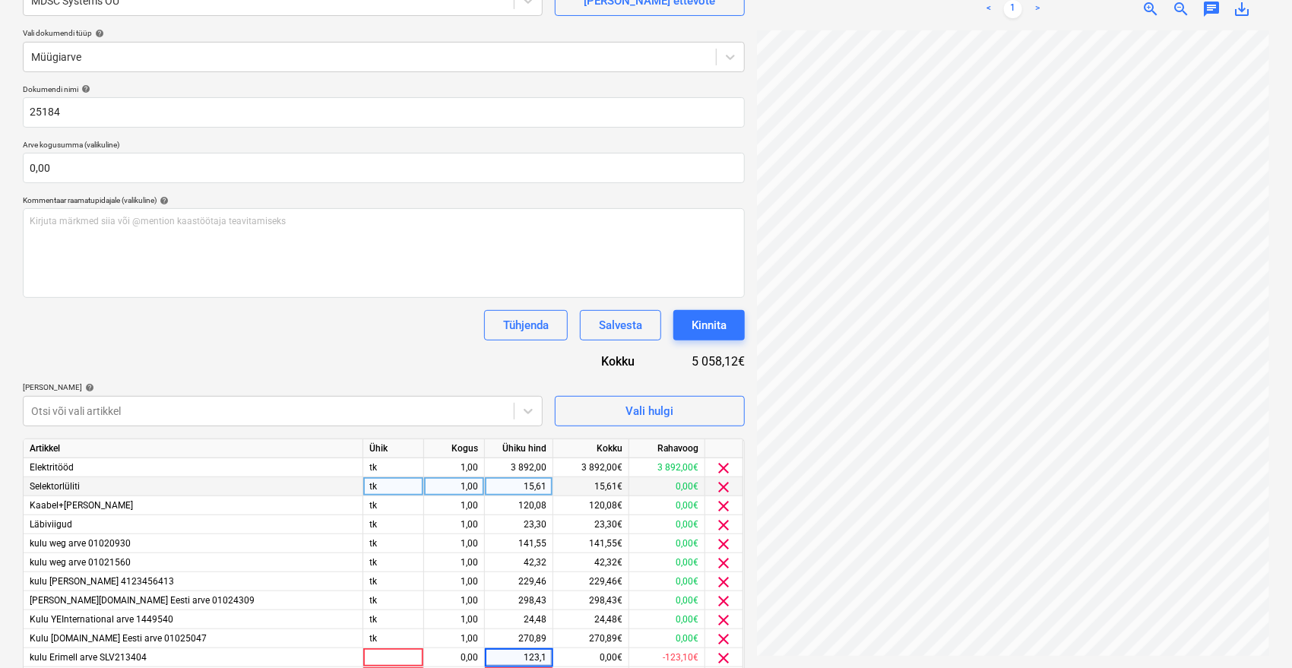
type input "123,10"
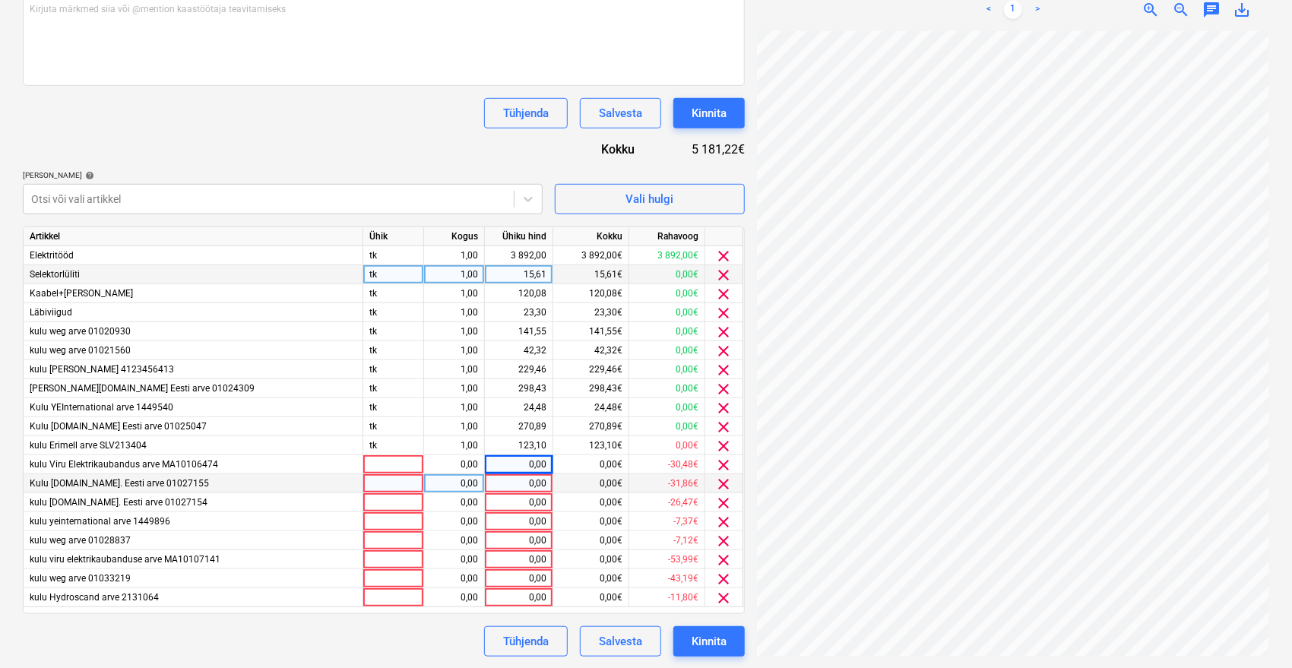
scroll to position [365, 0]
click at [531, 466] on div "0,00" at bounding box center [518, 463] width 55 height 19
type input "30,48"
type input "31,86"
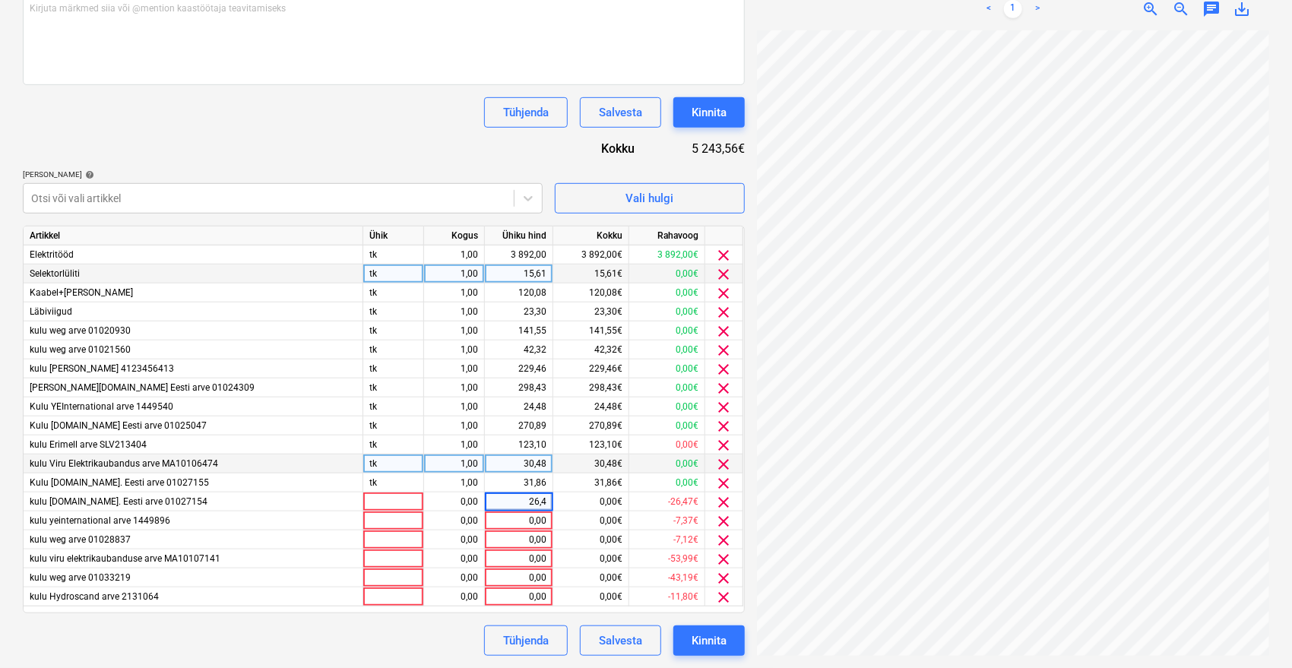
type input "26,47"
type input "7,37"
type input "7,12"
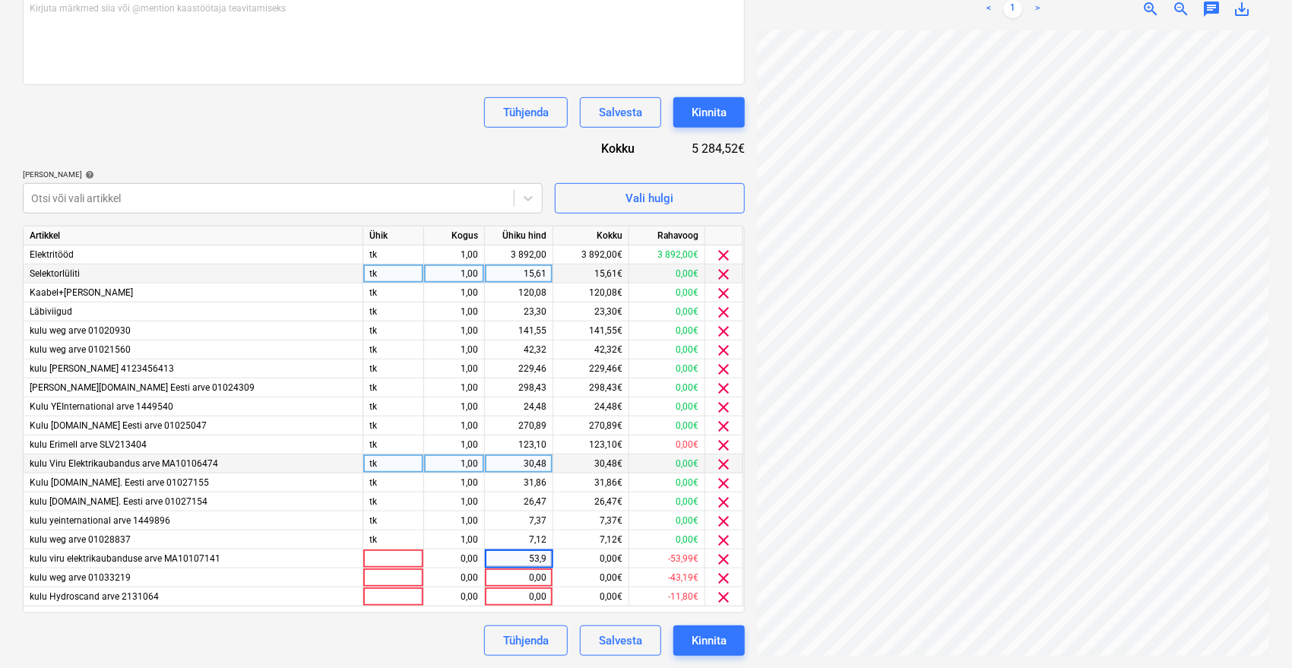
type input "53,99"
type input "43,19"
type input "11,80"
click at [433, 641] on div "Tühjenda Salvesta Kinnita" at bounding box center [384, 640] width 722 height 30
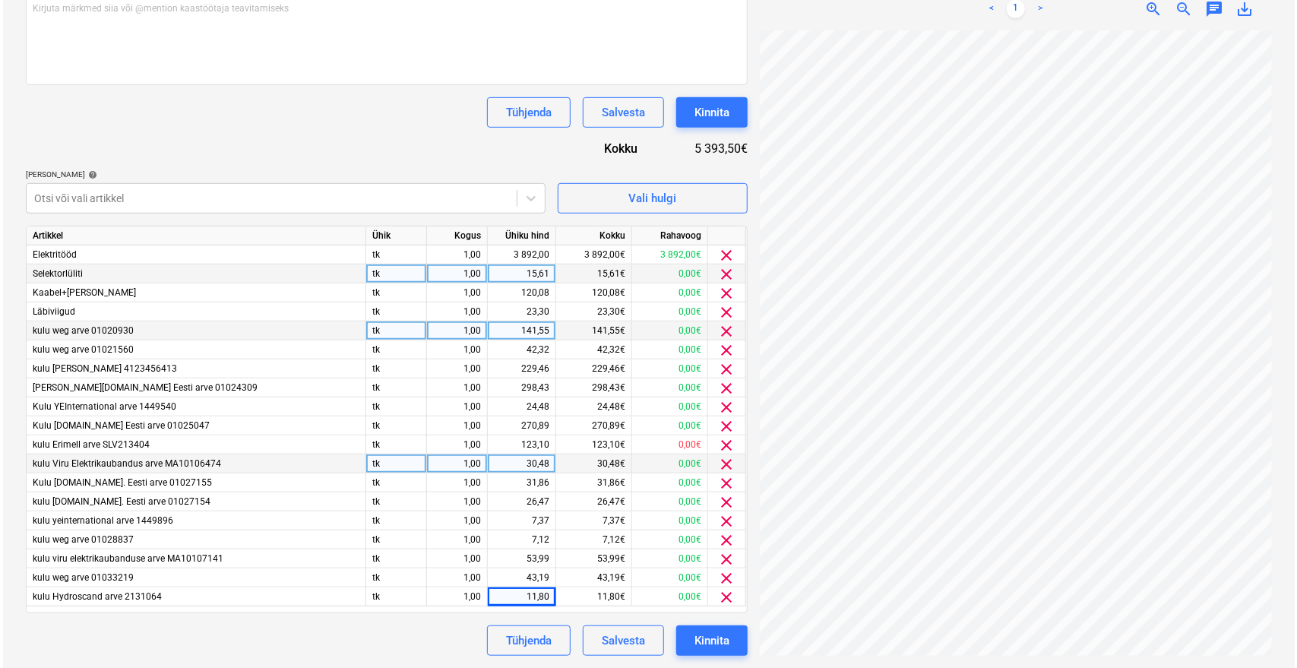
scroll to position [38, 61]
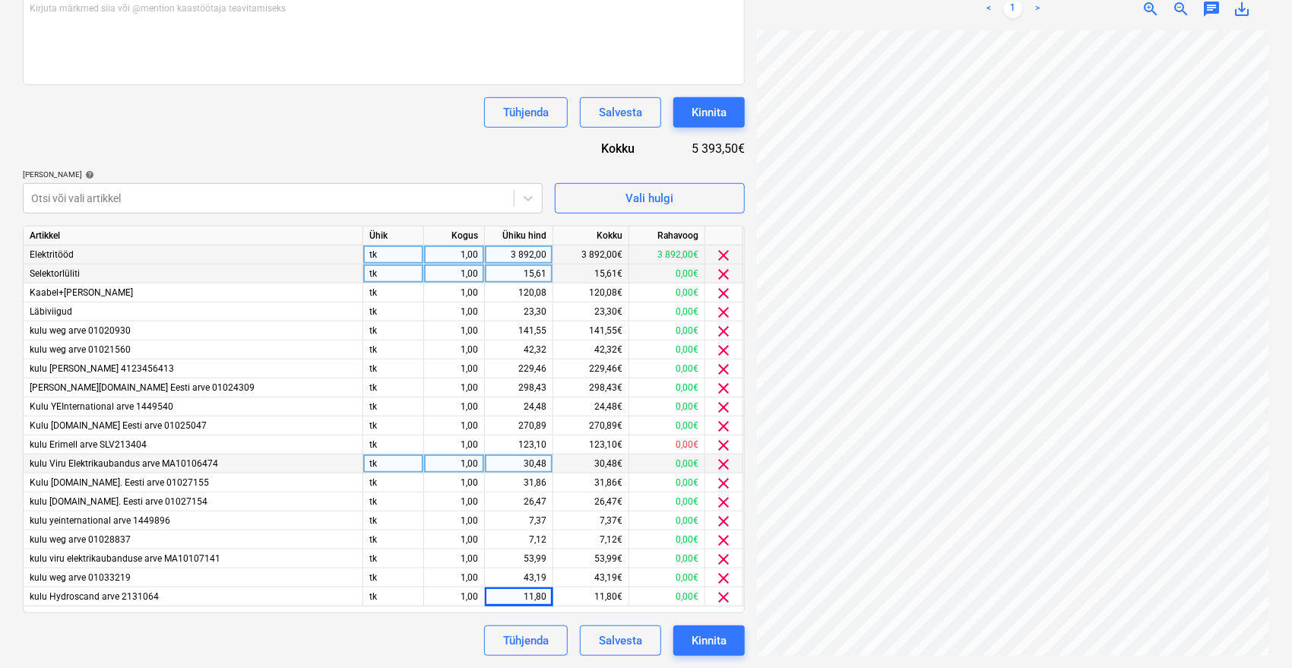
click at [514, 252] on div "3 892,00" at bounding box center [518, 254] width 55 height 19
type input "4692,15"
click at [404, 129] on div "Dokumendi nimi help 25184 Arve kogusumma (valikuline) 0,00 Kommentaar raamatupi…" at bounding box center [384, 264] width 722 height 784
click at [715, 636] on div "Kinnita" at bounding box center [709, 641] width 35 height 20
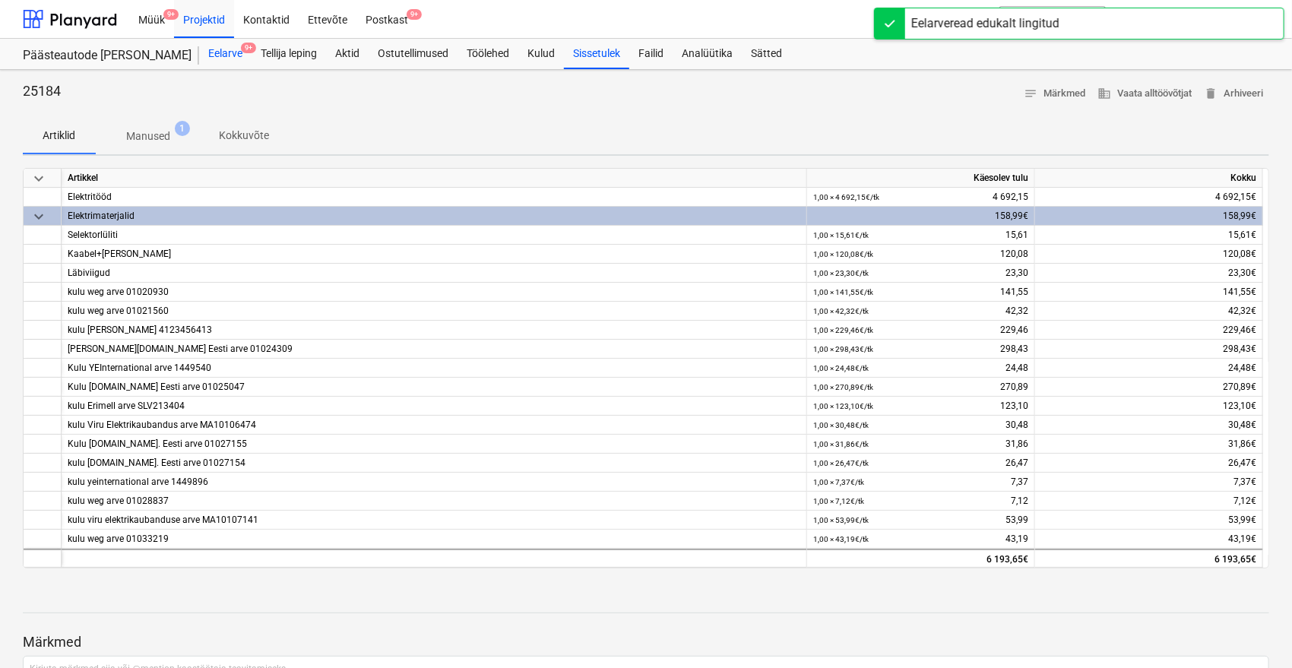
click at [233, 65] on div "Eelarve 9+" at bounding box center [225, 54] width 52 height 30
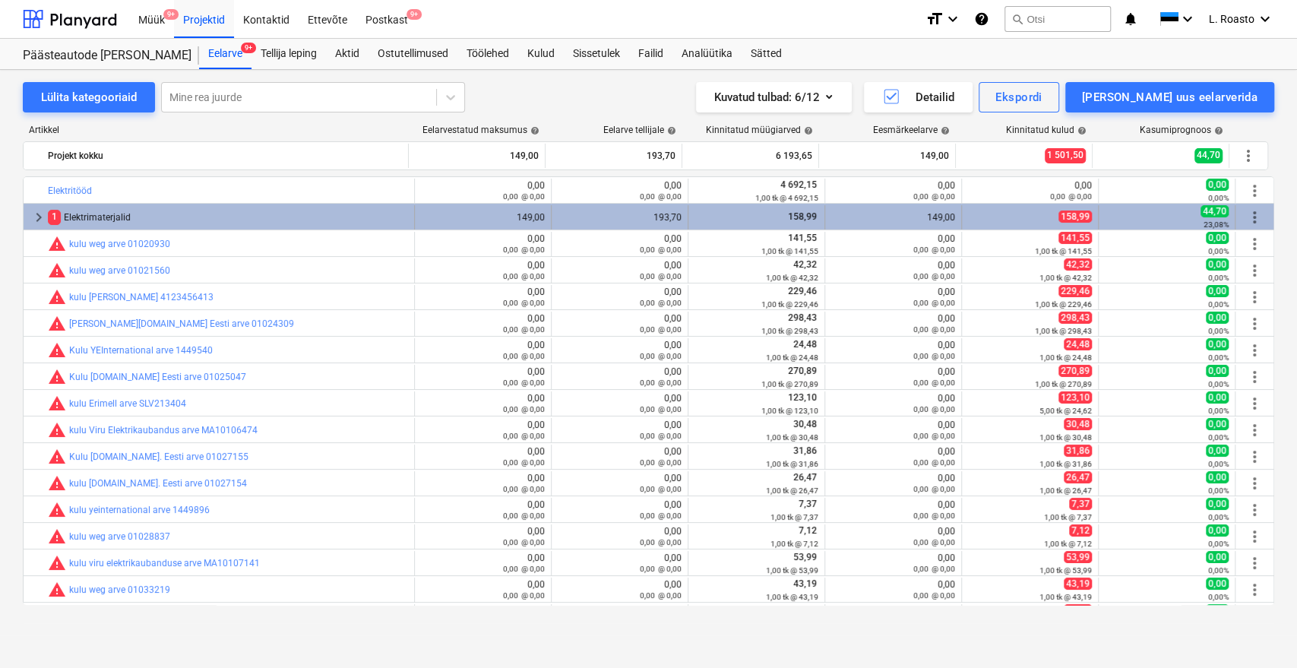
click at [114, 211] on div "1 Elektrimaterjalid" at bounding box center [228, 217] width 360 height 24
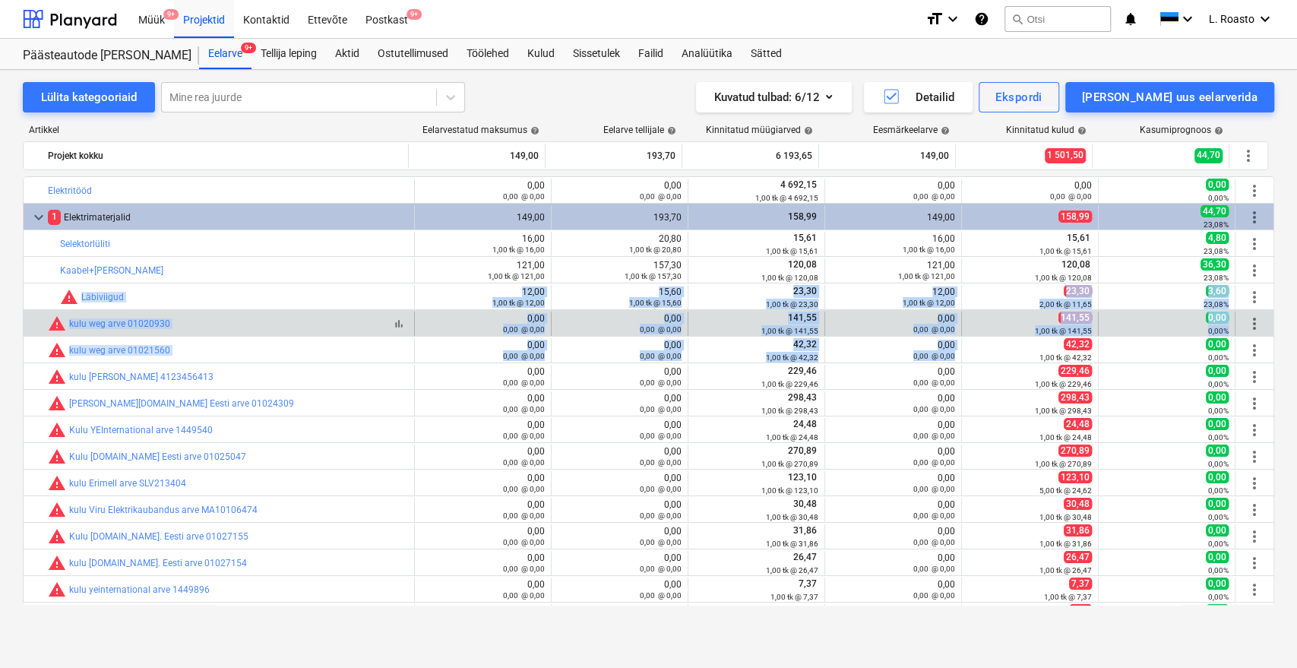
drag, startPoint x: 1000, startPoint y: 337, endPoint x: 268, endPoint y: 318, distance: 732.8
click at [125, 312] on div "bar_chart Elektritööd edit 0,00 0,00 @ 0,00 edit 0,00 0,00 @ 0,00 4 692,15 1,00…" at bounding box center [649, 442] width 1252 height 532
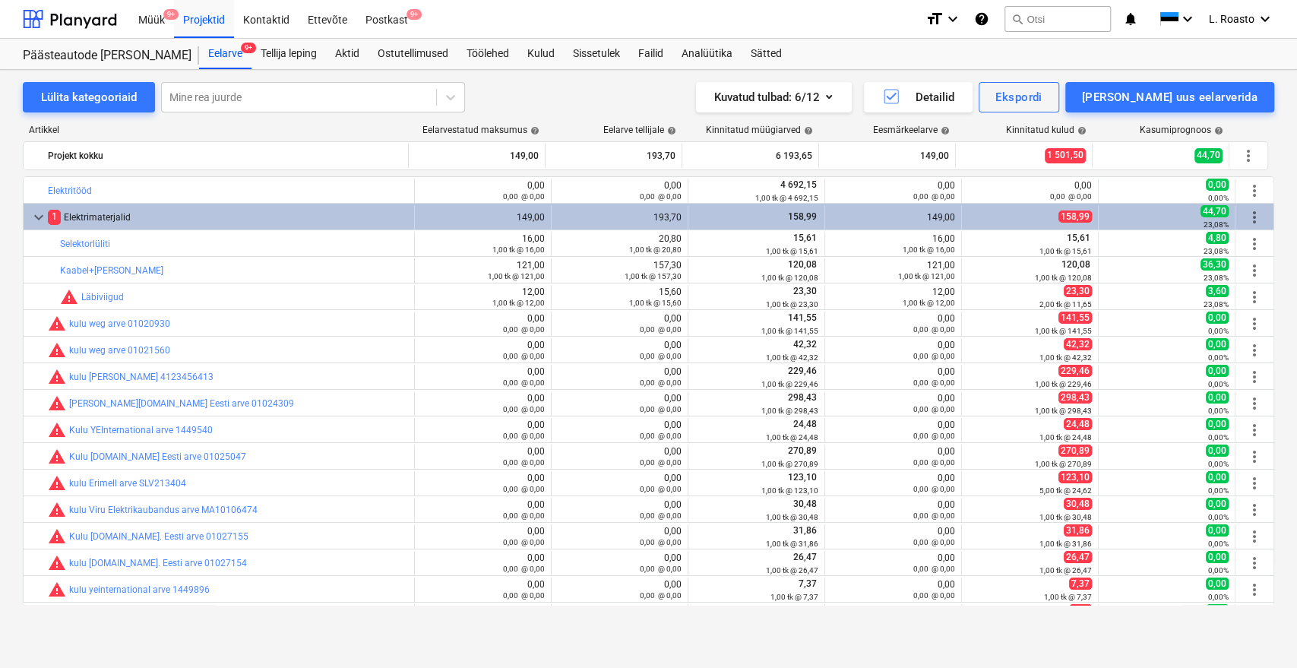
click at [591, 87] on div "Lülita kategooriaid Mine rea juurde Kuvatud tulbad : 6/12 Detailid Ekspordi [PE…" at bounding box center [649, 97] width 1252 height 30
click at [216, 14] on div "Projektid" at bounding box center [204, 18] width 60 height 39
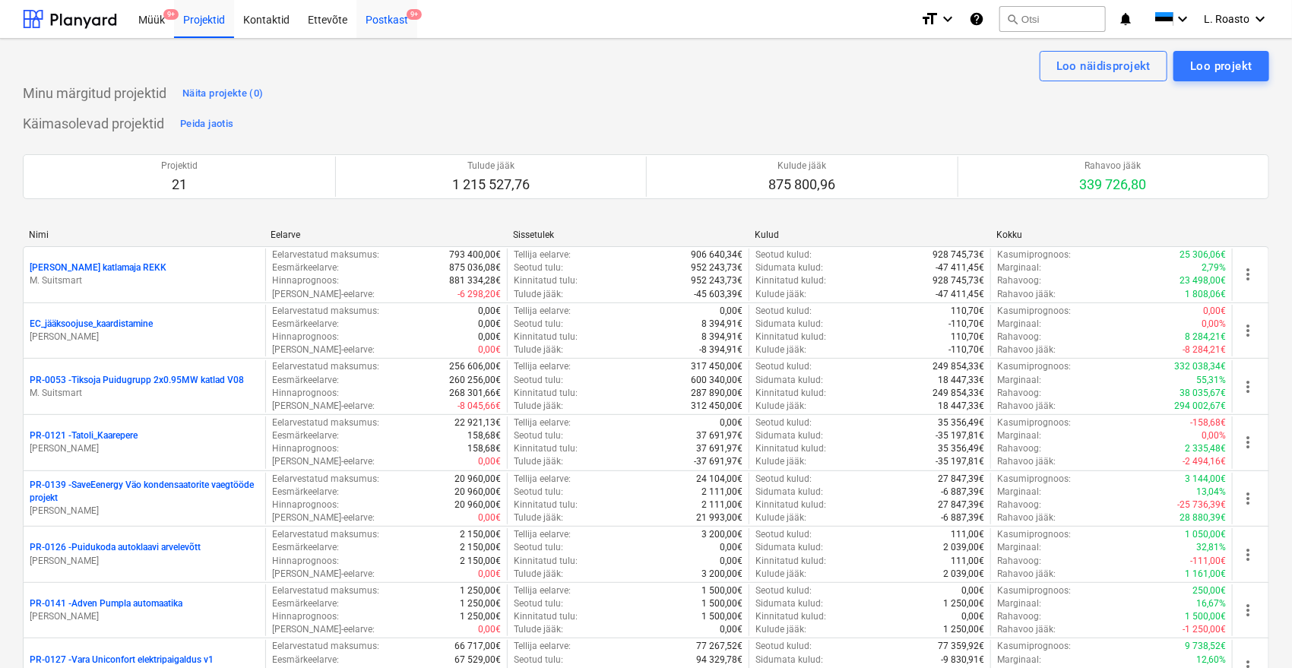
click at [410, 11] on span "9+" at bounding box center [414, 14] width 15 height 11
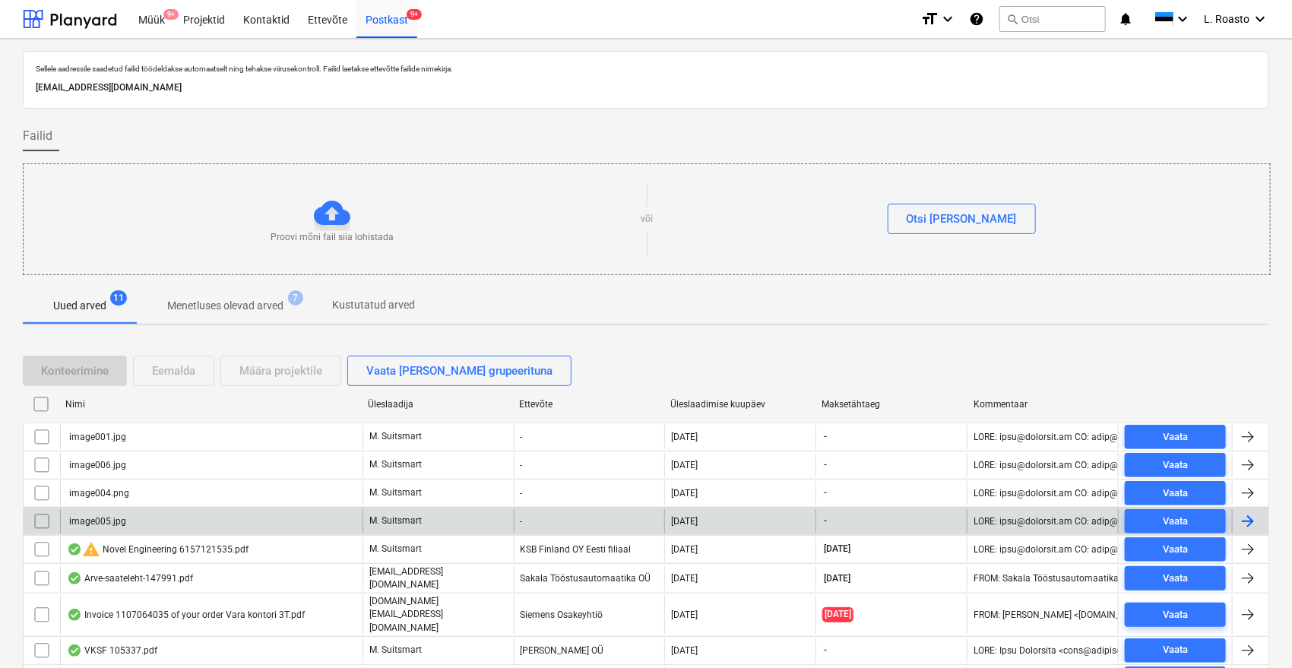
click at [36, 519] on input "checkbox" at bounding box center [42, 521] width 24 height 24
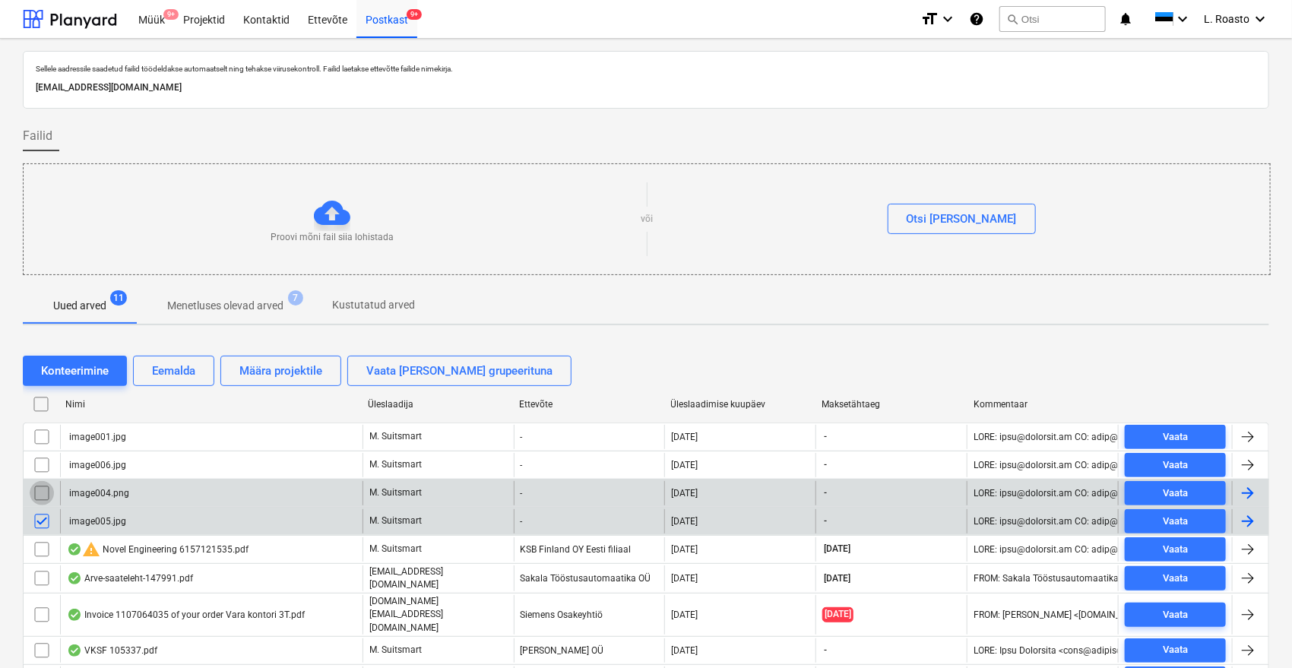
click at [36, 491] on input "checkbox" at bounding box center [42, 493] width 24 height 24
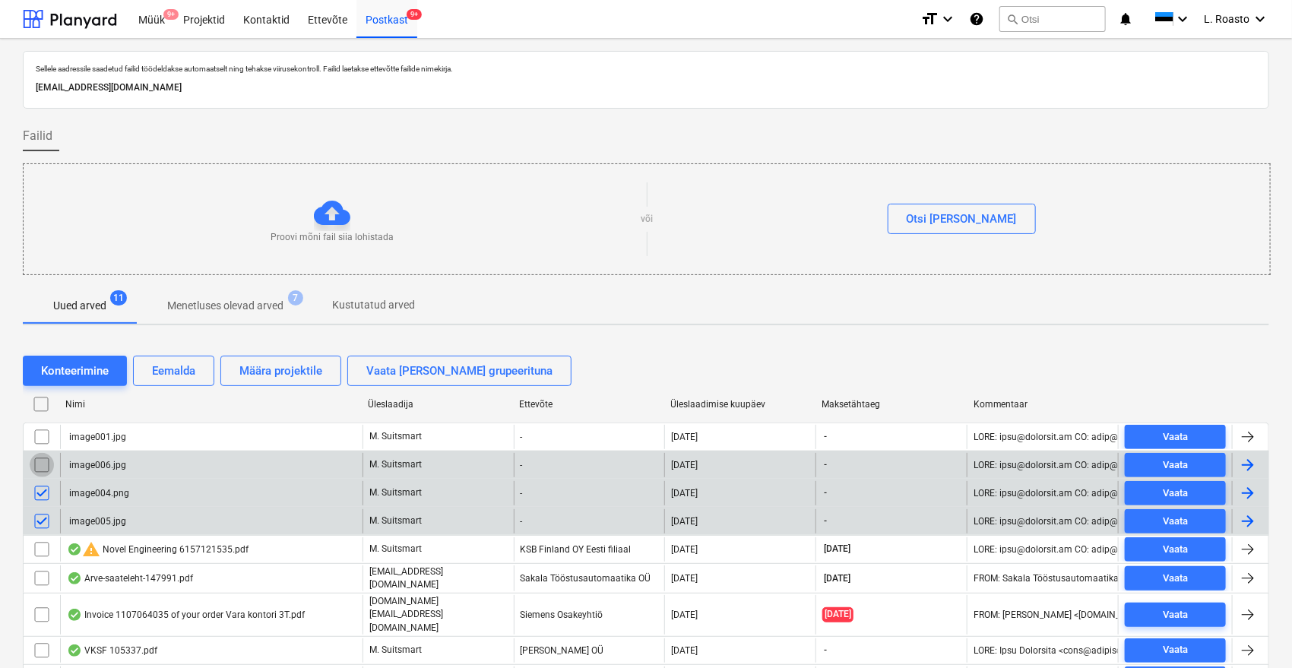
click at [40, 460] on input "checkbox" at bounding box center [42, 465] width 24 height 24
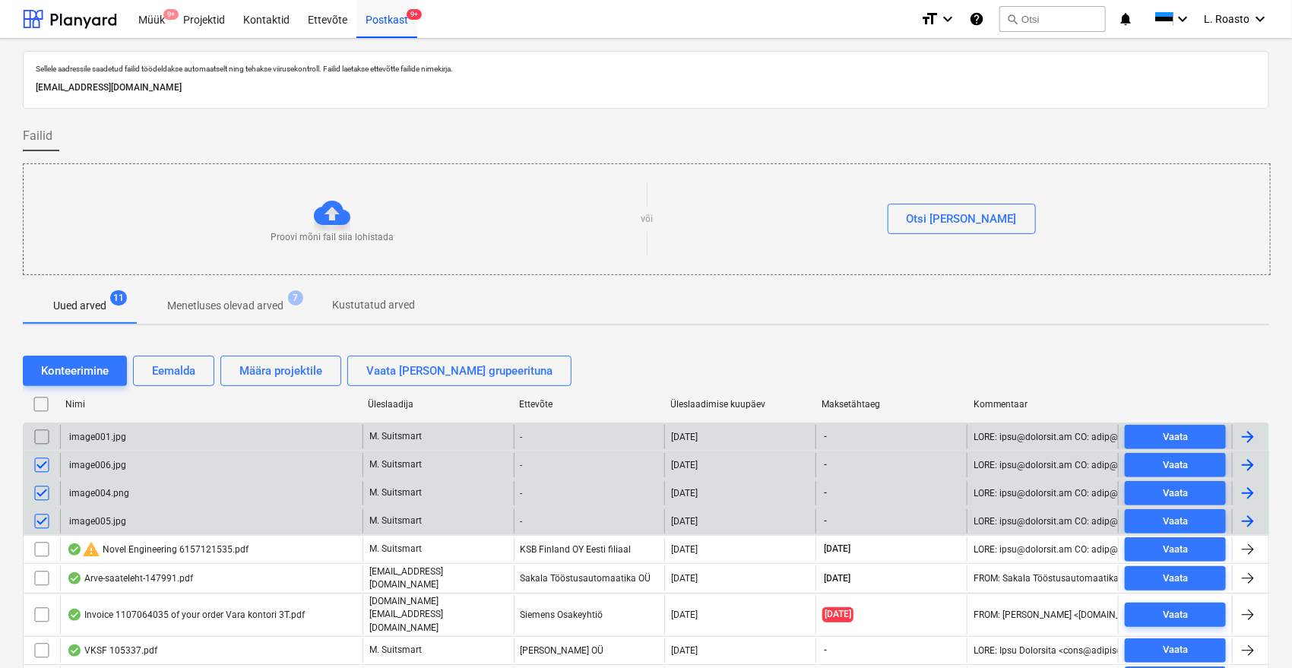
click at [43, 430] on input "checkbox" at bounding box center [42, 437] width 24 height 24
click at [165, 374] on div "Eemalda" at bounding box center [173, 371] width 43 height 20
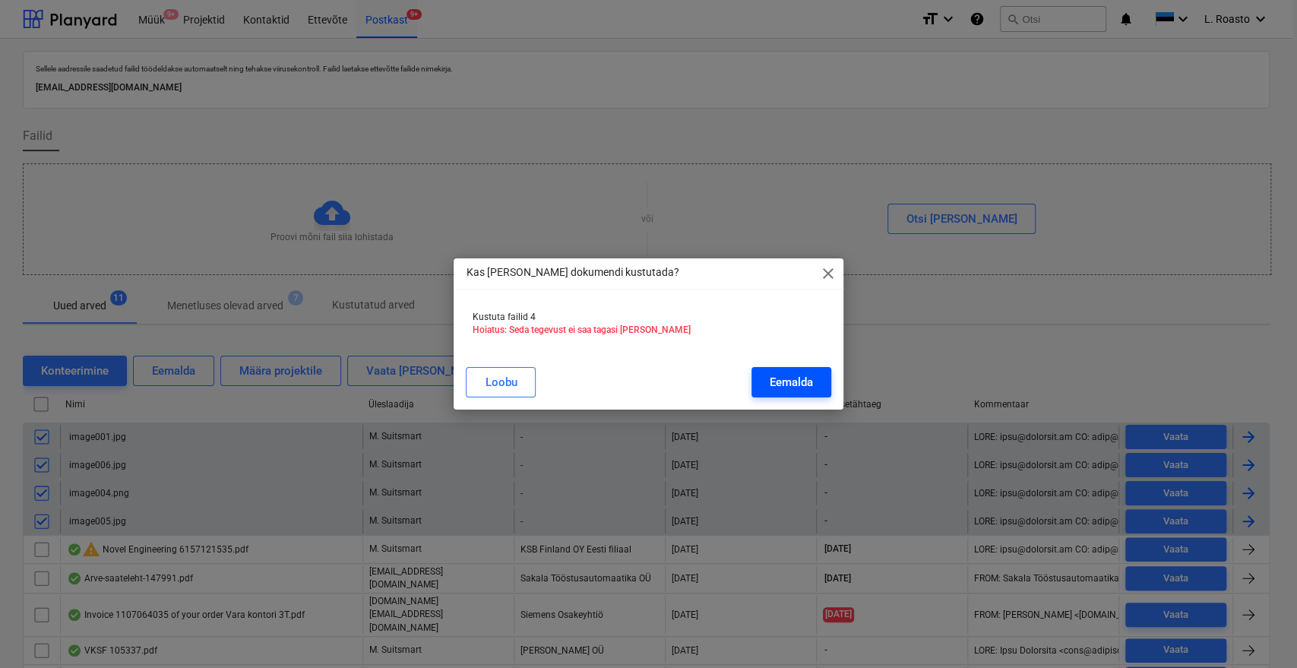
click at [798, 389] on div "Eemalda" at bounding box center [791, 382] width 43 height 20
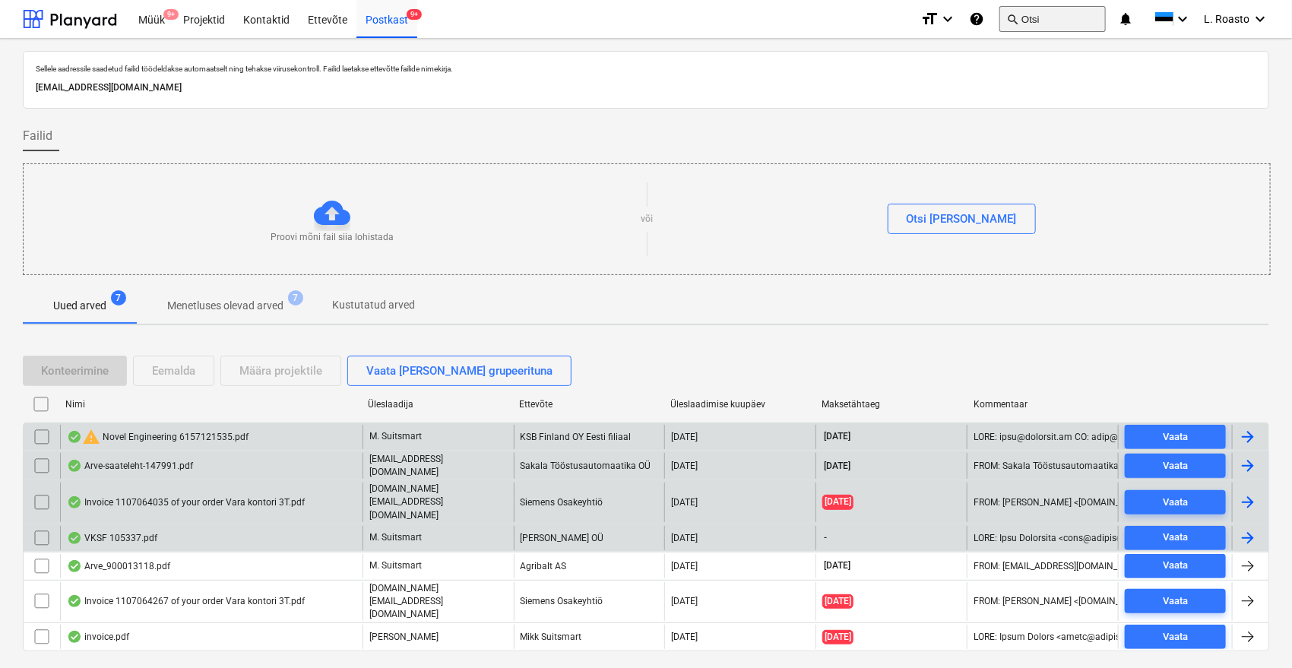
click at [1037, 21] on button "search Otsi" at bounding box center [1052, 19] width 106 height 26
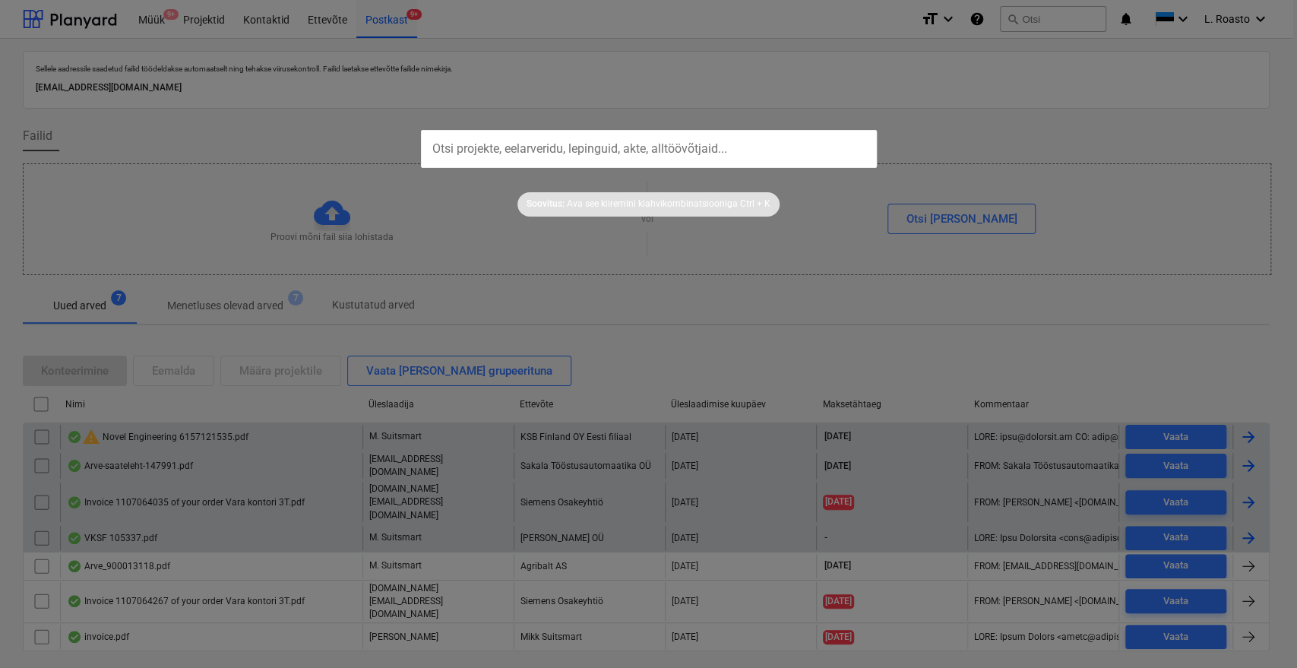
click at [1255, 27] on div at bounding box center [648, 334] width 1297 height 668
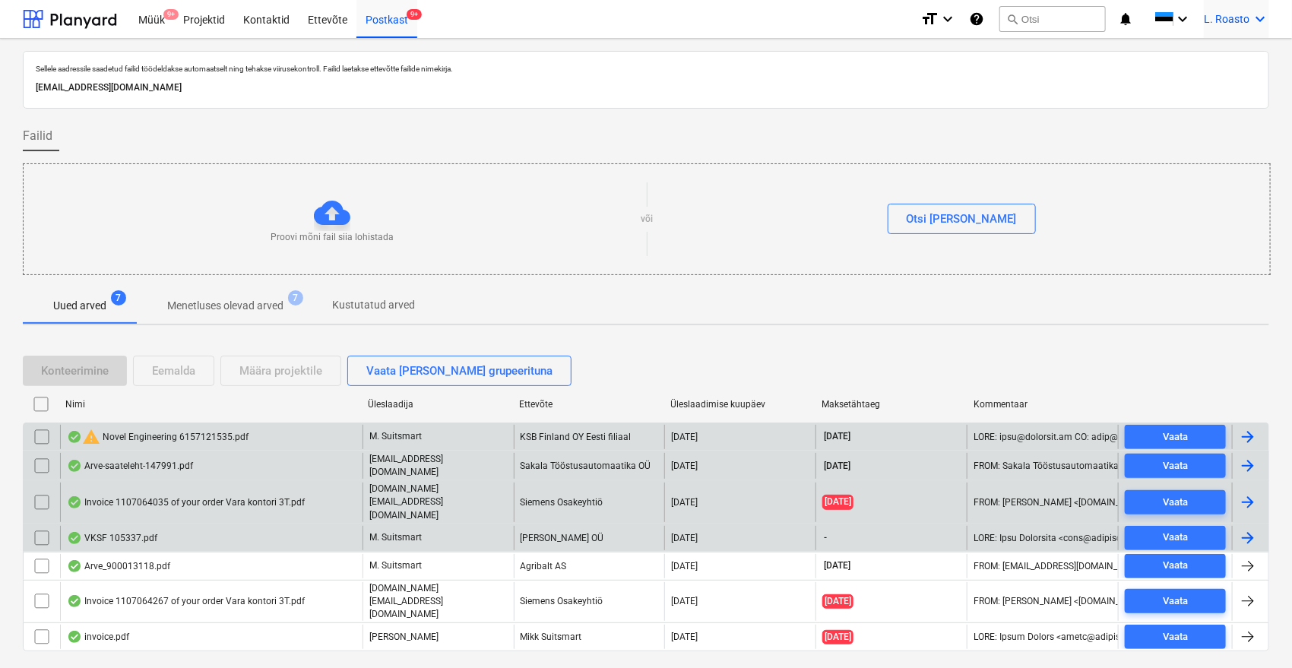
click at [1252, 20] on icon "keyboard_arrow_down" at bounding box center [1260, 19] width 18 height 18
click at [1191, 97] on div "LR Noveleng Services OÜ" at bounding box center [1195, 97] width 129 height 21
